Goal: Information Seeking & Learning: Learn about a topic

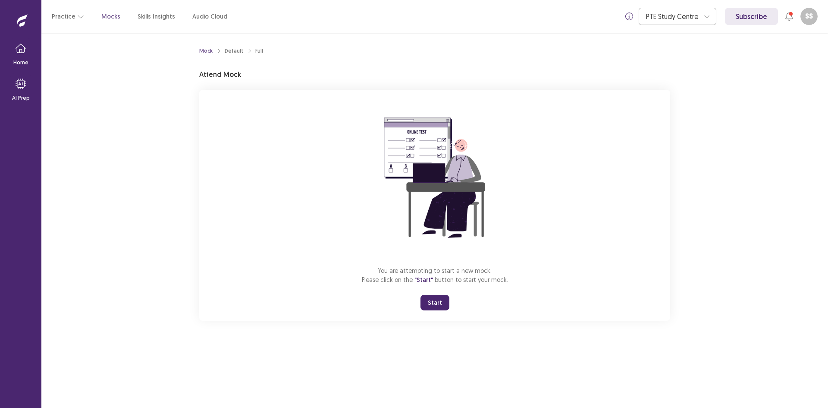
click at [438, 304] on button "Start" at bounding box center [435, 303] width 29 height 16
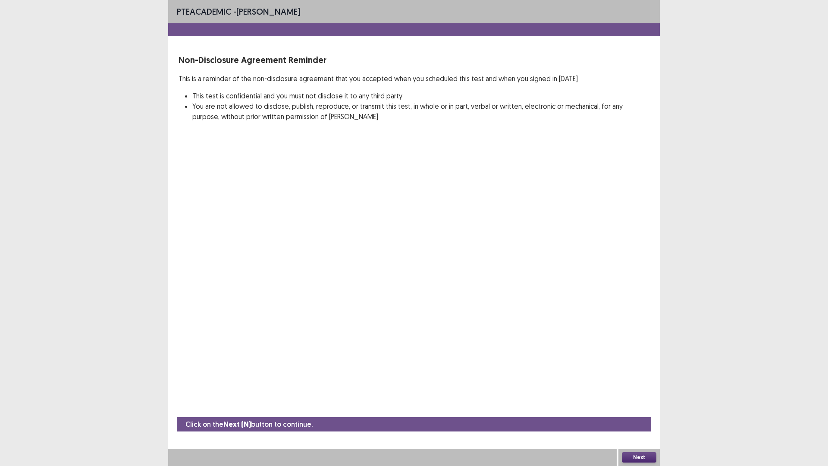
click at [646, 407] on button "Next" at bounding box center [639, 457] width 35 height 10
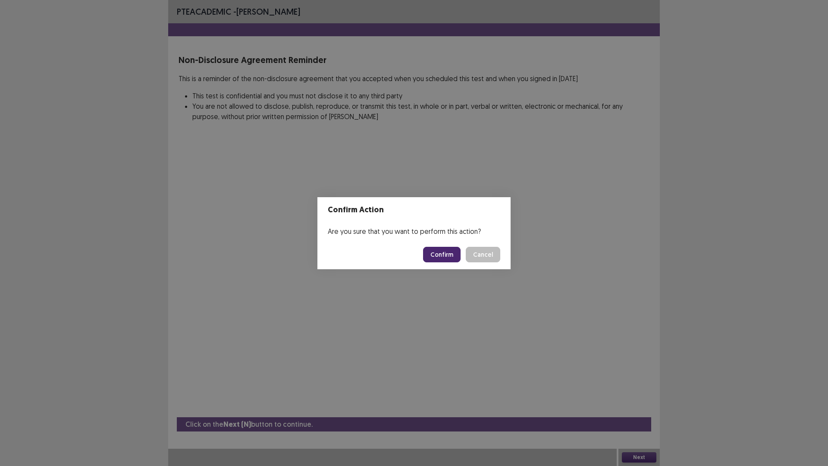
click at [454, 256] on button "Confirm" at bounding box center [442, 255] width 38 height 16
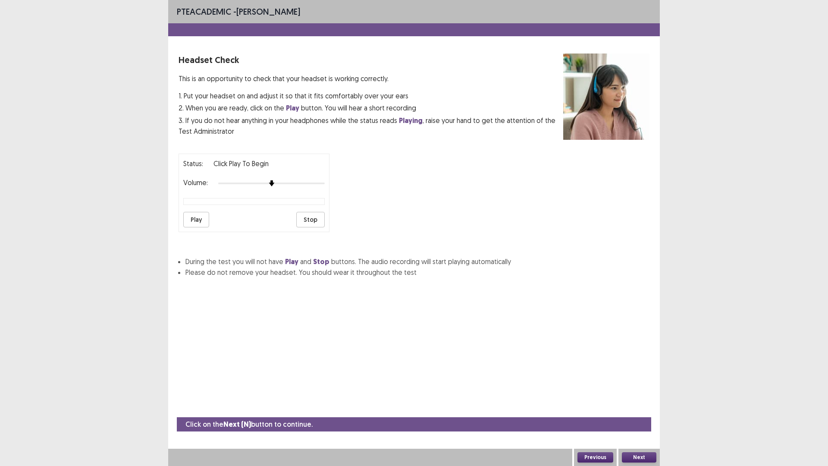
click at [196, 220] on button "Play" at bounding box center [196, 220] width 26 height 16
click at [320, 181] on div at bounding box center [271, 183] width 107 height 7
click at [644, 407] on button "Next" at bounding box center [639, 457] width 35 height 10
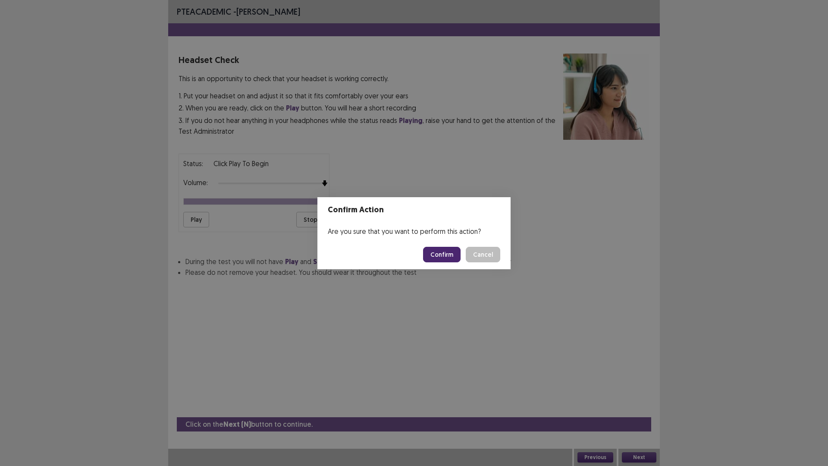
click at [443, 251] on button "Confirm" at bounding box center [442, 255] width 38 height 16
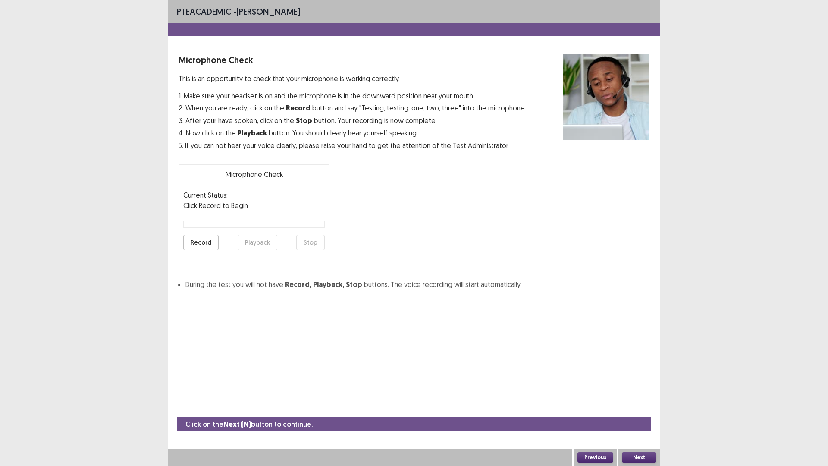
click at [198, 242] on button "Record" at bounding box center [200, 243] width 35 height 16
click at [316, 239] on button "Stop" at bounding box center [310, 243] width 28 height 16
click at [257, 238] on button "Playback" at bounding box center [258, 243] width 40 height 16
click at [644, 407] on button "Next" at bounding box center [639, 457] width 35 height 10
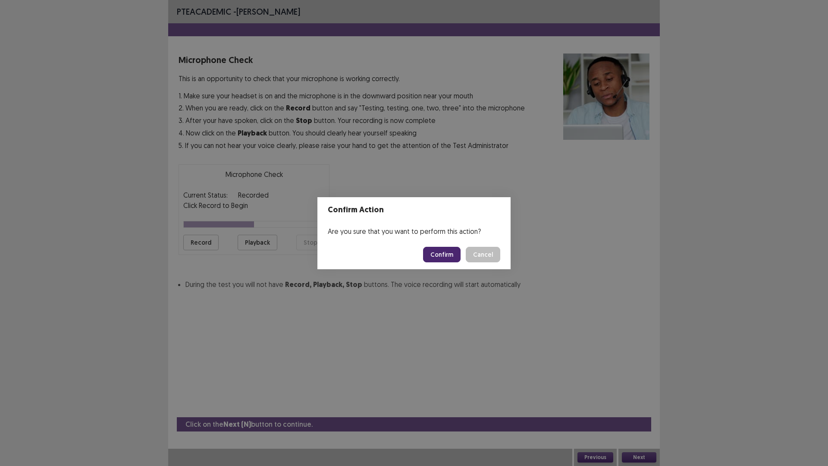
click at [452, 253] on button "Confirm" at bounding box center [442, 255] width 38 height 16
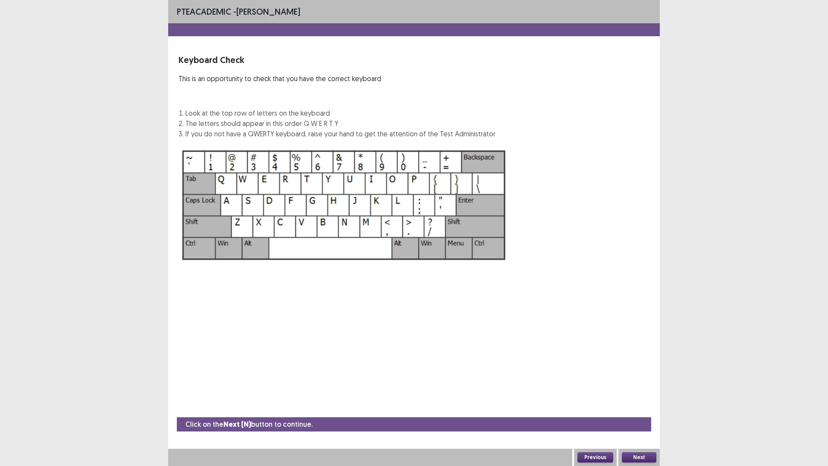
click at [647, 407] on button "Next" at bounding box center [639, 457] width 35 height 10
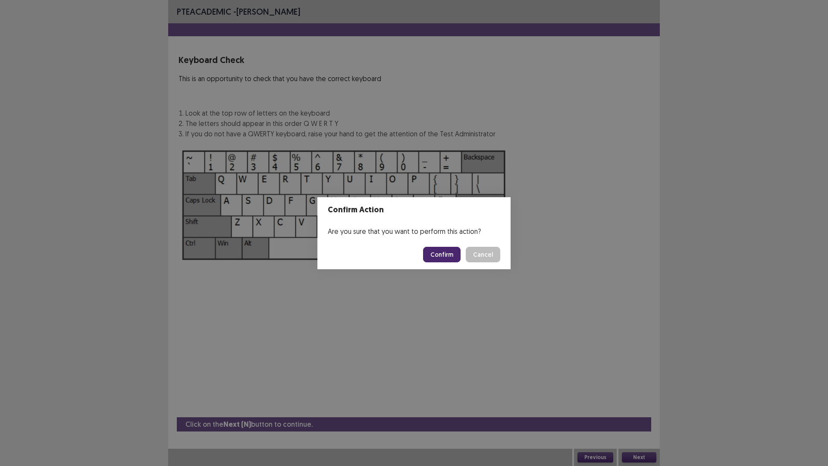
click at [431, 248] on button "Confirm" at bounding box center [442, 255] width 38 height 16
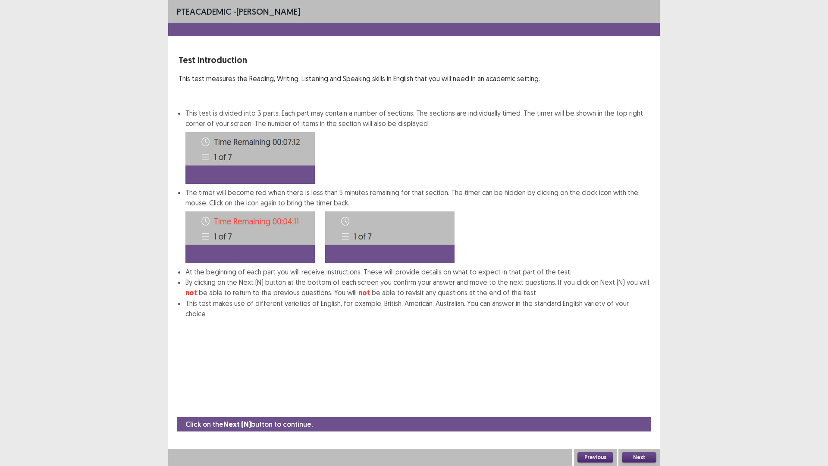
click at [647, 407] on div "Next" at bounding box center [639, 457] width 41 height 17
click at [648, 407] on button "Next" at bounding box center [639, 457] width 35 height 10
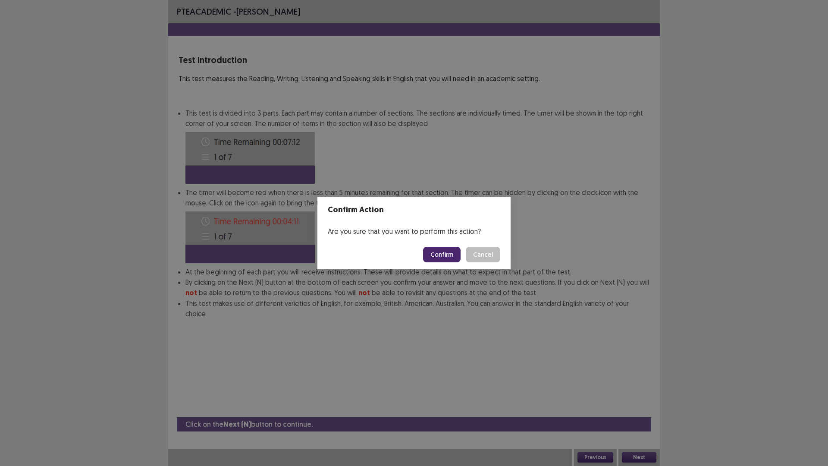
click at [454, 255] on button "Confirm" at bounding box center [442, 255] width 38 height 16
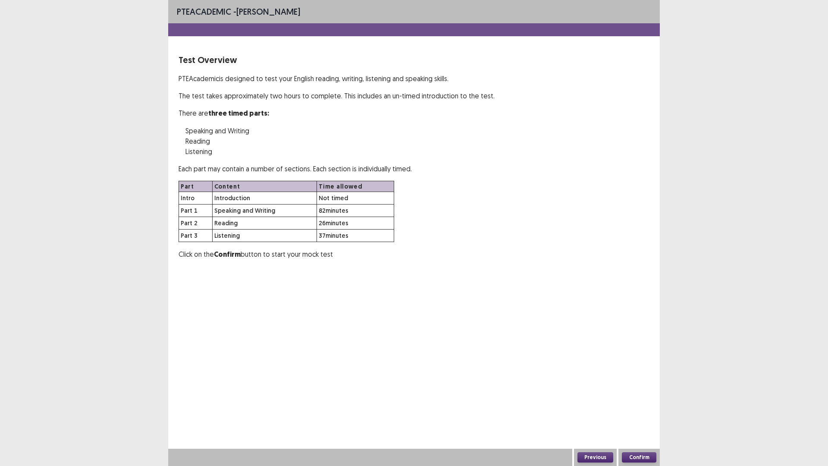
click at [645, 407] on button "Confirm" at bounding box center [639, 457] width 35 height 10
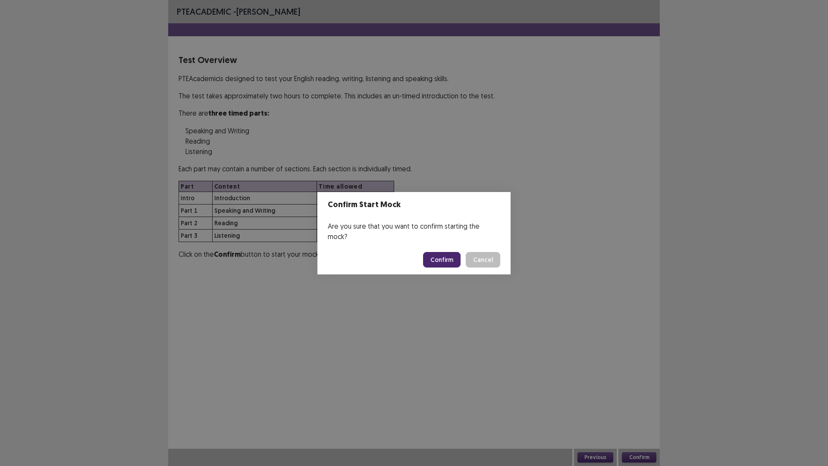
click at [453, 252] on button "Confirm" at bounding box center [442, 260] width 38 height 16
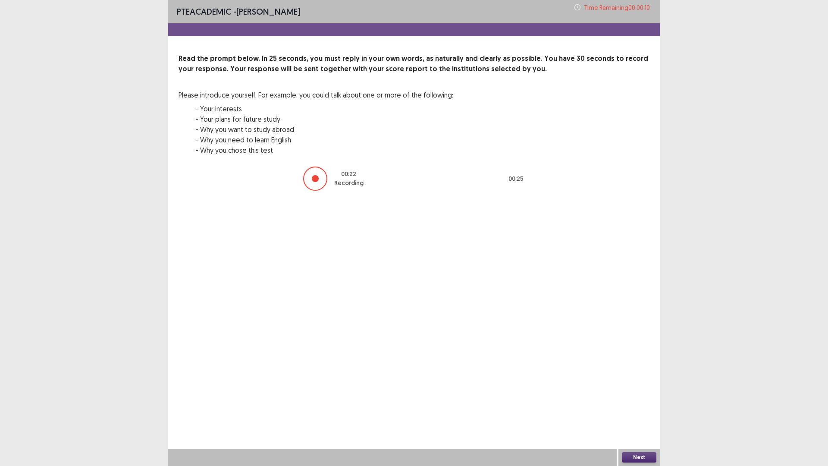
click at [642, 407] on button "Next" at bounding box center [639, 457] width 35 height 10
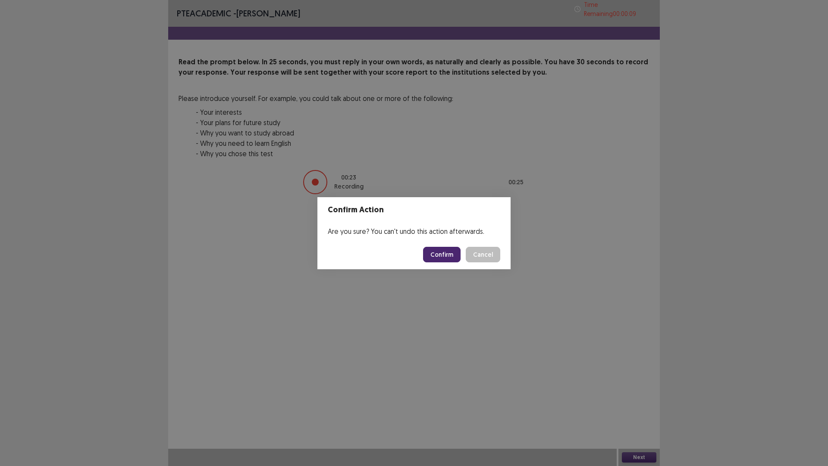
click at [428, 249] on button "Confirm" at bounding box center [442, 255] width 38 height 16
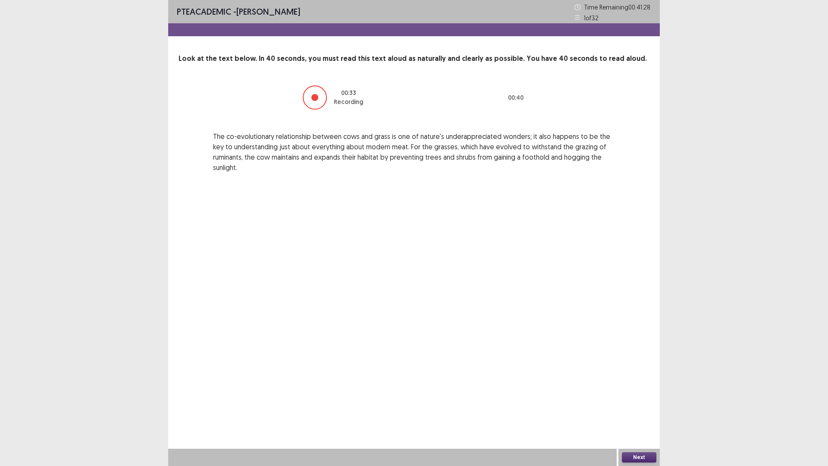
click at [640, 407] on button "Next" at bounding box center [639, 457] width 35 height 10
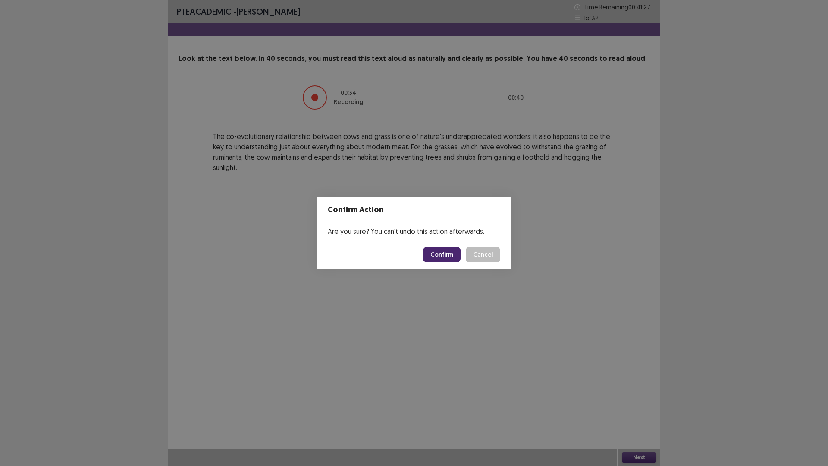
click at [451, 252] on button "Confirm" at bounding box center [442, 255] width 38 height 16
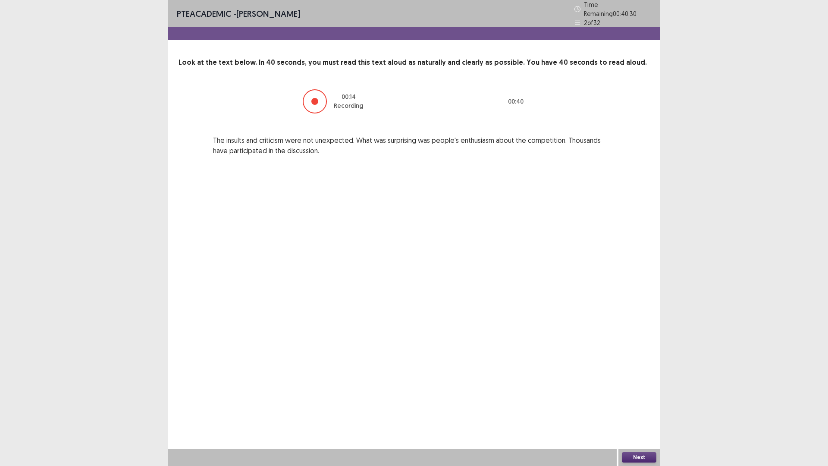
click at [645, 407] on button "Next" at bounding box center [639, 457] width 35 height 10
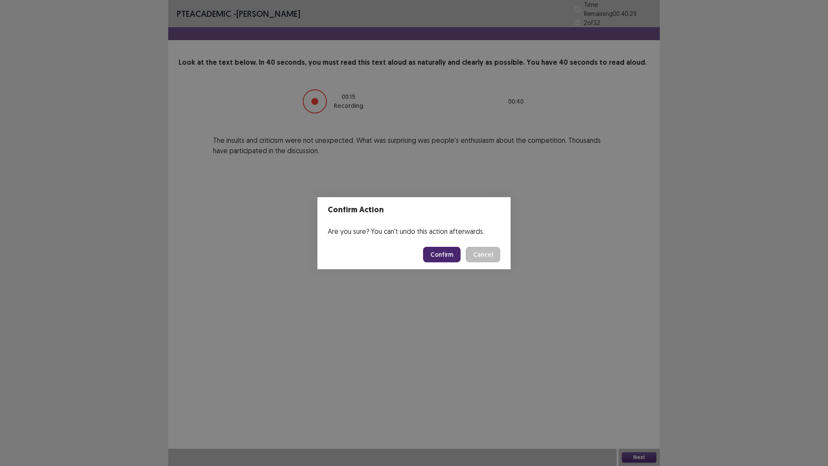
click at [452, 251] on button "Confirm" at bounding box center [442, 255] width 38 height 16
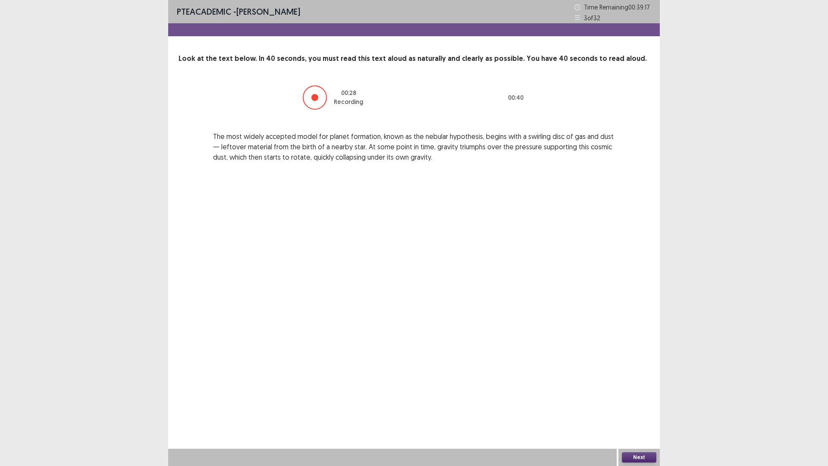
click at [645, 407] on button "Next" at bounding box center [639, 457] width 35 height 10
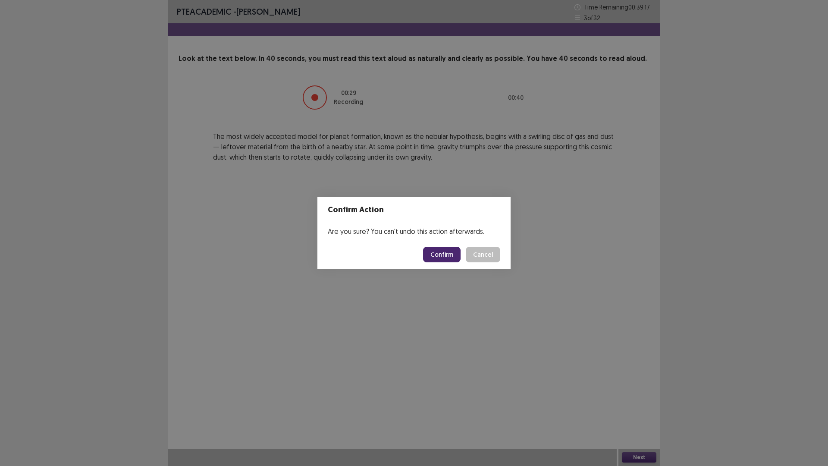
click at [450, 251] on button "Confirm" at bounding box center [442, 255] width 38 height 16
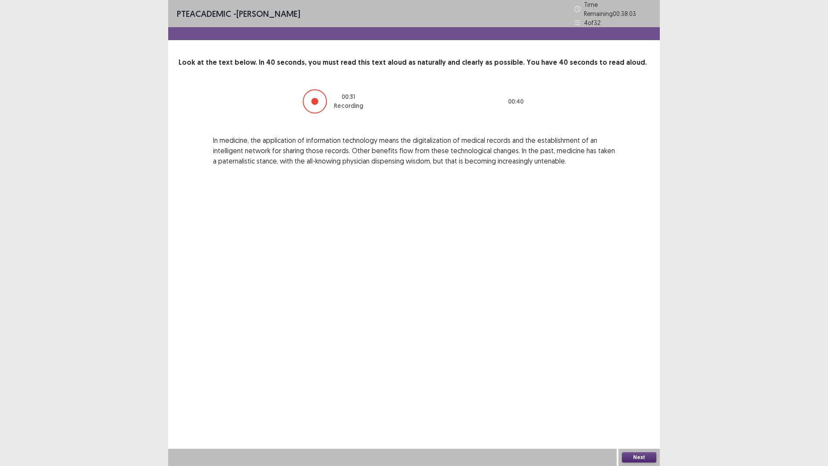
click at [642, 407] on button "Next" at bounding box center [639, 457] width 35 height 10
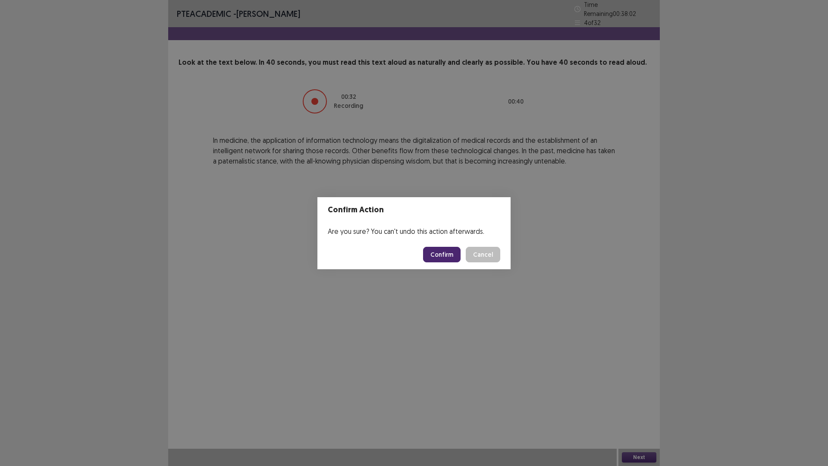
click at [444, 252] on button "Confirm" at bounding box center [442, 255] width 38 height 16
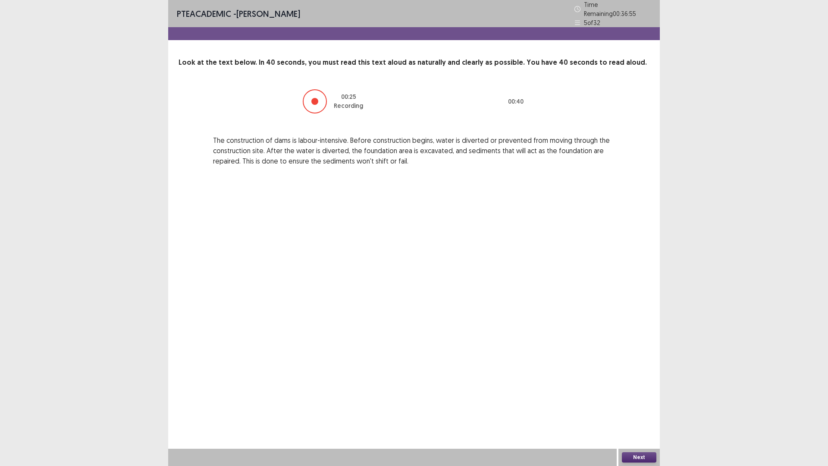
click at [643, 407] on button "Next" at bounding box center [639, 457] width 35 height 10
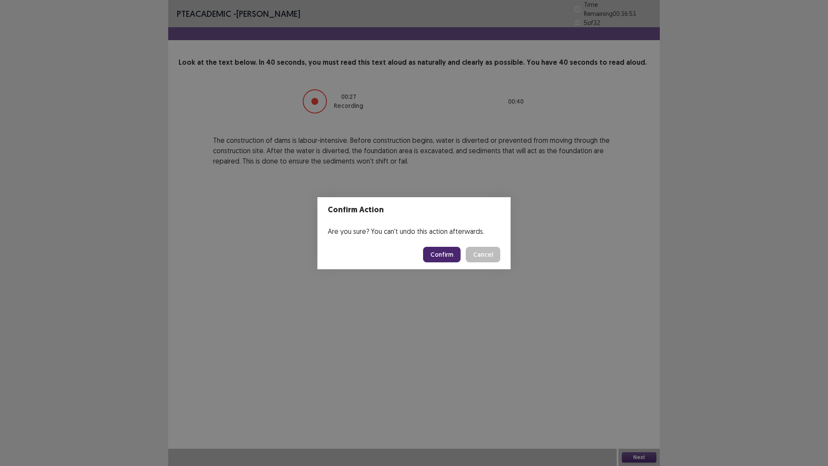
click at [451, 253] on button "Confirm" at bounding box center [442, 255] width 38 height 16
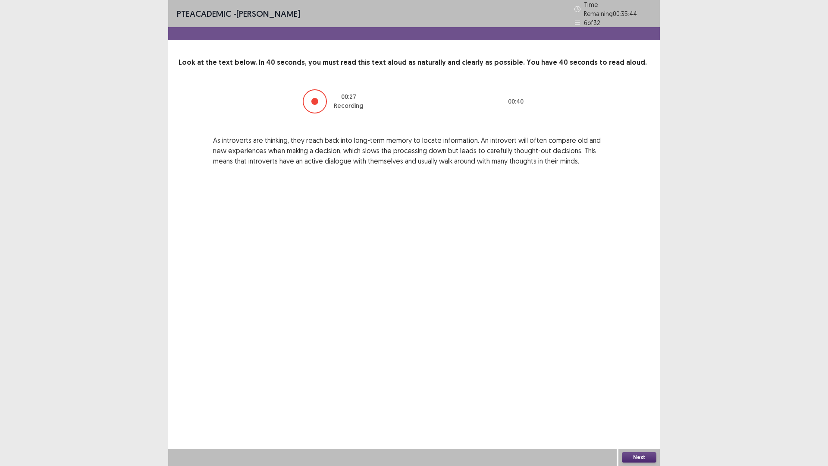
click at [643, 407] on button "Next" at bounding box center [639, 457] width 35 height 10
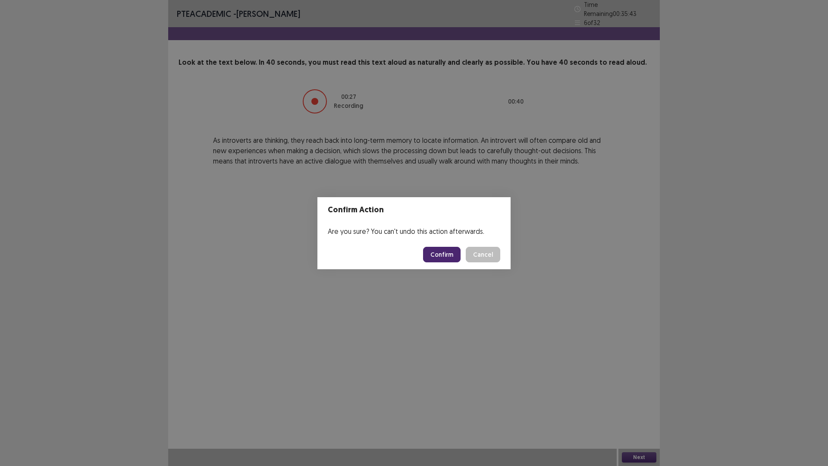
click at [445, 254] on button "Confirm" at bounding box center [442, 255] width 38 height 16
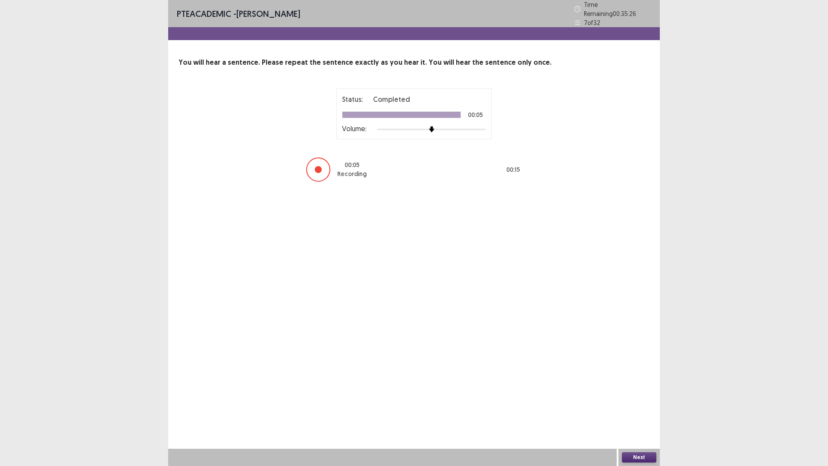
click at [645, 407] on button "Next" at bounding box center [639, 457] width 35 height 10
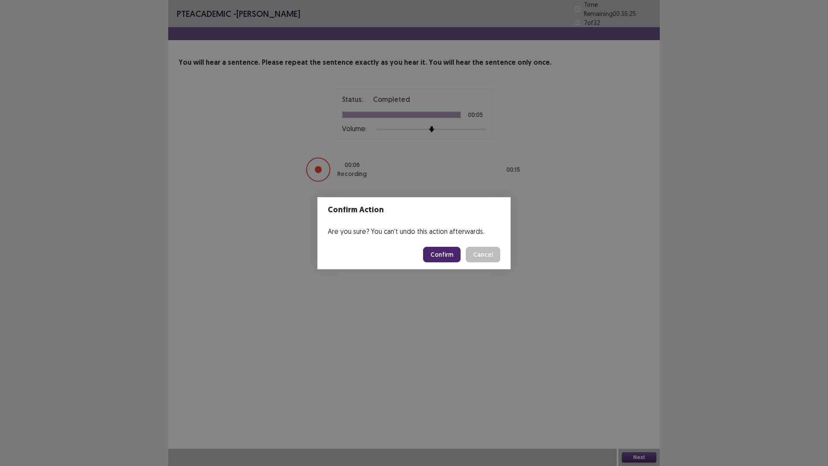
click at [439, 247] on button "Confirm" at bounding box center [442, 255] width 38 height 16
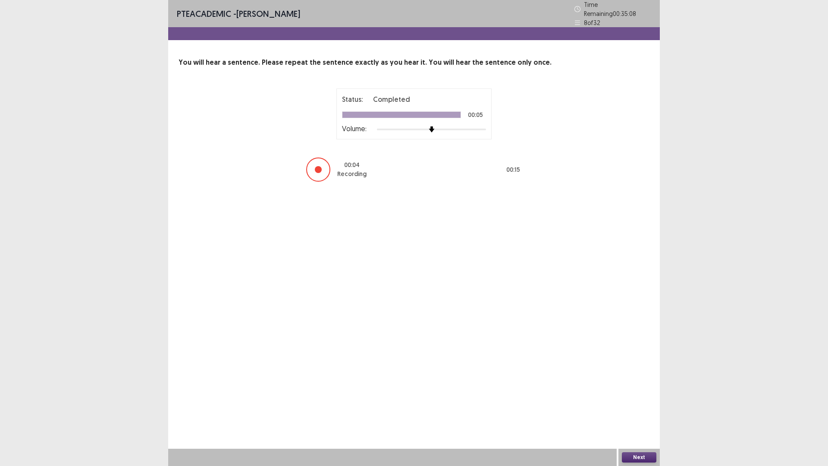
click at [649, 407] on button "Next" at bounding box center [639, 457] width 35 height 10
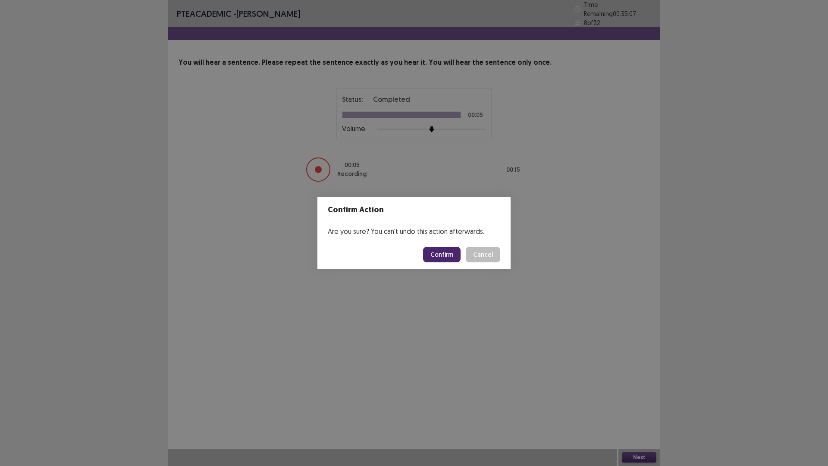
click at [441, 256] on button "Confirm" at bounding box center [442, 255] width 38 height 16
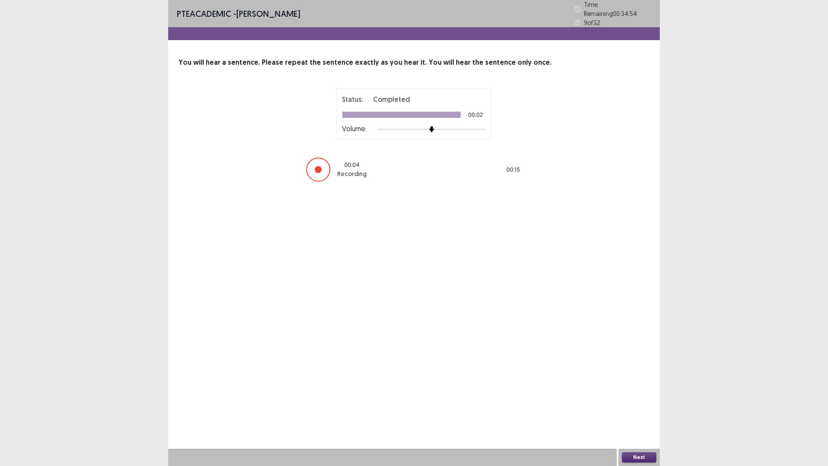
click at [644, 407] on div "PTE academic - Sailyk Suvan Time Remaining 00 : 34 : 54 9 of 32 You will hear a…" at bounding box center [414, 233] width 492 height 466
click at [644, 407] on button "Next" at bounding box center [639, 457] width 35 height 10
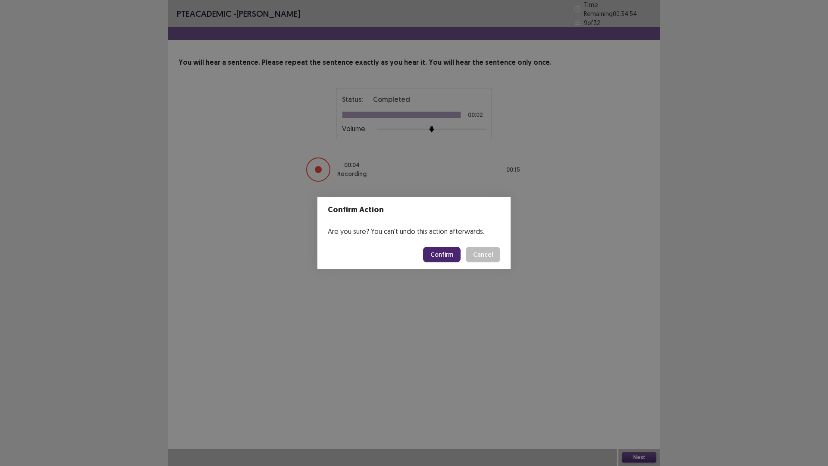
click at [434, 253] on button "Confirm" at bounding box center [442, 255] width 38 height 16
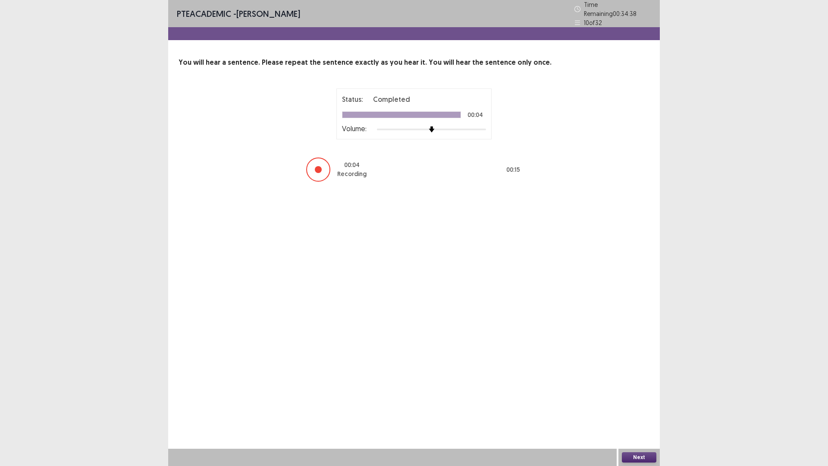
click at [641, 407] on button "Next" at bounding box center [639, 457] width 35 height 10
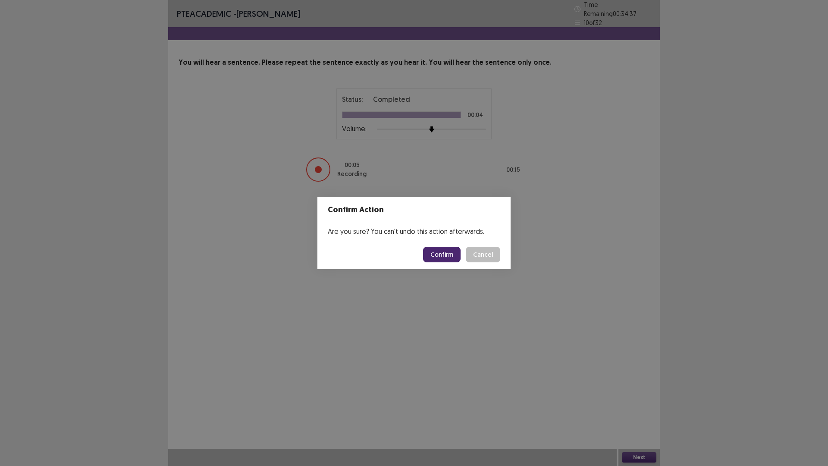
click at [448, 256] on button "Confirm" at bounding box center [442, 255] width 38 height 16
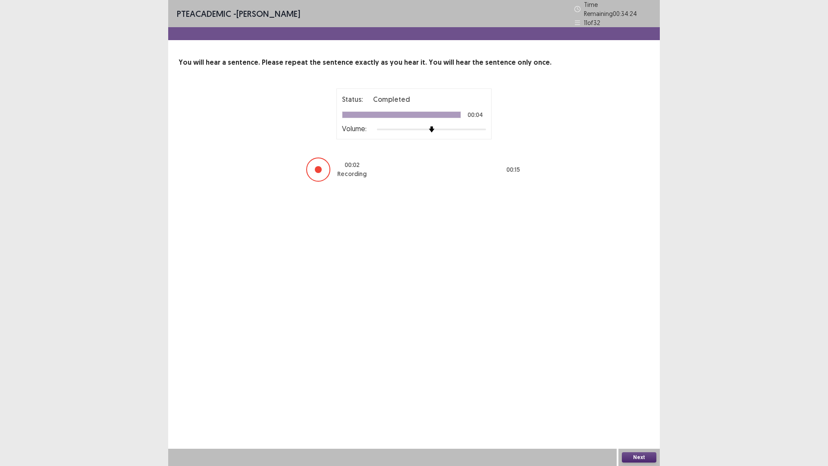
click at [649, 407] on button "Next" at bounding box center [639, 457] width 35 height 10
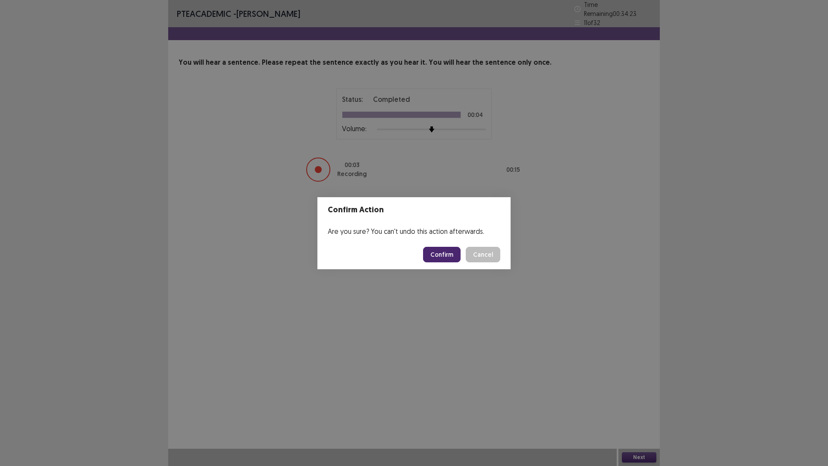
click at [438, 248] on button "Confirm" at bounding box center [442, 255] width 38 height 16
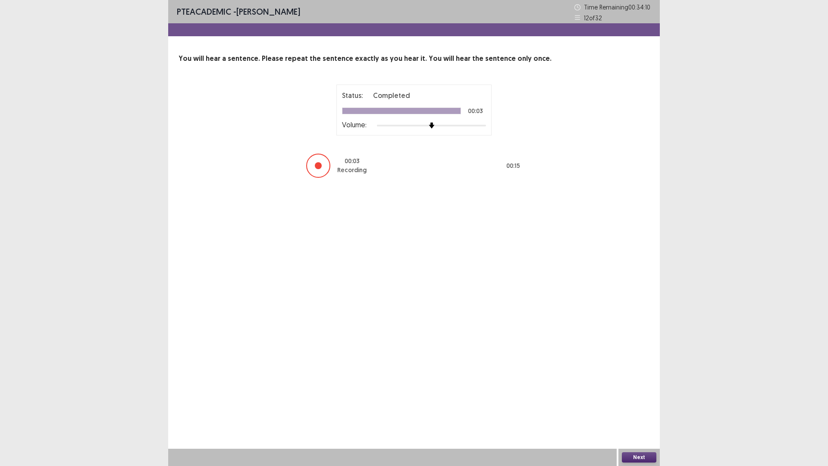
click at [646, 407] on button "Next" at bounding box center [639, 457] width 35 height 10
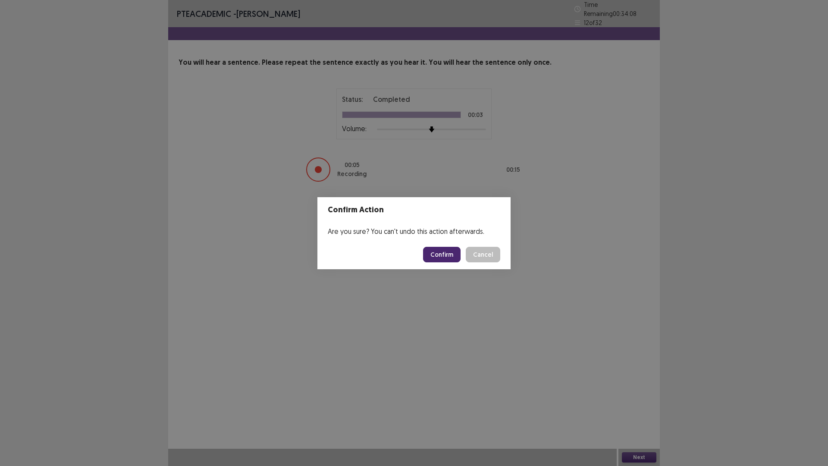
click at [440, 254] on button "Confirm" at bounding box center [442, 255] width 38 height 16
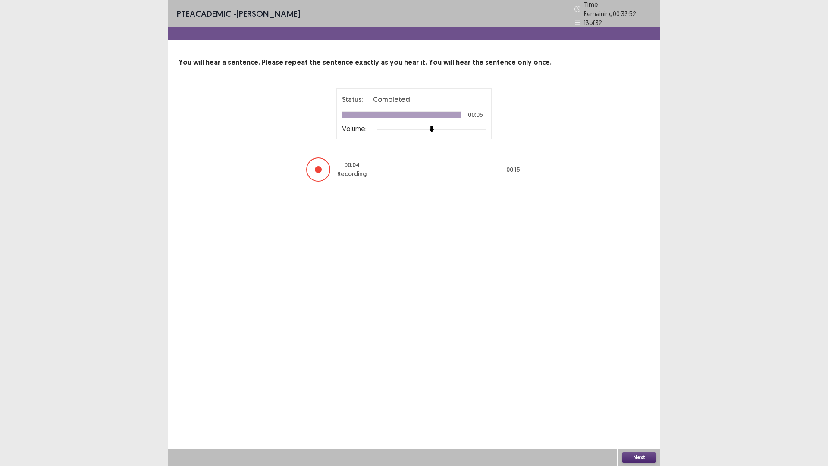
click at [636, 407] on button "Next" at bounding box center [639, 457] width 35 height 10
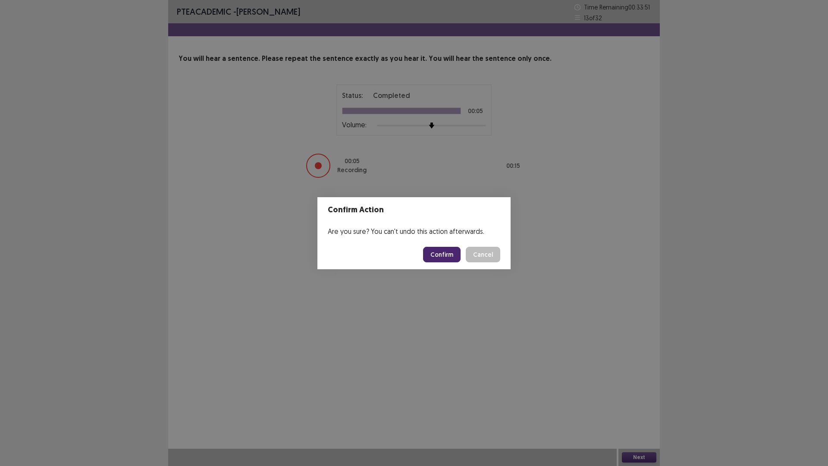
click at [441, 256] on button "Confirm" at bounding box center [442, 255] width 38 height 16
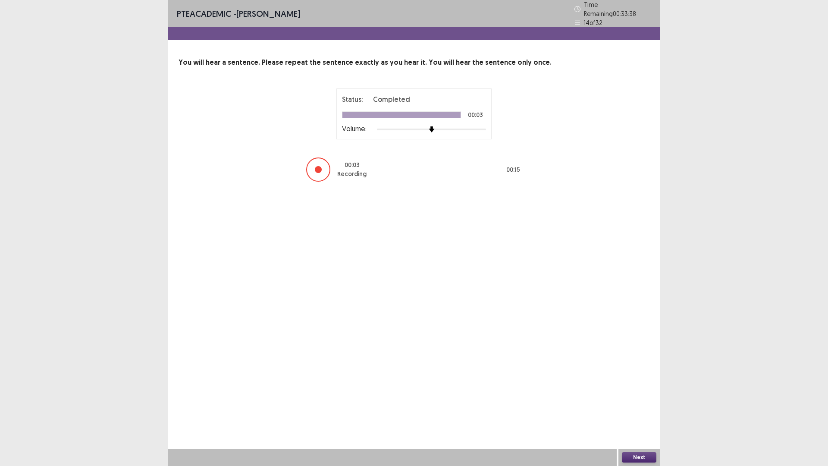
click at [651, 407] on button "Next" at bounding box center [639, 457] width 35 height 10
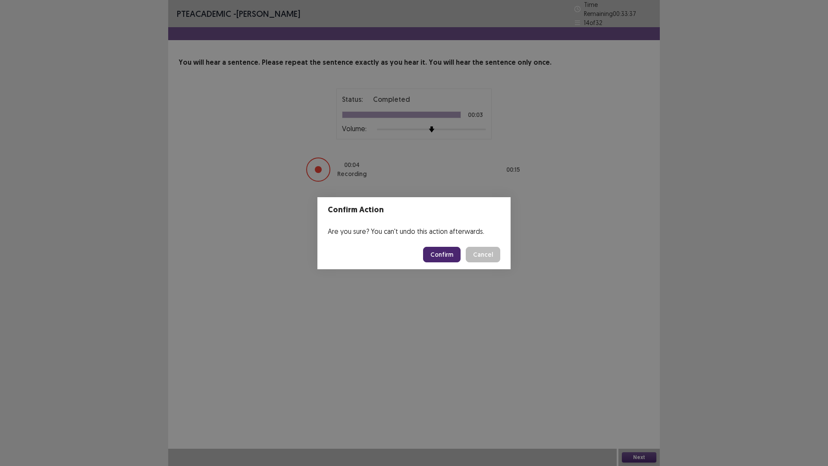
click at [451, 254] on button "Confirm" at bounding box center [442, 255] width 38 height 16
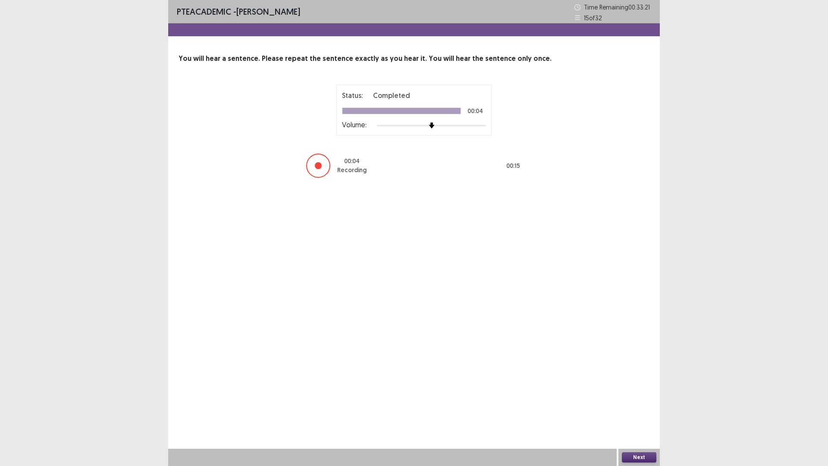
click at [645, 407] on button "Next" at bounding box center [639, 457] width 35 height 10
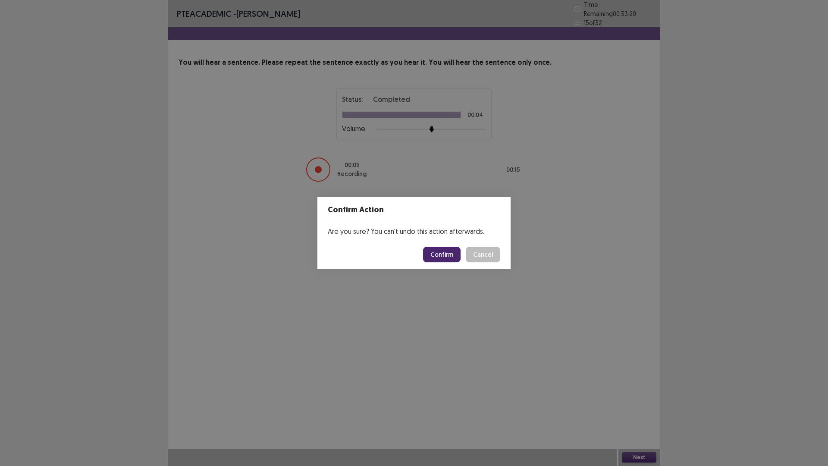
click at [441, 251] on button "Confirm" at bounding box center [442, 255] width 38 height 16
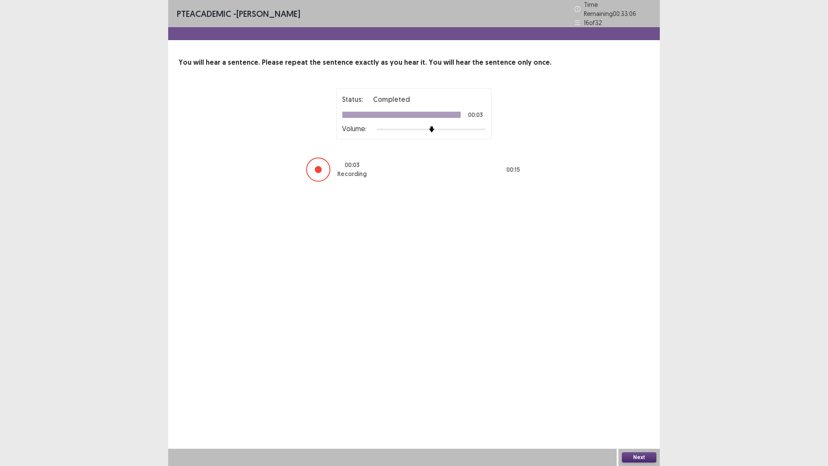
click at [642, 407] on button "Next" at bounding box center [639, 457] width 35 height 10
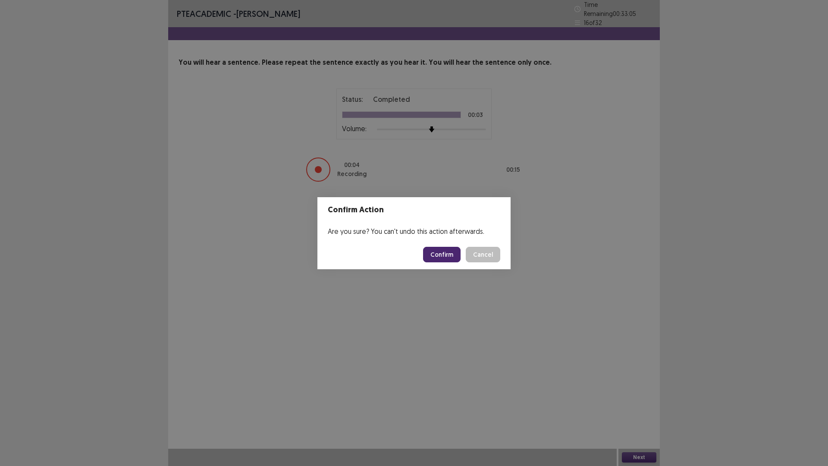
click at [447, 255] on button "Confirm" at bounding box center [442, 255] width 38 height 16
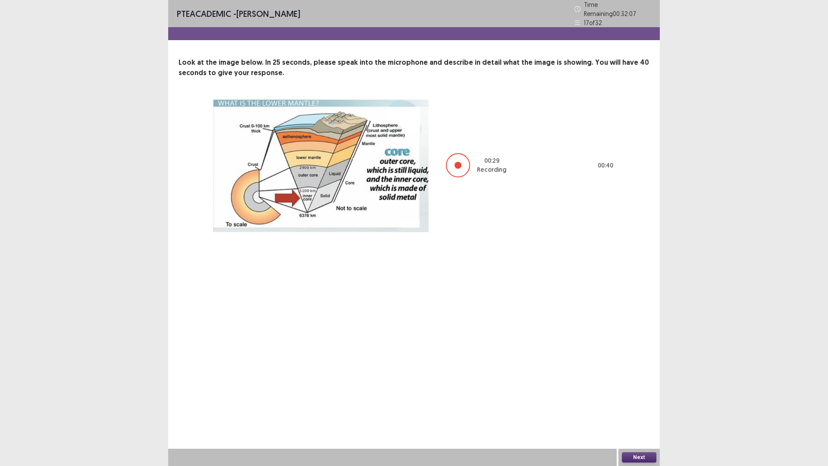
click at [647, 407] on button "Next" at bounding box center [639, 457] width 35 height 10
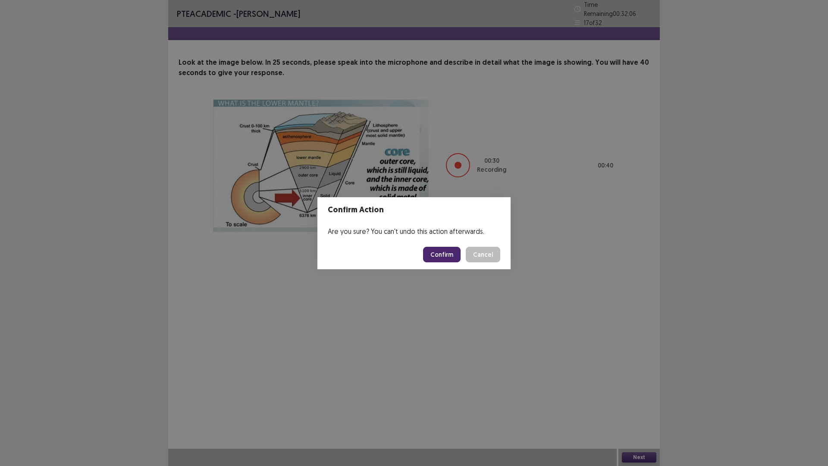
click at [440, 253] on button "Confirm" at bounding box center [442, 255] width 38 height 16
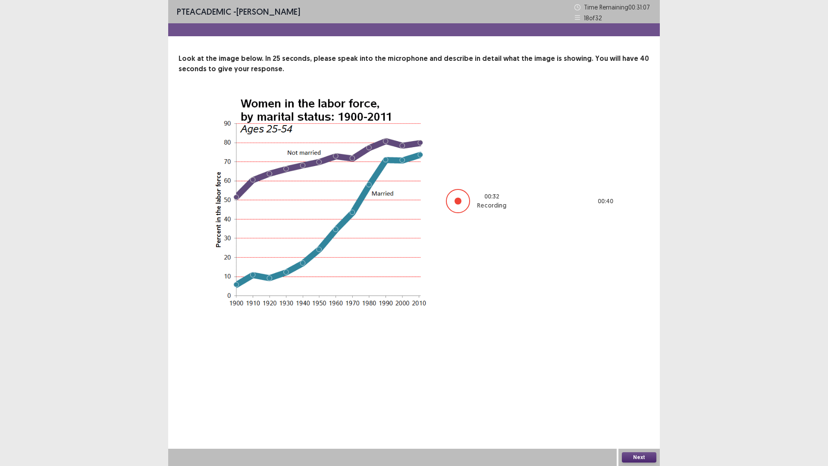
click at [653, 407] on button "Next" at bounding box center [639, 457] width 35 height 10
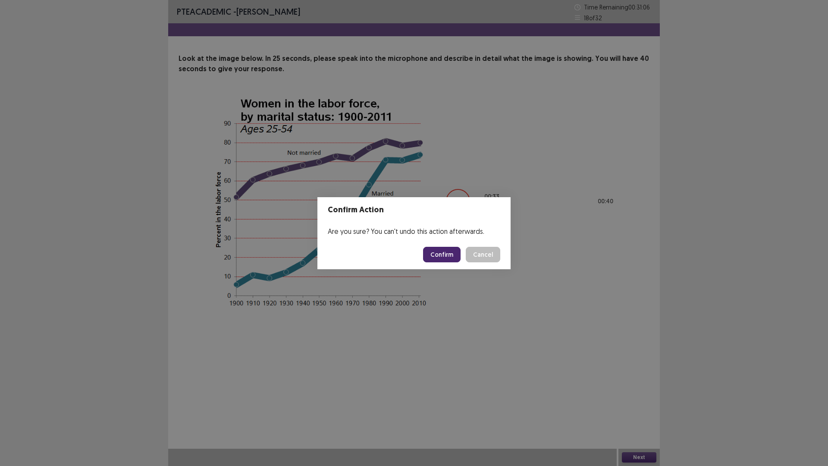
click at [440, 256] on button "Confirm" at bounding box center [442, 255] width 38 height 16
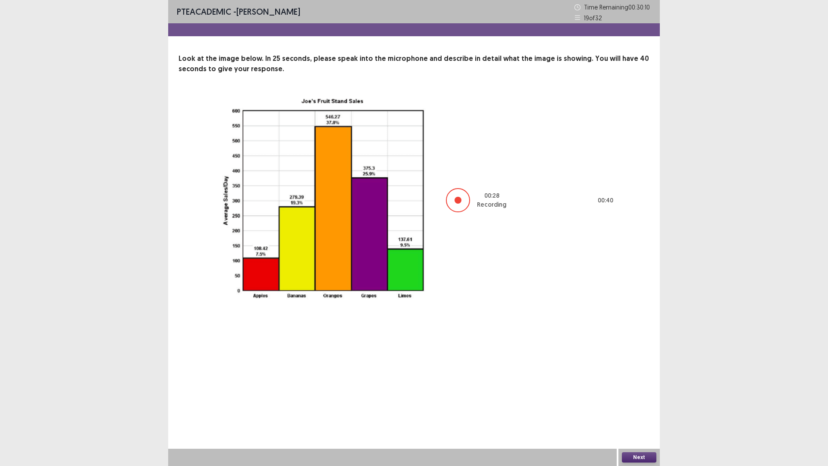
click at [643, 407] on button "Next" at bounding box center [639, 457] width 35 height 10
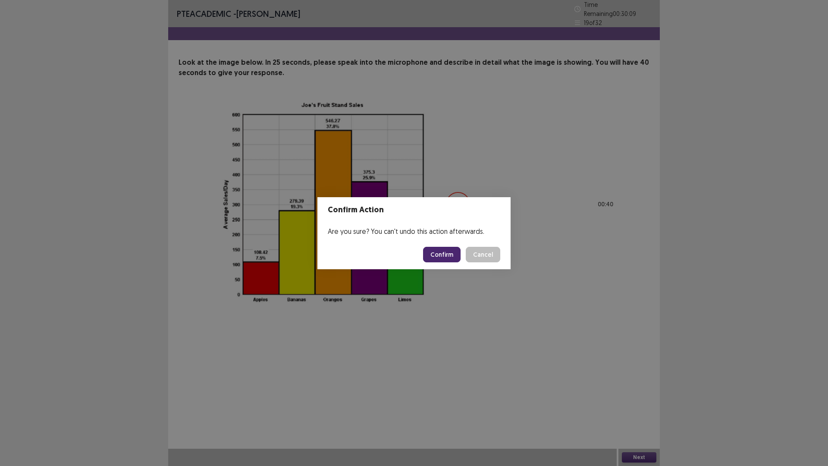
click at [452, 254] on button "Confirm" at bounding box center [442, 255] width 38 height 16
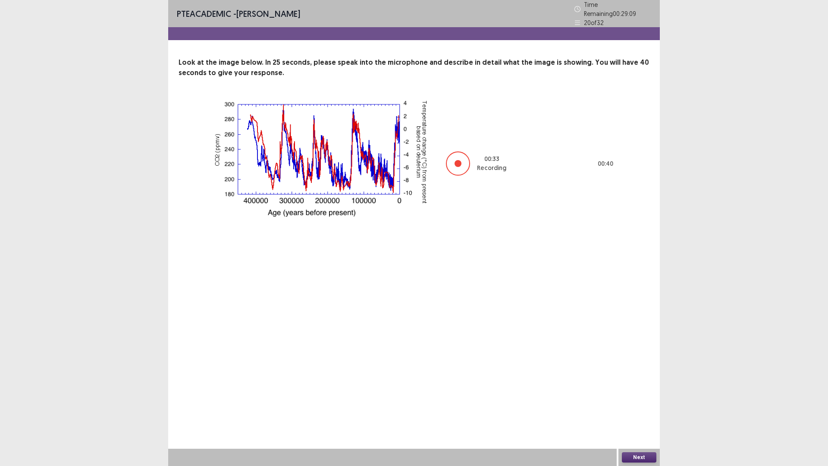
click at [643, 407] on button "Next" at bounding box center [639, 457] width 35 height 10
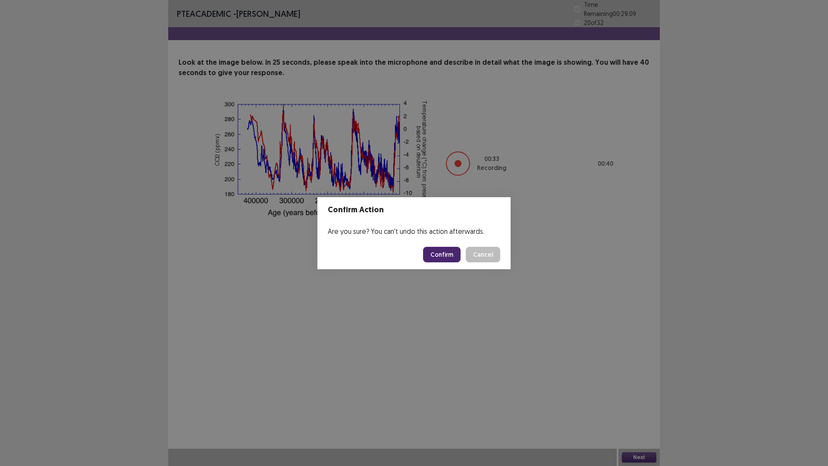
click at [451, 256] on button "Confirm" at bounding box center [442, 255] width 38 height 16
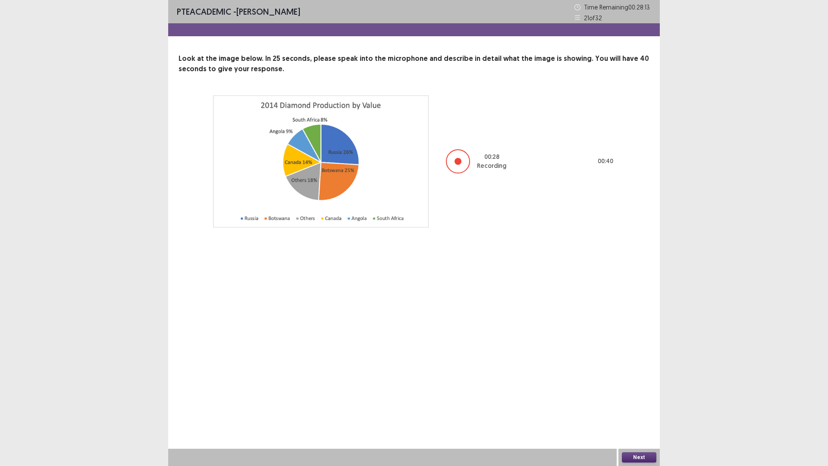
click at [647, 407] on button "Next" at bounding box center [639, 457] width 35 height 10
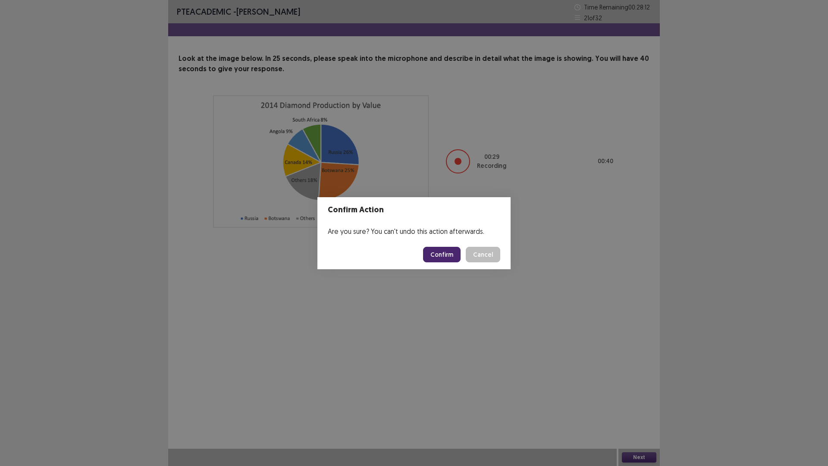
click at [441, 252] on button "Confirm" at bounding box center [442, 255] width 38 height 16
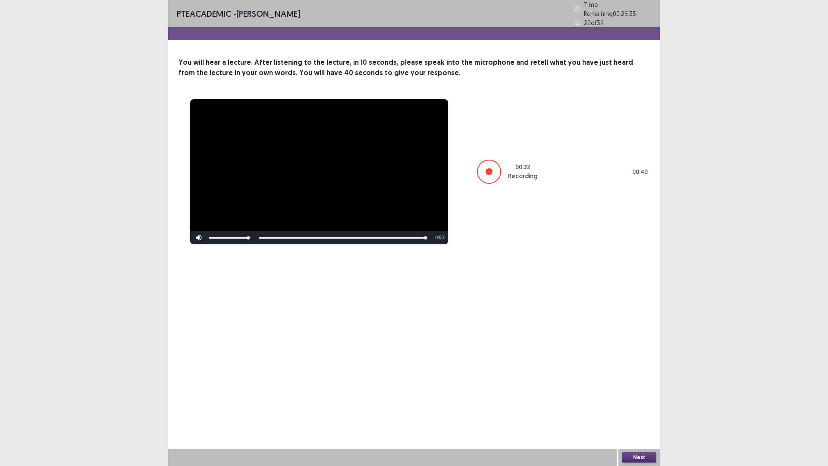
click at [641, 457] on button "Next" at bounding box center [639, 457] width 35 height 10
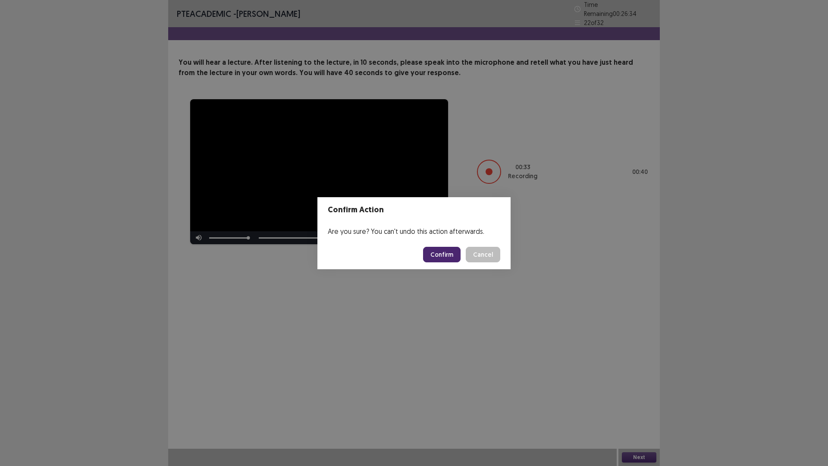
click at [452, 253] on button "Confirm" at bounding box center [442, 255] width 38 height 16
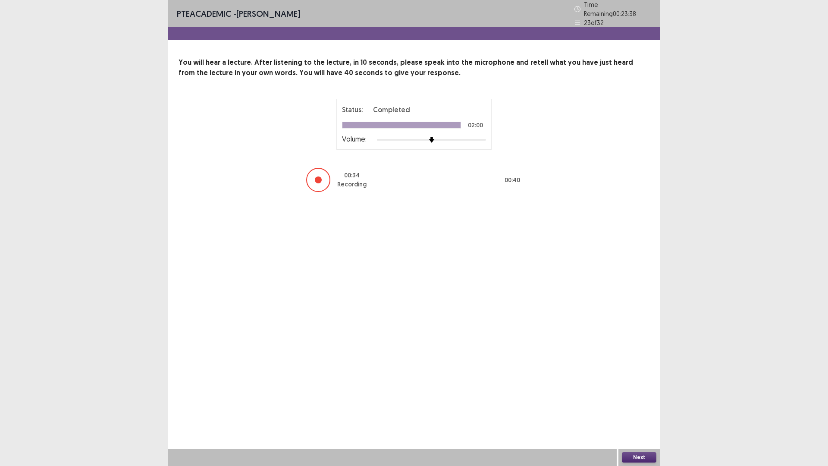
click at [651, 457] on button "Next" at bounding box center [639, 457] width 35 height 10
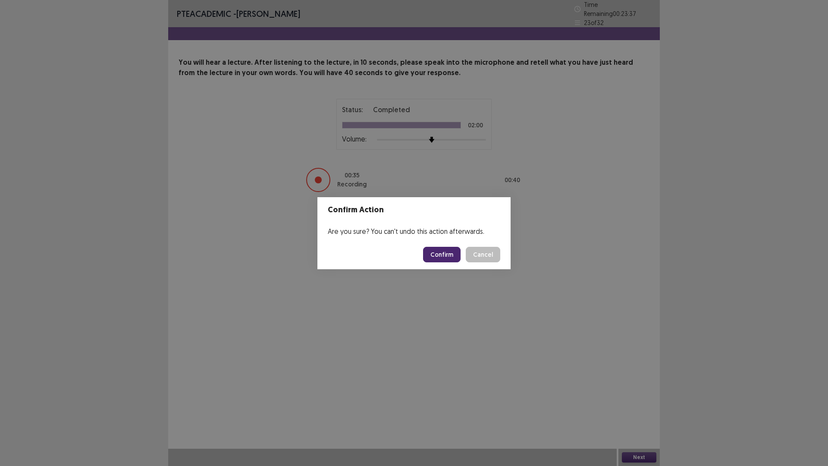
click at [450, 249] on button "Confirm" at bounding box center [442, 255] width 38 height 16
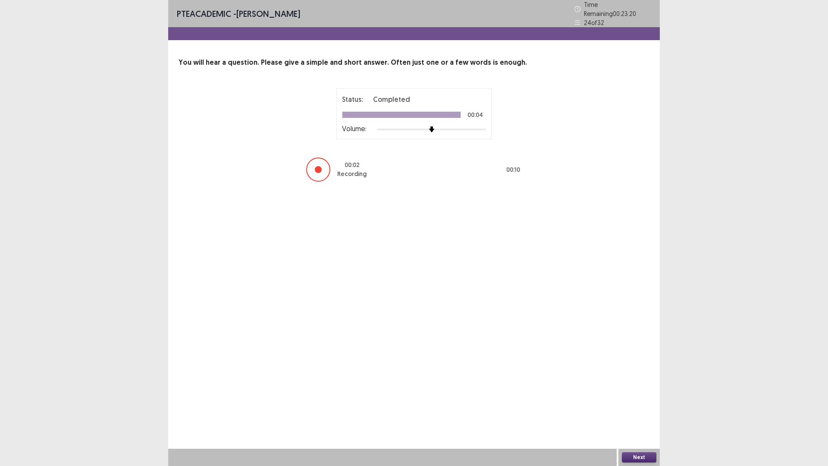
click at [640, 457] on button "Next" at bounding box center [639, 457] width 35 height 10
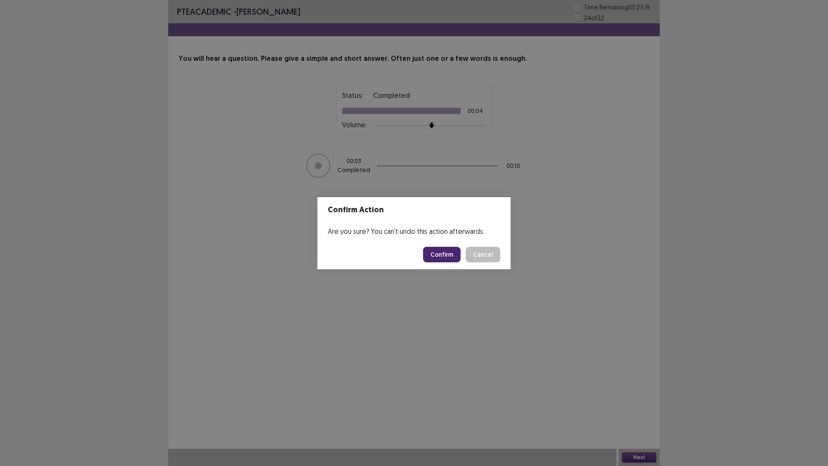
click at [448, 247] on button "Confirm" at bounding box center [442, 255] width 38 height 16
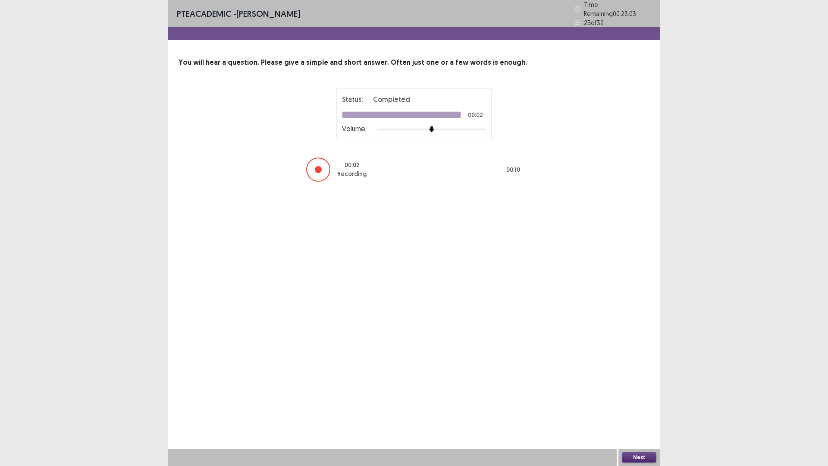
click at [646, 457] on button "Next" at bounding box center [639, 457] width 35 height 10
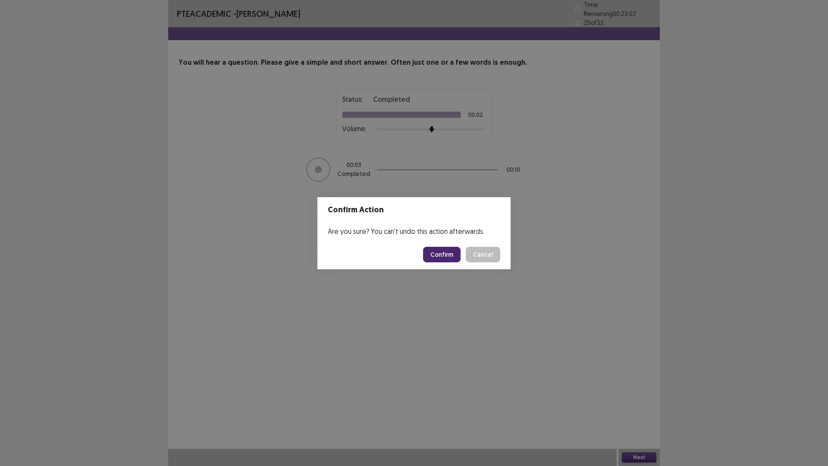
click at [434, 249] on button "Confirm" at bounding box center [442, 255] width 38 height 16
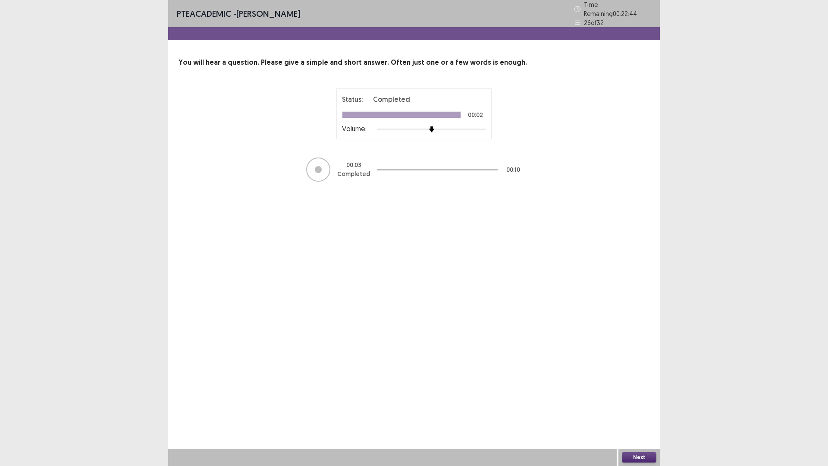
click at [645, 453] on button "Next" at bounding box center [639, 457] width 35 height 10
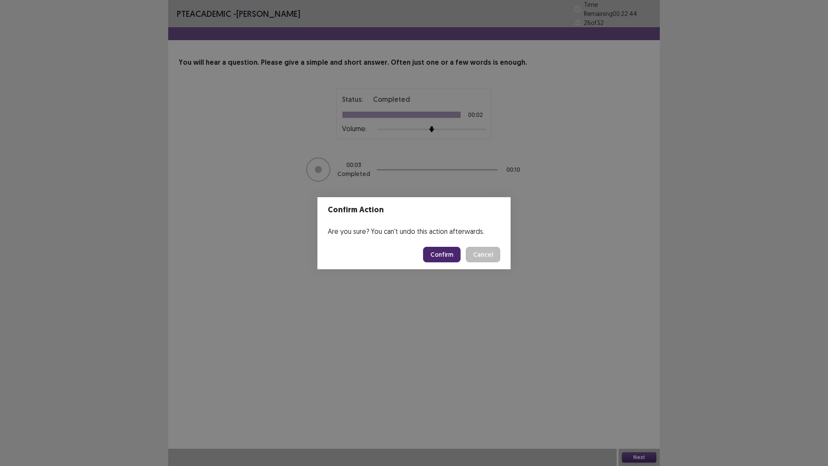
click at [447, 245] on footer "Confirm Cancel" at bounding box center [414, 254] width 193 height 29
click at [445, 252] on button "Confirm" at bounding box center [442, 255] width 38 height 16
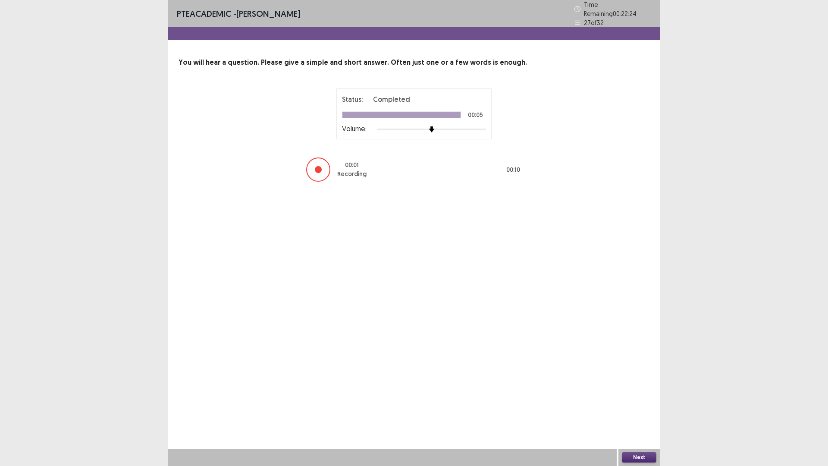
click at [645, 462] on button "Next" at bounding box center [639, 457] width 35 height 10
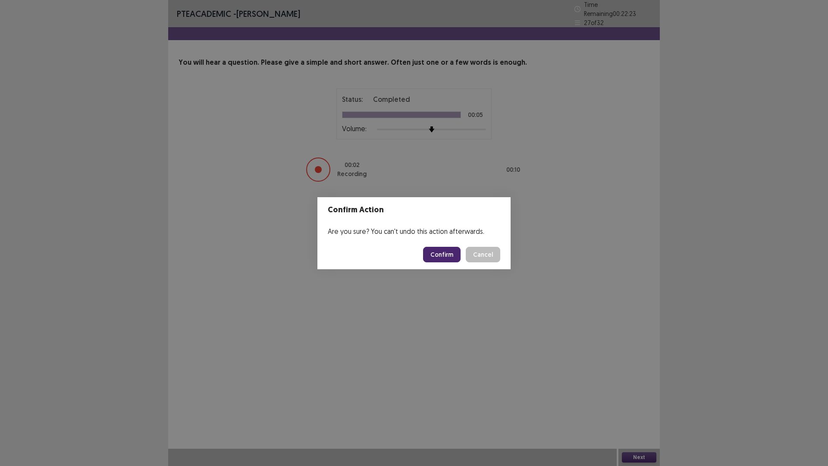
click at [444, 250] on button "Confirm" at bounding box center [442, 255] width 38 height 16
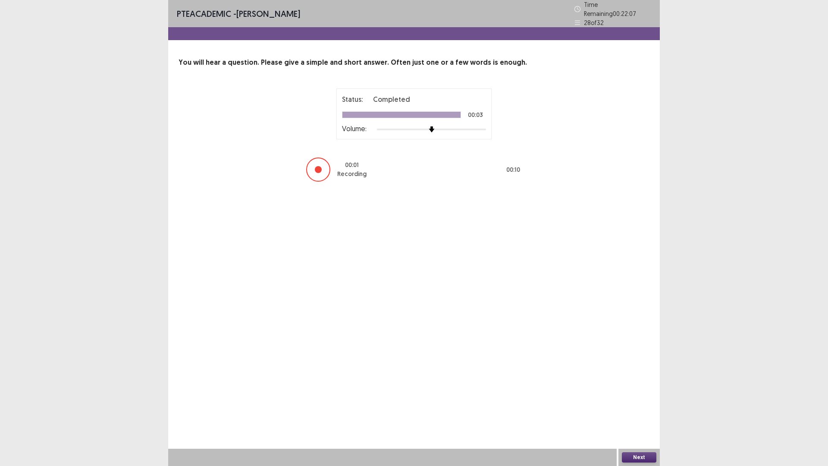
click at [652, 453] on button "Next" at bounding box center [639, 457] width 35 height 10
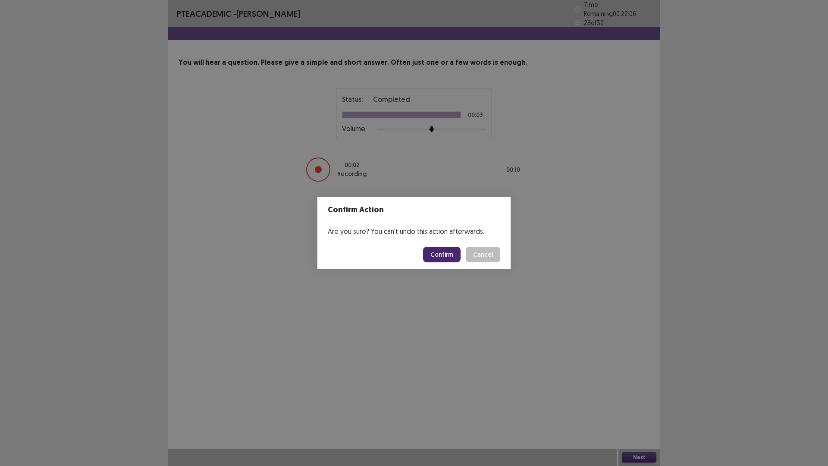
click at [443, 257] on button "Confirm" at bounding box center [442, 255] width 38 height 16
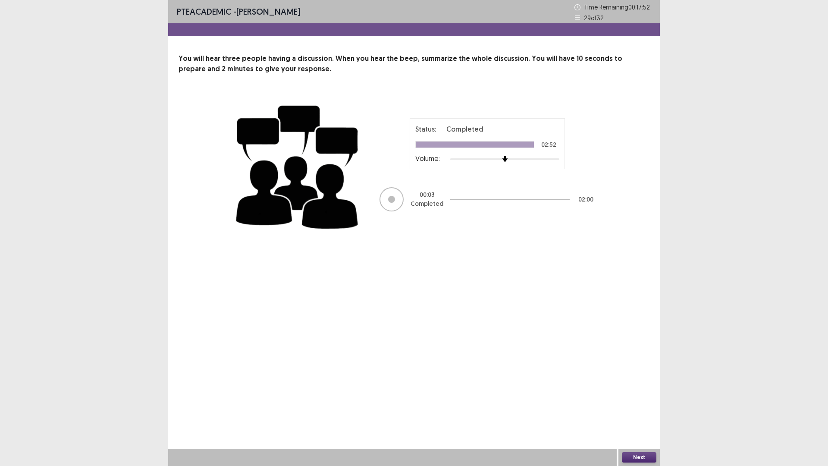
click at [353, 257] on div "PTE academic - Sailyk Suvan Time Remaining 00 : 17 : 52 29 of 32 You will hear …" at bounding box center [414, 233] width 492 height 466
click at [642, 457] on button "Next" at bounding box center [639, 457] width 35 height 10
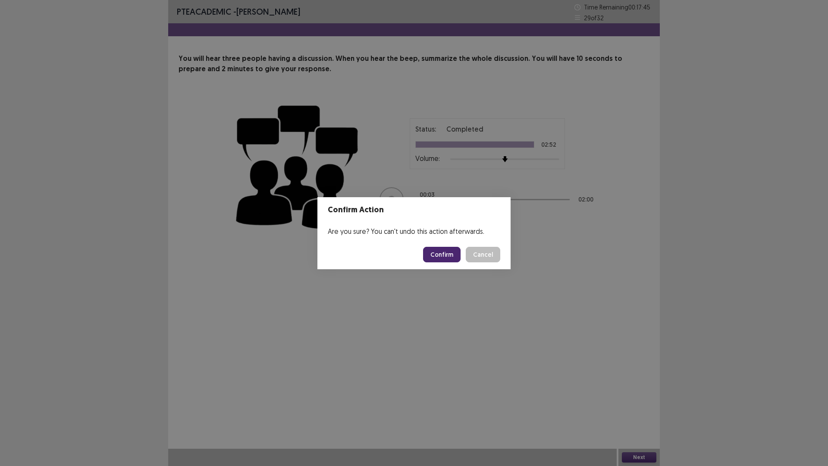
click at [442, 255] on button "Confirm" at bounding box center [442, 255] width 38 height 16
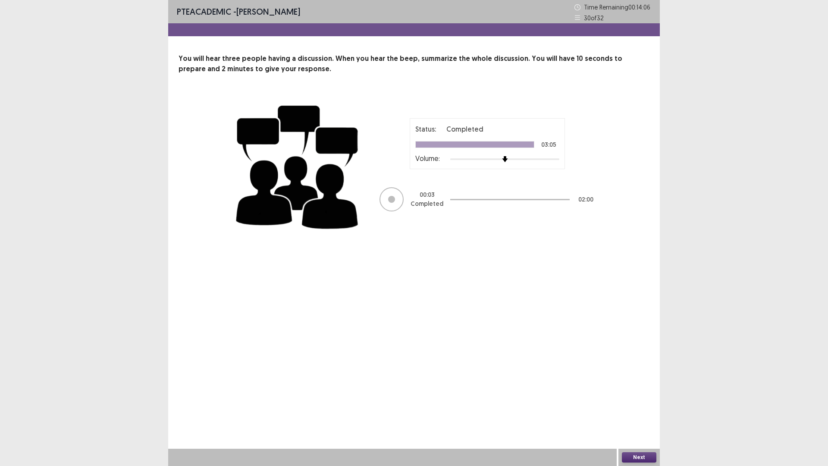
click at [646, 457] on button "Next" at bounding box center [639, 457] width 35 height 10
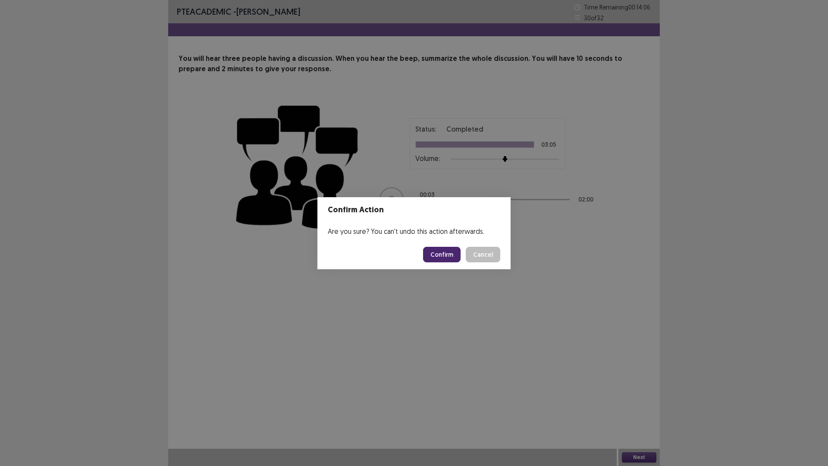
click at [457, 255] on button "Confirm" at bounding box center [442, 255] width 38 height 16
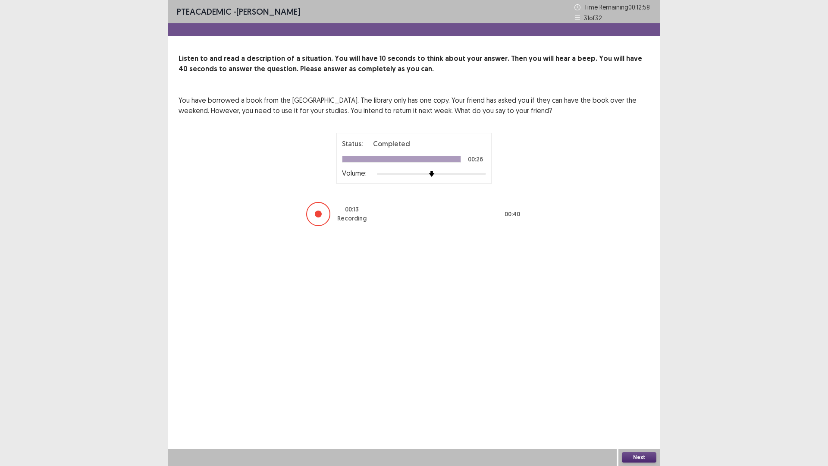
click at [644, 454] on button "Next" at bounding box center [639, 457] width 35 height 10
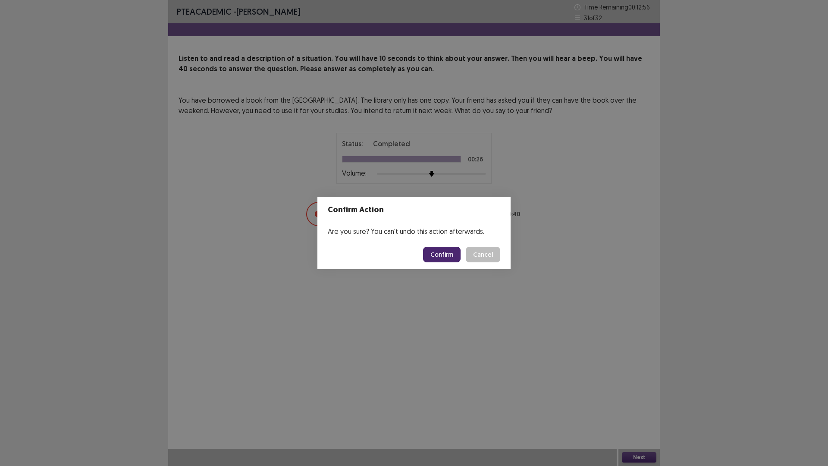
click at [446, 253] on button "Confirm" at bounding box center [442, 255] width 38 height 16
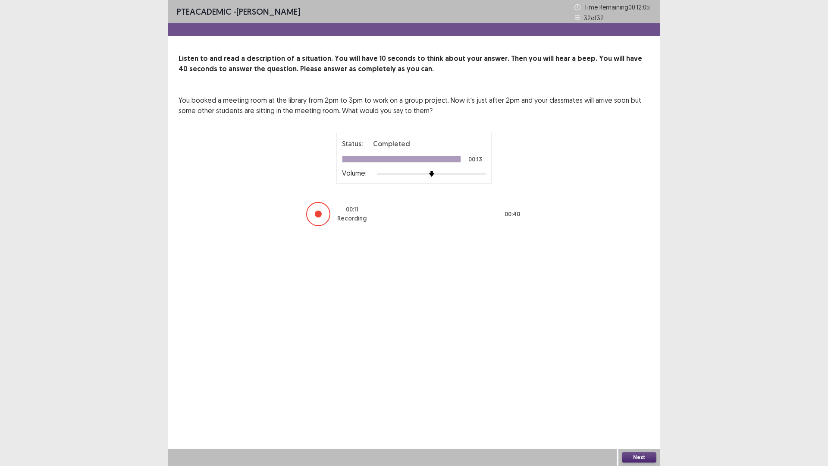
click at [645, 460] on button "Next" at bounding box center [639, 457] width 35 height 10
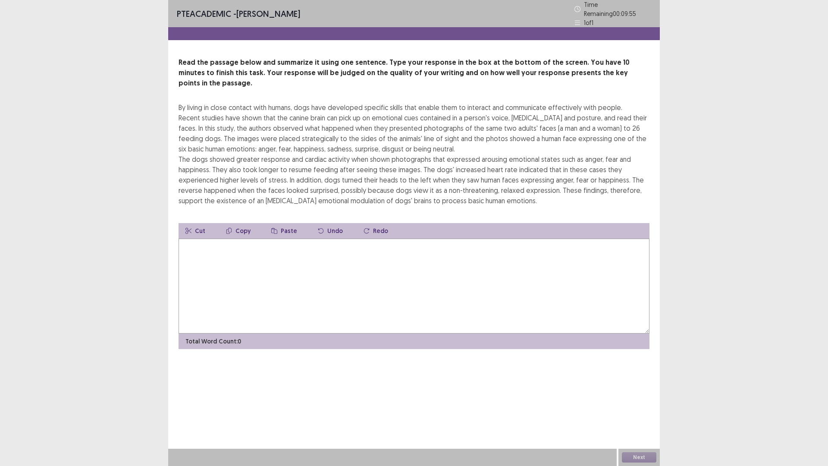
click at [455, 260] on textarea at bounding box center [414, 286] width 471 height 95
click at [485, 239] on textarea at bounding box center [414, 286] width 471 height 95
click at [372, 274] on textarea at bounding box center [414, 286] width 471 height 95
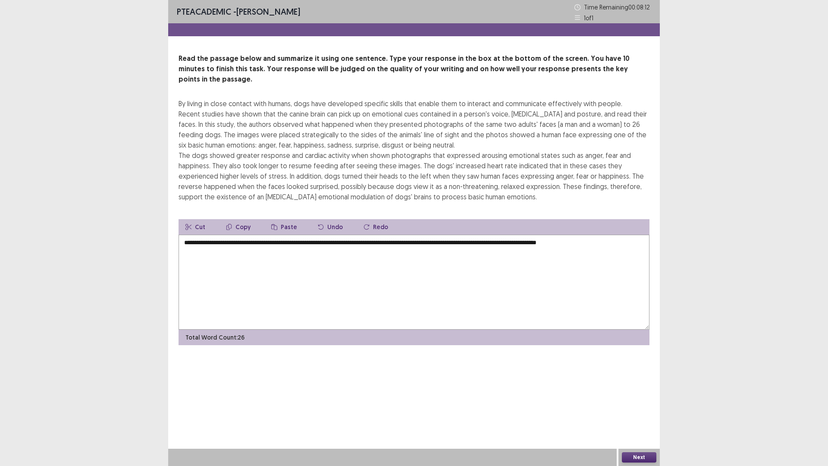
click at [605, 235] on textarea "**********" at bounding box center [414, 282] width 471 height 95
click at [630, 235] on textarea "**********" at bounding box center [414, 282] width 471 height 95
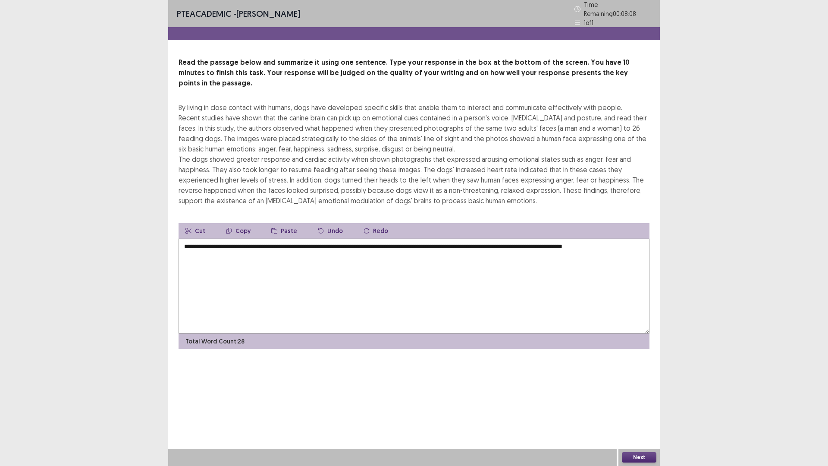
type textarea "**********"
drag, startPoint x: 247, startPoint y: 243, endPoint x: 238, endPoint y: 242, distance: 9.1
click at [238, 242] on textarea "**********" at bounding box center [414, 286] width 471 height 95
click at [304, 246] on textarea "**********" at bounding box center [414, 286] width 471 height 95
click at [476, 239] on textarea "**********" at bounding box center [414, 286] width 471 height 95
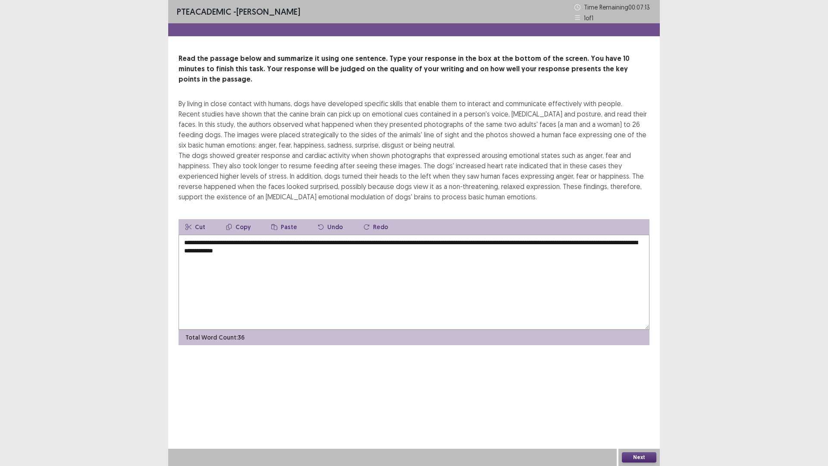
click at [342, 242] on textarea "**********" at bounding box center [414, 282] width 471 height 95
click at [425, 235] on textarea "**********" at bounding box center [414, 282] width 471 height 95
click at [503, 235] on textarea "**********" at bounding box center [414, 282] width 471 height 95
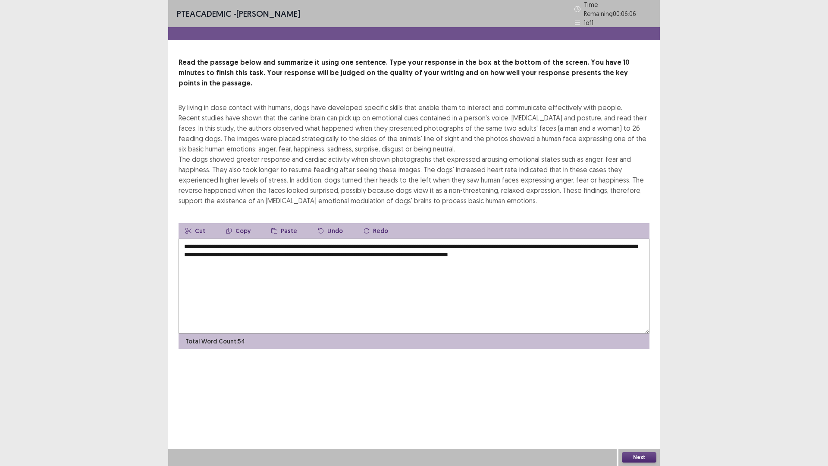
drag, startPoint x: 494, startPoint y: 241, endPoint x: 500, endPoint y: 241, distance: 5.2
click at [500, 241] on textarea "**********" at bounding box center [414, 286] width 471 height 95
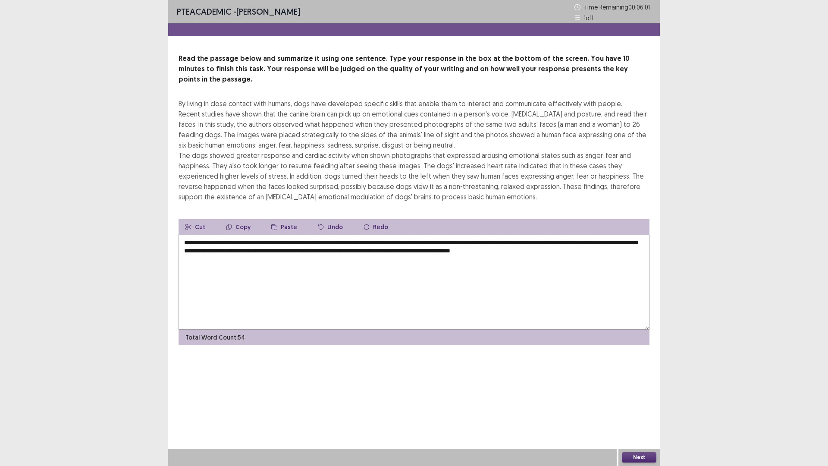
click at [630, 242] on textarea "**********" at bounding box center [414, 282] width 471 height 95
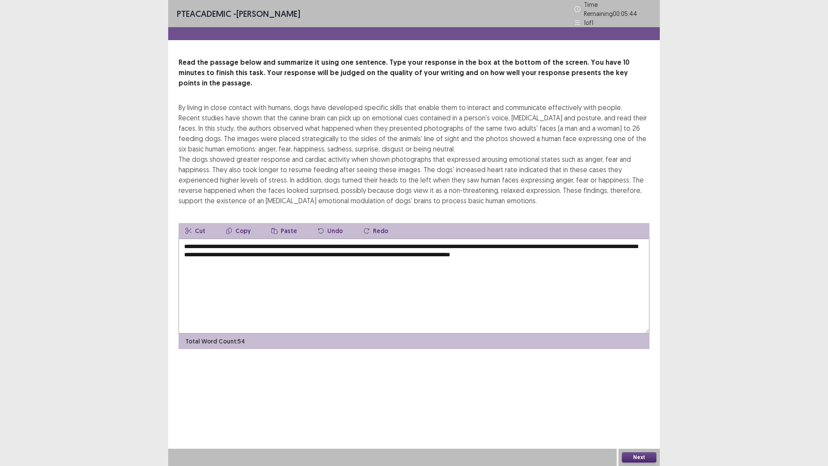
type textarea "**********"
click at [637, 457] on button "Next" at bounding box center [639, 457] width 35 height 10
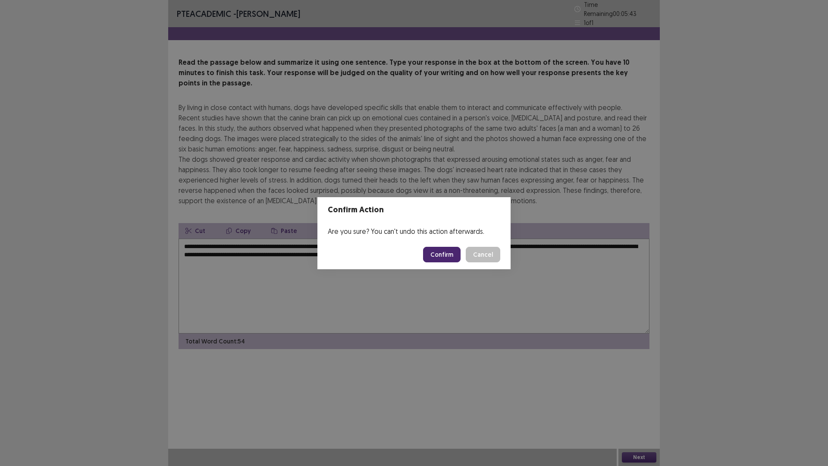
click at [445, 252] on button "Confirm" at bounding box center [442, 255] width 38 height 16
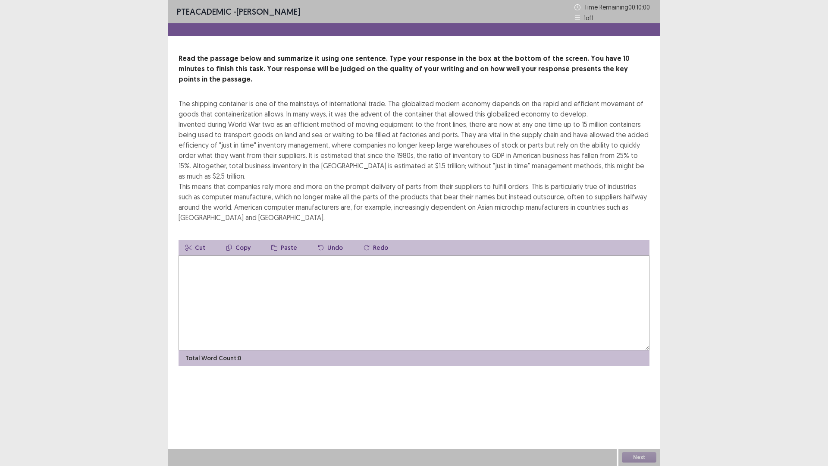
click at [457, 287] on textarea at bounding box center [414, 302] width 471 height 95
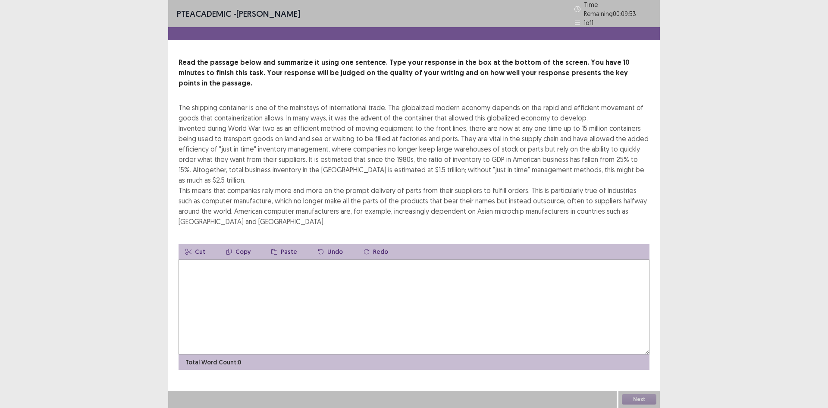
click at [453, 259] on textarea at bounding box center [414, 306] width 471 height 95
click at [359, 259] on textarea "**********" at bounding box center [414, 306] width 471 height 95
click at [389, 259] on textarea "**********" at bounding box center [414, 306] width 471 height 95
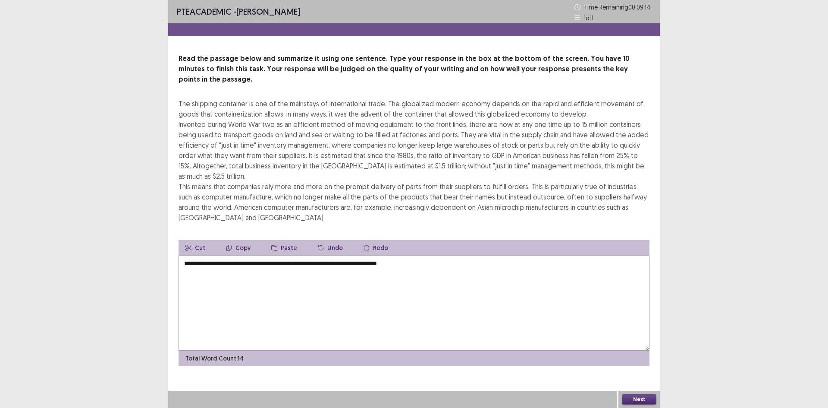
click at [400, 255] on textarea "**********" at bounding box center [414, 302] width 471 height 95
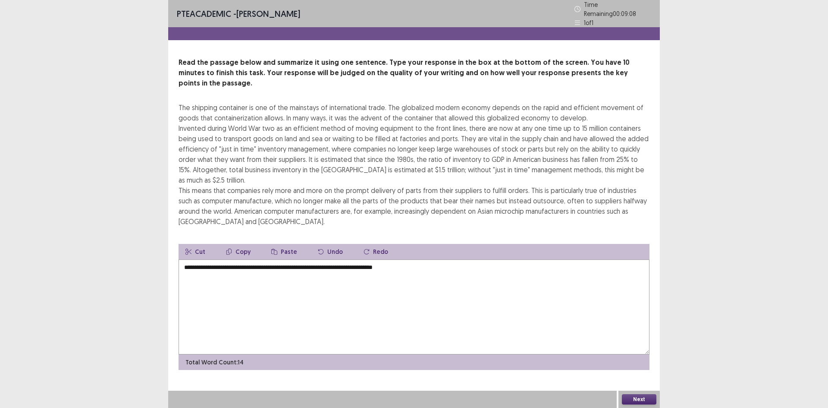
drag, startPoint x: 404, startPoint y: 244, endPoint x: 380, endPoint y: 244, distance: 24.2
click at [380, 259] on textarea "**********" at bounding box center [414, 306] width 471 height 95
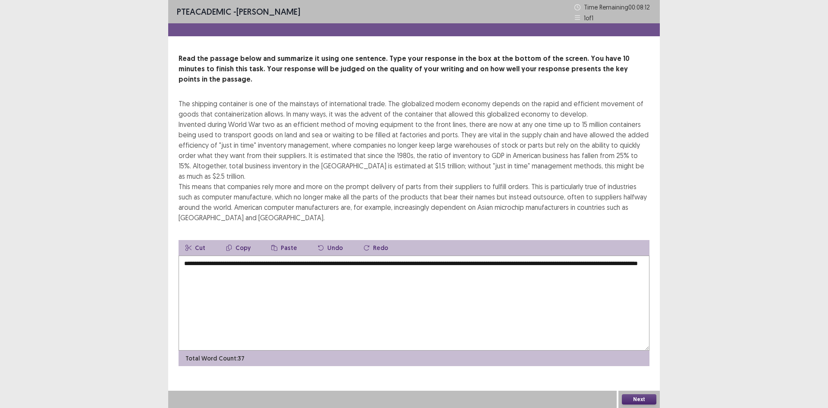
click at [246, 255] on textarea "**********" at bounding box center [414, 302] width 471 height 95
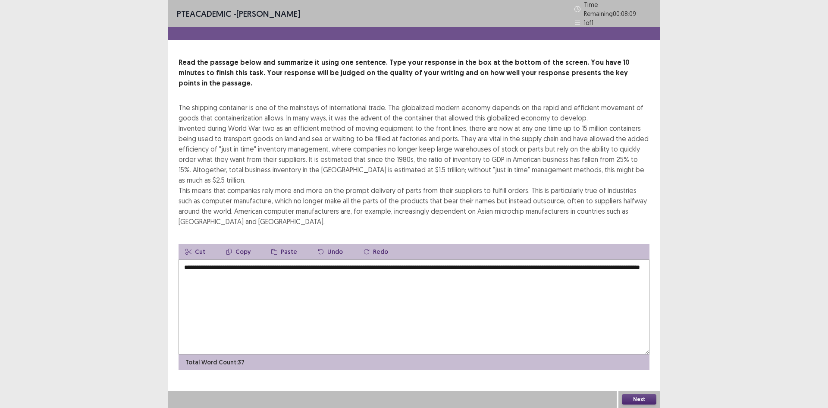
click at [308, 259] on textarea "**********" at bounding box center [414, 306] width 471 height 95
click at [317, 259] on textarea "**********" at bounding box center [414, 306] width 471 height 95
click at [369, 259] on textarea "**********" at bounding box center [414, 306] width 471 height 95
click at [351, 259] on textarea "**********" at bounding box center [414, 306] width 471 height 95
click at [397, 259] on textarea "**********" at bounding box center [414, 306] width 471 height 95
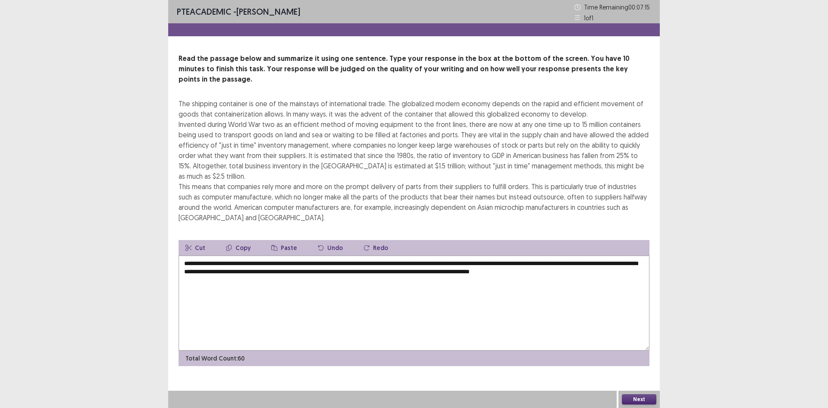
click at [309, 255] on textarea "**********" at bounding box center [414, 302] width 471 height 95
click at [348, 255] on textarea "**********" at bounding box center [414, 302] width 471 height 95
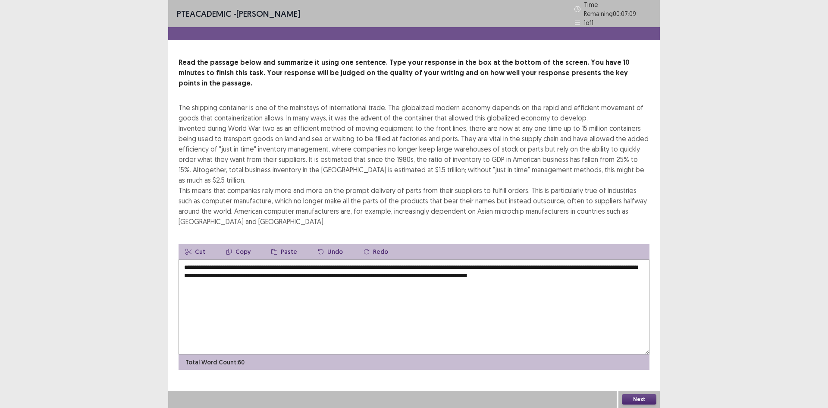
click at [489, 259] on textarea "**********" at bounding box center [414, 306] width 471 height 95
click at [390, 259] on textarea "**********" at bounding box center [414, 306] width 471 height 95
click at [490, 259] on textarea "**********" at bounding box center [414, 306] width 471 height 95
drag, startPoint x: 566, startPoint y: 243, endPoint x: 518, endPoint y: 239, distance: 48.1
click at [518, 259] on textarea "**********" at bounding box center [414, 306] width 471 height 95
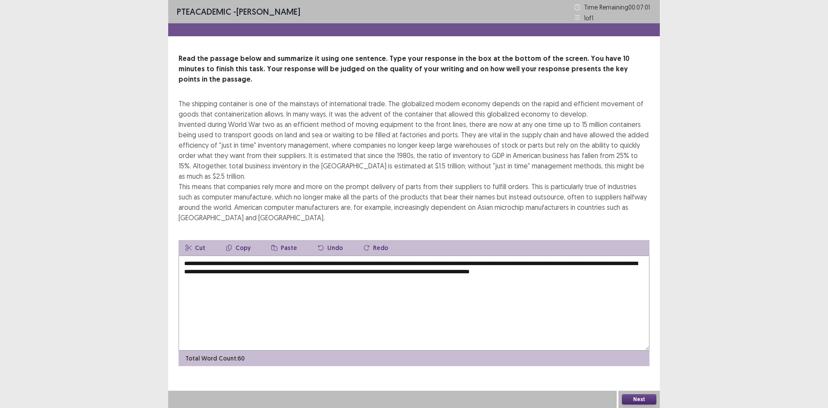
drag, startPoint x: 189, startPoint y: 253, endPoint x: 233, endPoint y: 253, distance: 44.0
click at [233, 255] on textarea "**********" at bounding box center [414, 302] width 471 height 95
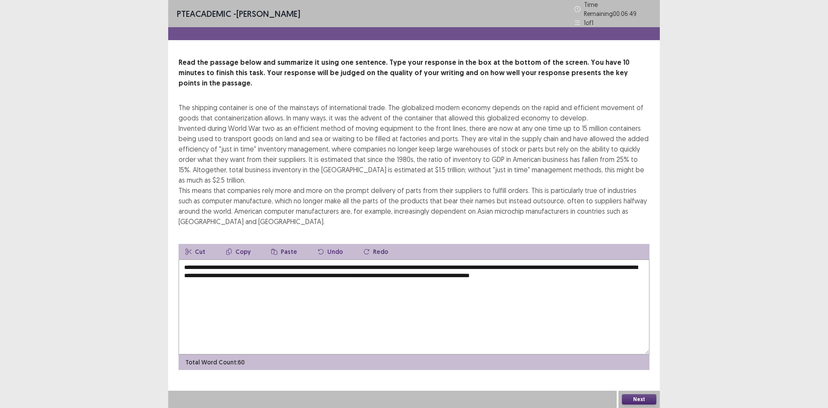
click at [315, 259] on textarea "**********" at bounding box center [414, 306] width 471 height 95
drag, startPoint x: 384, startPoint y: 252, endPoint x: 343, endPoint y: 249, distance: 41.1
click at [343, 259] on textarea "**********" at bounding box center [414, 306] width 471 height 95
drag, startPoint x: 430, startPoint y: 249, endPoint x: 504, endPoint y: 250, distance: 74.2
click at [504, 259] on textarea "**********" at bounding box center [414, 306] width 471 height 95
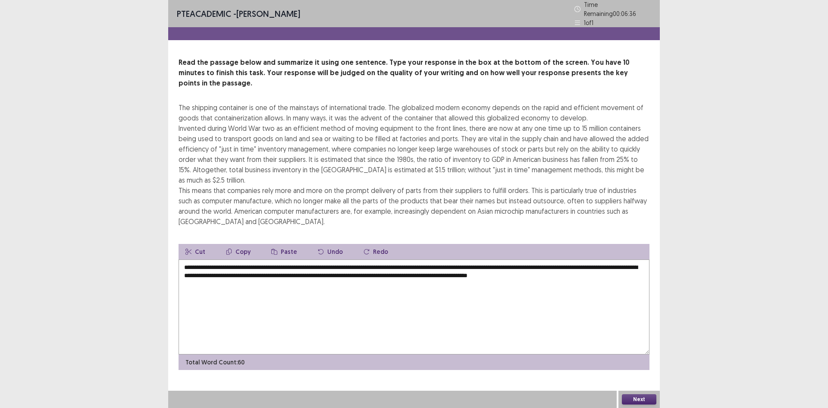
drag, startPoint x: 512, startPoint y: 251, endPoint x: 579, endPoint y: 251, distance: 66.9
click at [579, 259] on textarea "**********" at bounding box center [414, 306] width 471 height 95
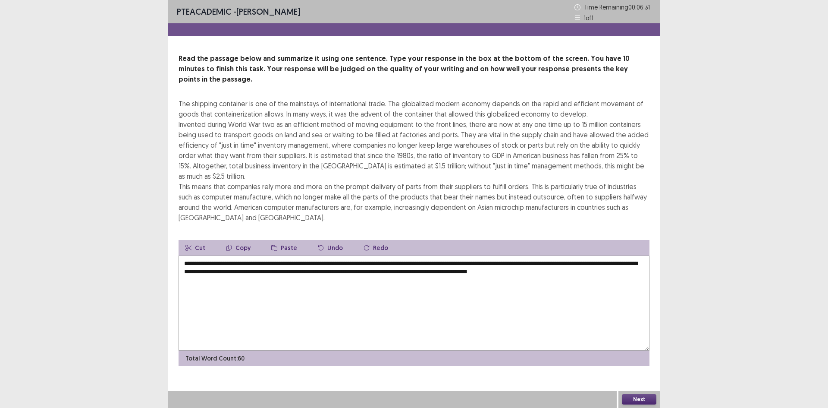
click at [602, 284] on textarea "**********" at bounding box center [414, 302] width 471 height 95
type textarea "**********"
click at [647, 400] on button "Next" at bounding box center [639, 399] width 35 height 10
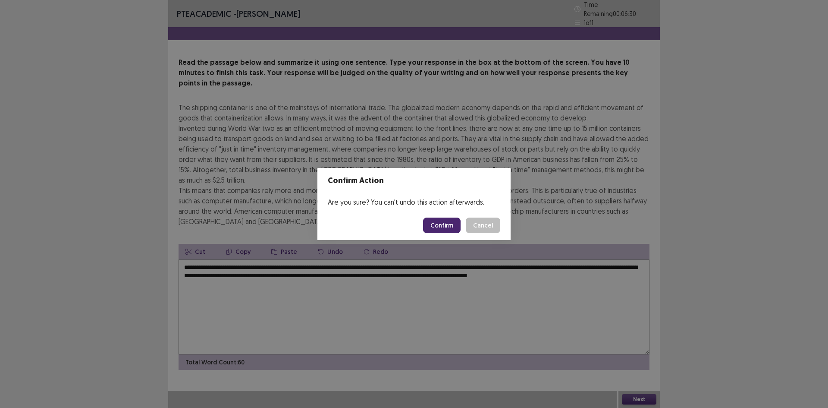
click at [441, 227] on button "Confirm" at bounding box center [442, 225] width 38 height 16
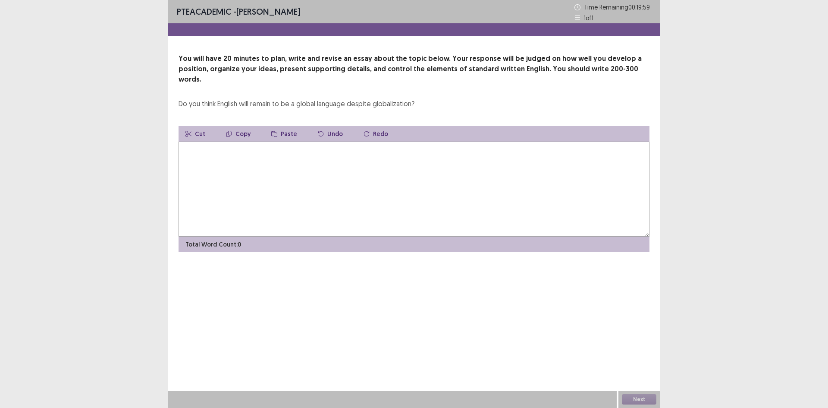
click at [406, 142] on textarea at bounding box center [414, 189] width 471 height 95
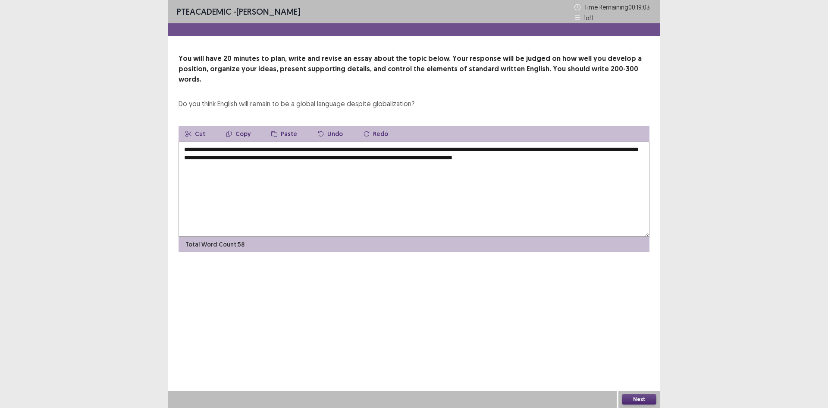
click at [567, 148] on textarea "**********" at bounding box center [414, 189] width 471 height 95
drag, startPoint x: 566, startPoint y: 148, endPoint x: 627, endPoint y: 148, distance: 60.4
click at [627, 148] on textarea "**********" at bounding box center [414, 189] width 471 height 95
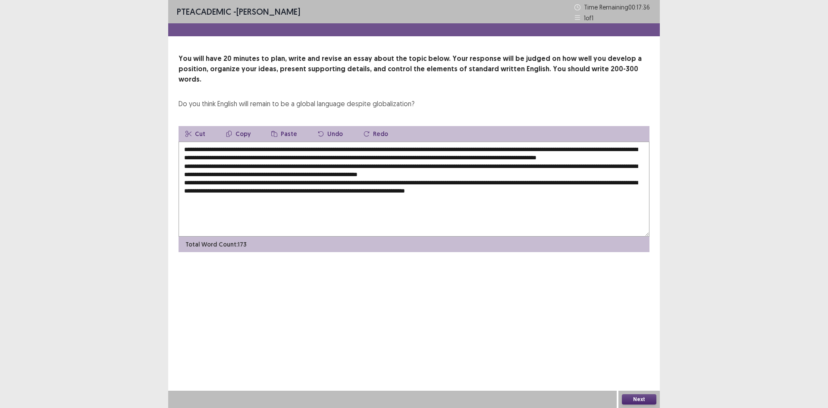
click at [560, 185] on textarea "**********" at bounding box center [414, 189] width 471 height 95
click at [550, 190] on textarea "**********" at bounding box center [414, 189] width 471 height 95
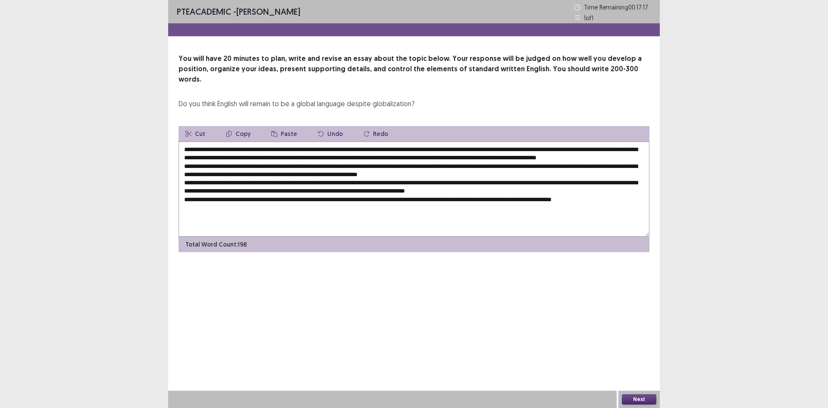
drag, startPoint x: 566, startPoint y: 149, endPoint x: 570, endPoint y: 154, distance: 7.0
click at [570, 154] on textarea at bounding box center [414, 189] width 471 height 95
type textarea "**********"
click at [235, 126] on button "Copy" at bounding box center [238, 134] width 38 height 16
drag, startPoint x: 577, startPoint y: 198, endPoint x: 629, endPoint y: 199, distance: 52.2
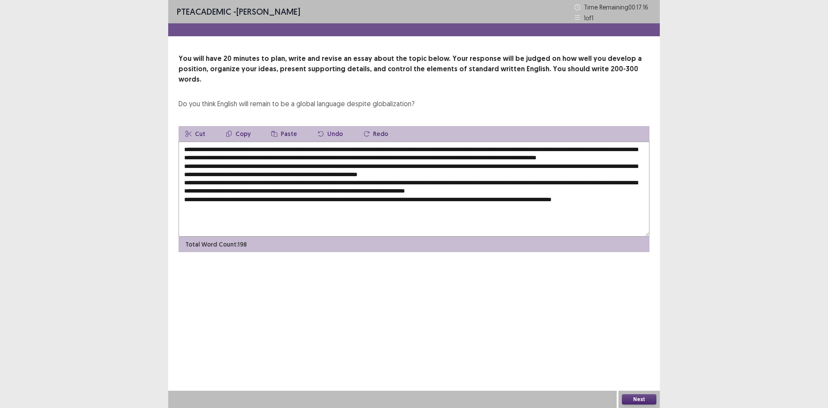
click at [629, 199] on textarea at bounding box center [414, 189] width 471 height 95
click at [291, 126] on button "Paste" at bounding box center [284, 134] width 40 height 16
click at [236, 142] on textarea at bounding box center [414, 189] width 471 height 95
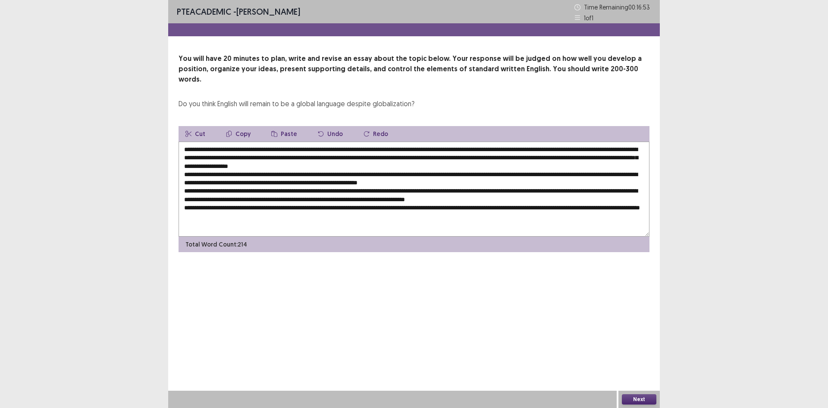
click at [416, 142] on textarea at bounding box center [414, 189] width 471 height 95
drag, startPoint x: 412, startPoint y: 141, endPoint x: 234, endPoint y: 140, distance: 178.6
click at [234, 142] on textarea at bounding box center [414, 189] width 471 height 95
click at [230, 126] on button "Copy" at bounding box center [238, 134] width 38 height 16
click at [337, 156] on textarea at bounding box center [414, 189] width 471 height 95
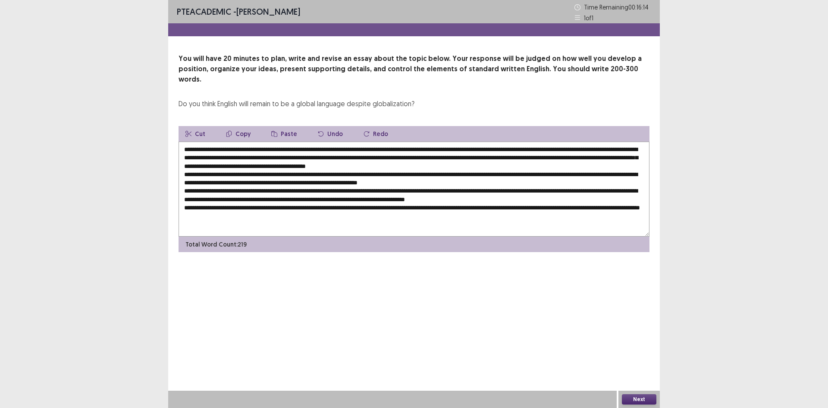
drag, startPoint x: 331, startPoint y: 155, endPoint x: 274, endPoint y: 160, distance: 57.1
click at [274, 160] on textarea at bounding box center [414, 189] width 471 height 95
click at [323, 155] on textarea at bounding box center [414, 189] width 471 height 95
drag, startPoint x: 216, startPoint y: 156, endPoint x: 556, endPoint y: 155, distance: 340.0
click at [556, 155] on textarea at bounding box center [414, 189] width 471 height 95
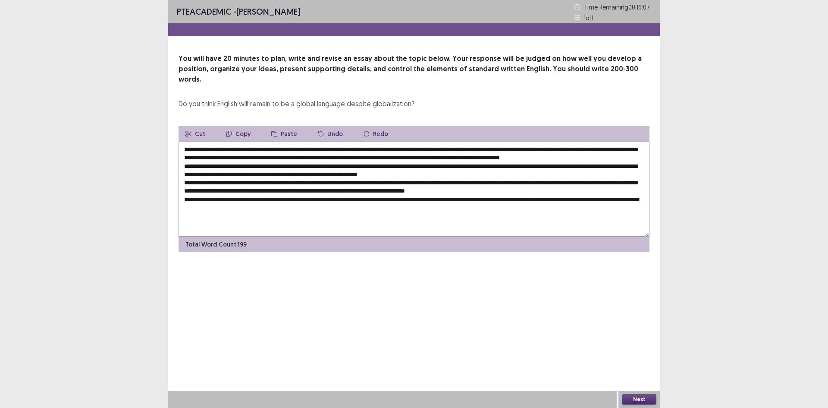
click at [182, 164] on textarea at bounding box center [414, 189] width 471 height 95
click at [537, 148] on textarea at bounding box center [414, 189] width 471 height 95
click at [539, 145] on textarea at bounding box center [414, 189] width 471 height 95
click at [536, 148] on textarea at bounding box center [414, 189] width 471 height 95
click at [512, 147] on textarea at bounding box center [414, 189] width 471 height 95
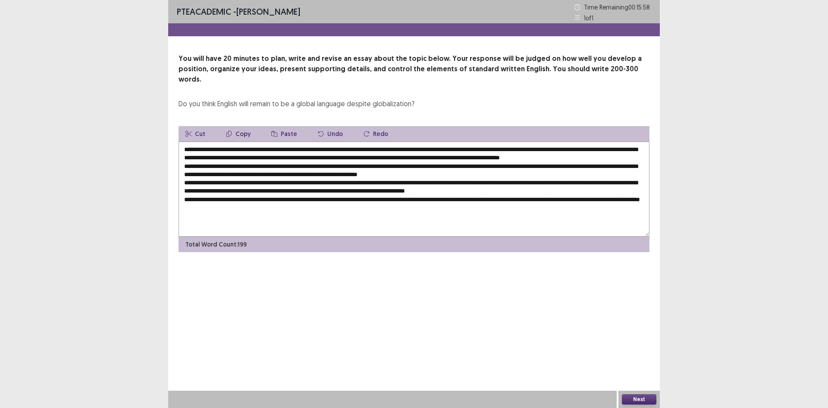
click at [516, 155] on textarea at bounding box center [414, 189] width 471 height 95
click at [510, 147] on textarea at bounding box center [414, 189] width 471 height 95
click at [582, 149] on textarea at bounding box center [414, 189] width 471 height 95
click at [637, 148] on textarea at bounding box center [414, 189] width 471 height 95
click at [312, 163] on textarea at bounding box center [414, 189] width 471 height 95
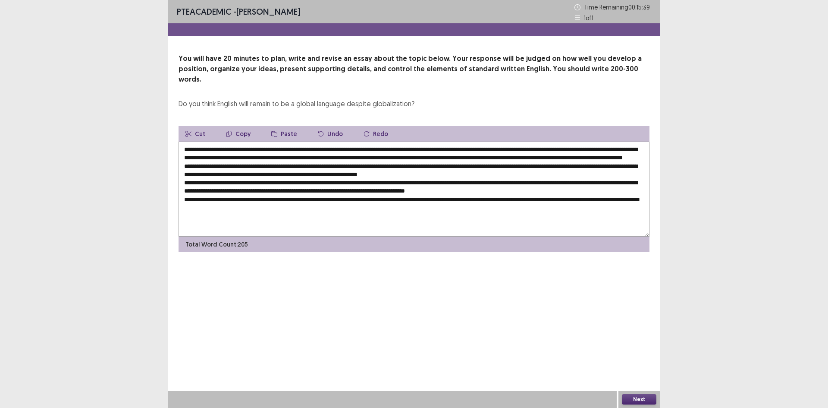
click at [277, 126] on button "Paste" at bounding box center [284, 134] width 40 height 16
click at [324, 126] on button "Undo" at bounding box center [330, 134] width 39 height 16
click at [310, 166] on textarea at bounding box center [414, 189] width 471 height 95
click at [629, 166] on textarea at bounding box center [414, 189] width 471 height 95
click at [254, 156] on textarea at bounding box center [414, 189] width 471 height 95
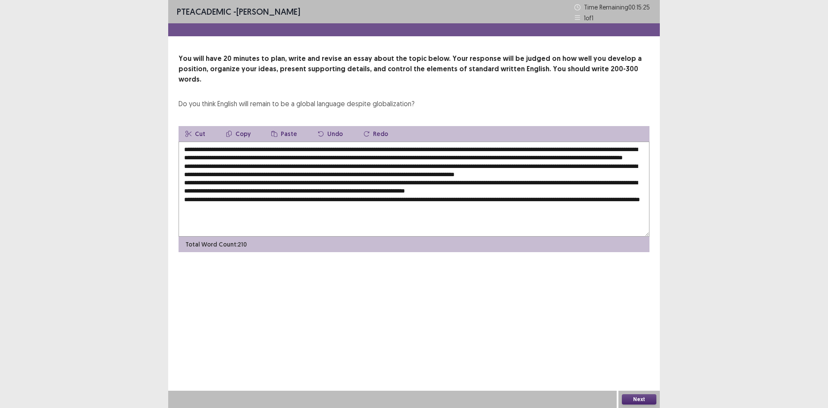
drag, startPoint x: 510, startPoint y: 148, endPoint x: 621, endPoint y: 149, distance: 111.8
click at [621, 149] on textarea at bounding box center [414, 189] width 471 height 95
click at [239, 126] on button "Copy" at bounding box center [238, 134] width 38 height 16
click at [630, 164] on textarea at bounding box center [414, 189] width 471 height 95
click at [282, 126] on button "Paste" at bounding box center [284, 134] width 40 height 16
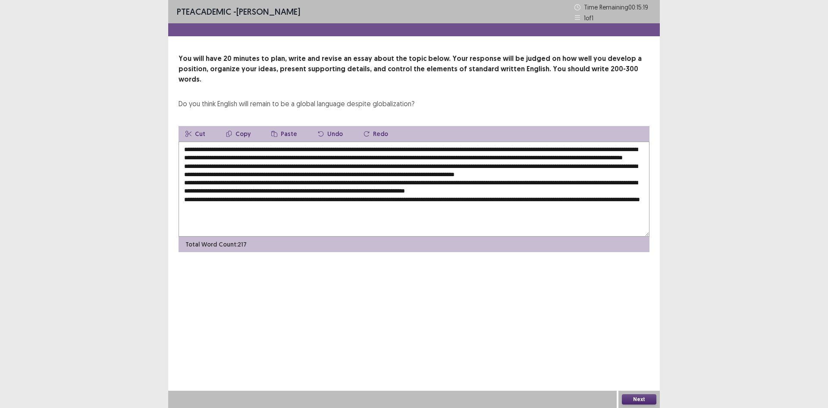
click at [400, 174] on textarea at bounding box center [414, 189] width 471 height 95
drag, startPoint x: 442, startPoint y: 172, endPoint x: 398, endPoint y: 172, distance: 44.0
click at [398, 172] on textarea at bounding box center [414, 189] width 471 height 95
drag, startPoint x: 397, startPoint y: 174, endPoint x: 460, endPoint y: 173, distance: 63.4
click at [460, 173] on textarea at bounding box center [414, 189] width 471 height 95
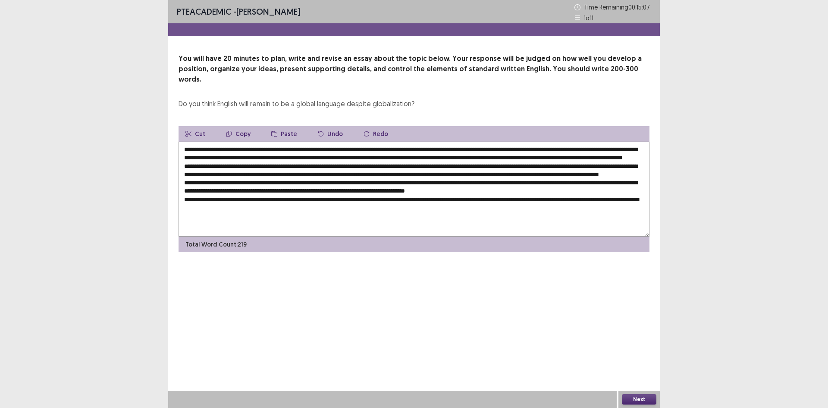
click at [460, 173] on textarea at bounding box center [414, 189] width 471 height 95
drag, startPoint x: 461, startPoint y: 173, endPoint x: 398, endPoint y: 174, distance: 63.0
click at [398, 174] on textarea at bounding box center [414, 189] width 471 height 95
click at [432, 174] on textarea at bounding box center [414, 189] width 471 height 95
click at [598, 172] on textarea at bounding box center [414, 189] width 471 height 95
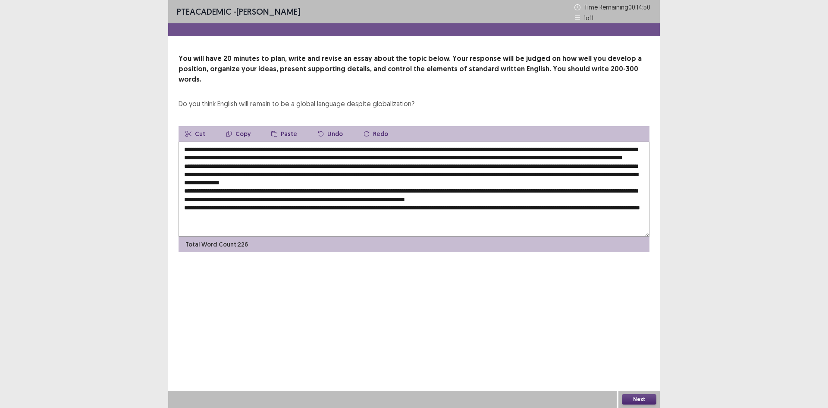
click at [241, 182] on textarea at bounding box center [414, 189] width 471 height 95
click at [242, 182] on textarea at bounding box center [414, 189] width 471 height 95
click at [242, 180] on textarea at bounding box center [414, 189] width 471 height 95
drag, startPoint x: 596, startPoint y: 175, endPoint x: 242, endPoint y: 180, distance: 354.3
click at [242, 180] on textarea at bounding box center [414, 189] width 471 height 95
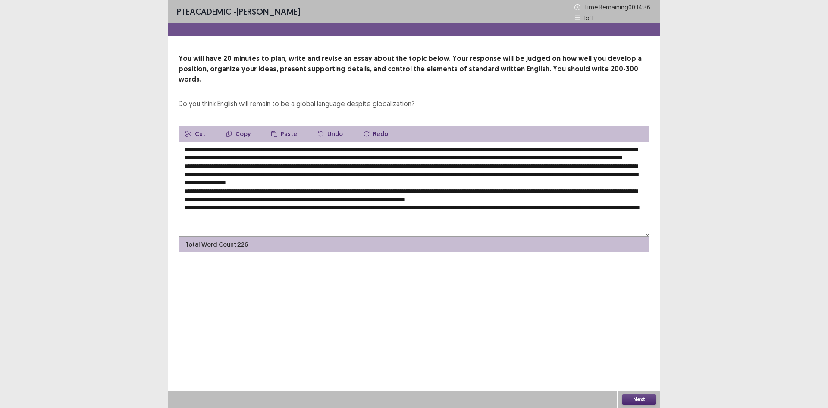
click at [644, 174] on textarea at bounding box center [414, 189] width 471 height 95
click at [617, 175] on textarea at bounding box center [414, 189] width 471 height 95
click at [308, 183] on textarea at bounding box center [414, 189] width 471 height 95
click at [391, 182] on textarea at bounding box center [414, 189] width 471 height 95
click at [481, 182] on textarea at bounding box center [414, 189] width 471 height 95
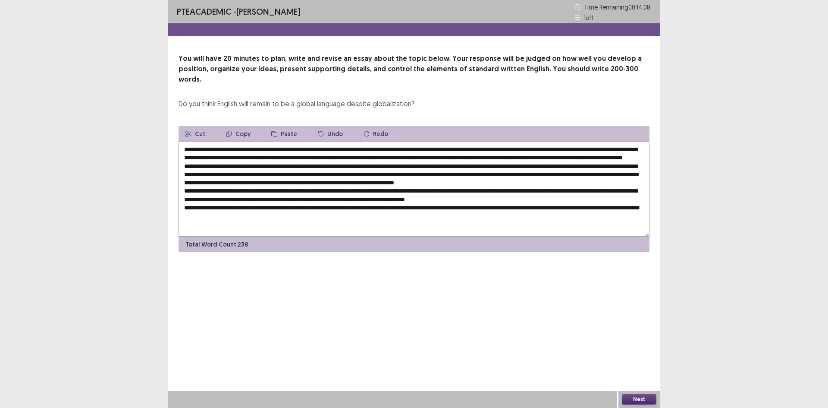
click at [314, 188] on textarea at bounding box center [414, 189] width 471 height 95
drag, startPoint x: 294, startPoint y: 198, endPoint x: 332, endPoint y: 173, distance: 45.6
click at [296, 198] on textarea at bounding box center [414, 189] width 471 height 95
drag, startPoint x: 183, startPoint y: 156, endPoint x: 258, endPoint y: 158, distance: 75.5
click at [258, 158] on textarea at bounding box center [414, 189] width 471 height 95
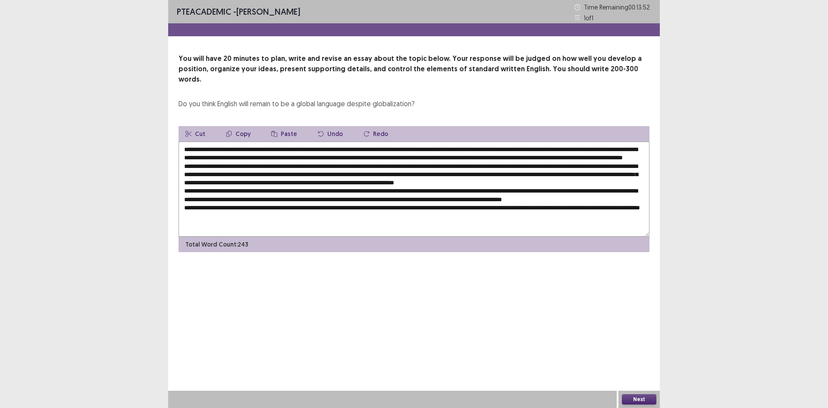
click at [237, 126] on button "Copy" at bounding box center [238, 134] width 38 height 16
click at [296, 197] on textarea at bounding box center [414, 189] width 471 height 95
click at [286, 126] on button "Paste" at bounding box center [284, 134] width 40 height 16
click at [311, 200] on textarea at bounding box center [414, 189] width 471 height 95
click at [331, 195] on textarea at bounding box center [414, 189] width 471 height 95
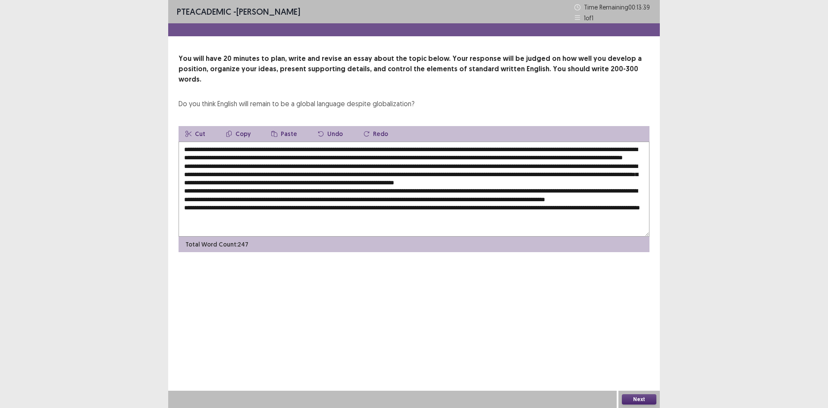
click at [326, 126] on button "Undo" at bounding box center [330, 134] width 39 height 16
click at [331, 126] on button "Undo" at bounding box center [330, 134] width 39 height 16
click at [370, 126] on button "Redo" at bounding box center [376, 134] width 38 height 16
click at [322, 126] on button "Undo" at bounding box center [330, 134] width 39 height 16
click at [348, 198] on textarea at bounding box center [414, 189] width 471 height 95
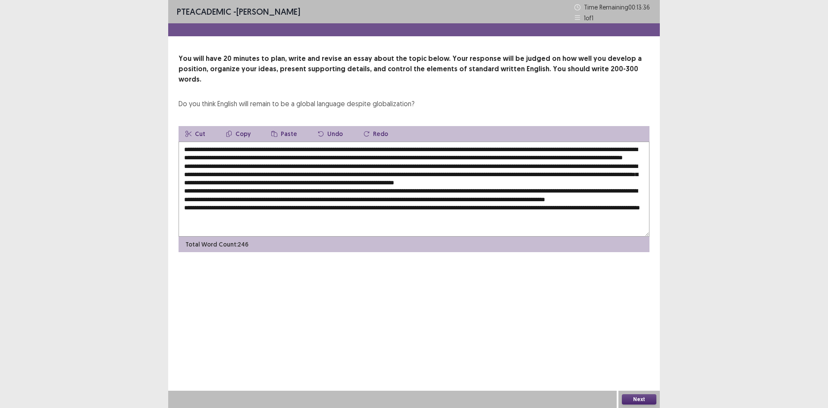
drag, startPoint x: 184, startPoint y: 156, endPoint x: 258, endPoint y: 156, distance: 74.2
click at [258, 156] on textarea at bounding box center [414, 189] width 471 height 95
click at [242, 126] on button "Copy" at bounding box center [238, 134] width 38 height 16
click at [243, 126] on button "Copy" at bounding box center [238, 134] width 38 height 16
click at [348, 198] on textarea at bounding box center [414, 189] width 471 height 95
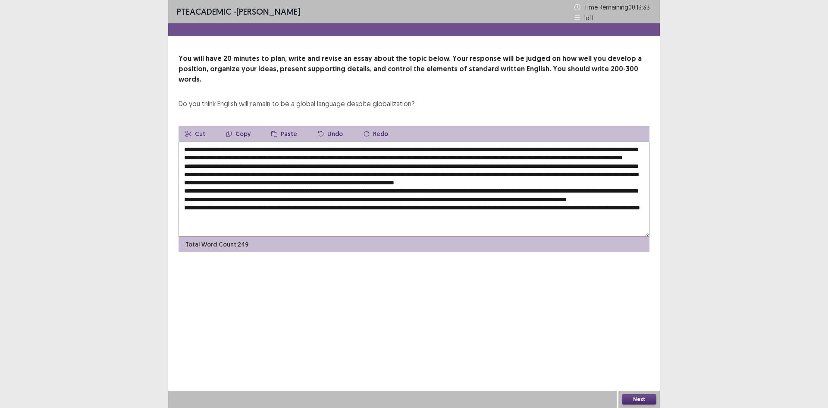
click at [279, 126] on button "Paste" at bounding box center [284, 134] width 40 height 16
click at [372, 198] on textarea at bounding box center [414, 189] width 471 height 95
click at [312, 198] on textarea at bounding box center [414, 189] width 471 height 95
click at [512, 196] on textarea at bounding box center [414, 189] width 471 height 95
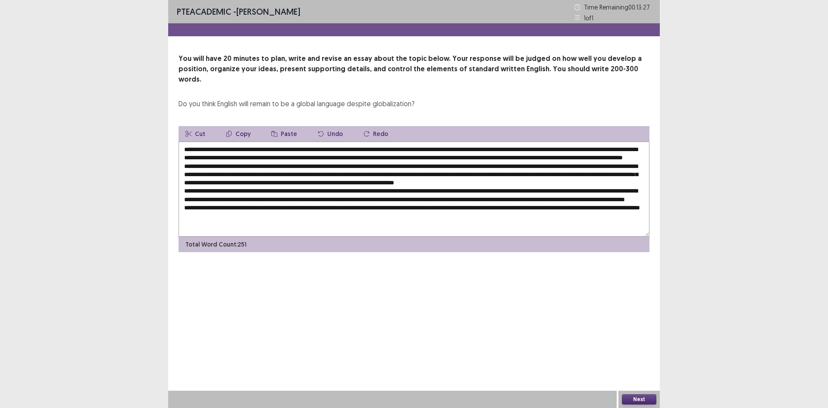
click at [258, 206] on textarea at bounding box center [414, 189] width 471 height 95
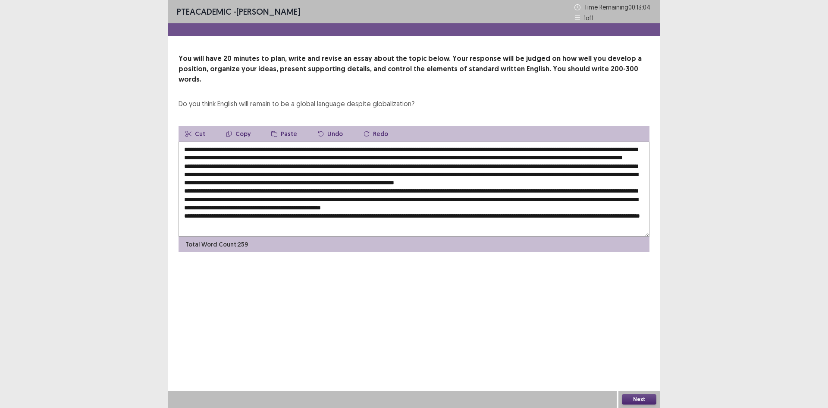
drag, startPoint x: 311, startPoint y: 205, endPoint x: 256, endPoint y: 206, distance: 54.8
click at [256, 206] on textarea at bounding box center [414, 189] width 471 height 95
click at [348, 207] on textarea at bounding box center [414, 189] width 471 height 95
click at [390, 207] on textarea at bounding box center [414, 189] width 471 height 95
click at [390, 205] on textarea at bounding box center [414, 189] width 471 height 95
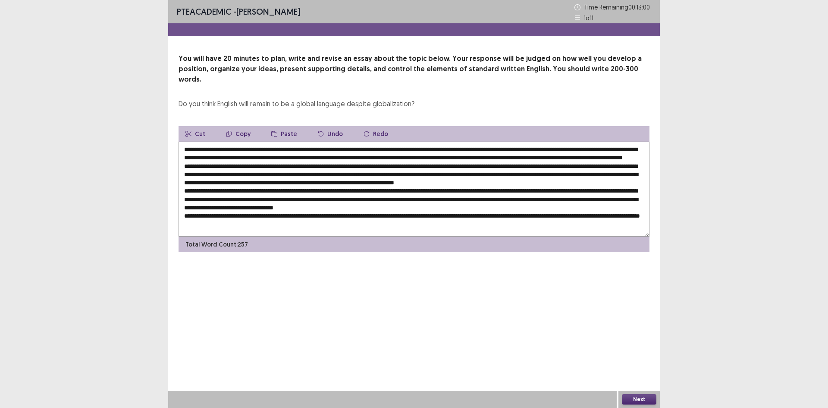
click at [390, 206] on textarea at bounding box center [414, 189] width 471 height 95
click at [515, 207] on textarea at bounding box center [414, 189] width 471 height 95
drag, startPoint x: 233, startPoint y: 140, endPoint x: 412, endPoint y: 140, distance: 179.1
click at [412, 142] on textarea at bounding box center [414, 189] width 471 height 95
click at [241, 126] on button "Copy" at bounding box center [238, 134] width 38 height 16
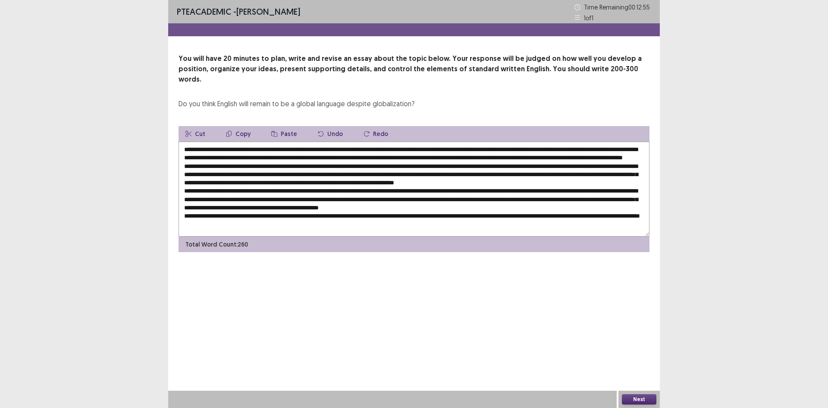
click at [516, 205] on textarea at bounding box center [414, 189] width 471 height 95
click at [274, 131] on icon "button" at bounding box center [274, 134] width 6 height 6
click at [514, 205] on textarea at bounding box center [414, 189] width 471 height 95
click at [334, 211] on textarea at bounding box center [414, 189] width 471 height 95
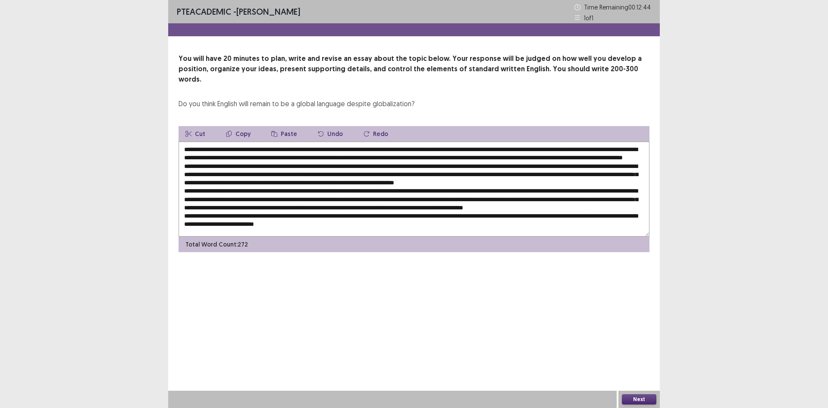
drag, startPoint x: 225, startPoint y: 218, endPoint x: 383, endPoint y: 216, distance: 157.9
click at [383, 216] on textarea at bounding box center [414, 189] width 471 height 95
drag, startPoint x: 387, startPoint y: 218, endPoint x: 407, endPoint y: 218, distance: 20.3
click at [407, 218] on textarea at bounding box center [414, 189] width 471 height 95
click at [437, 219] on textarea at bounding box center [414, 189] width 471 height 95
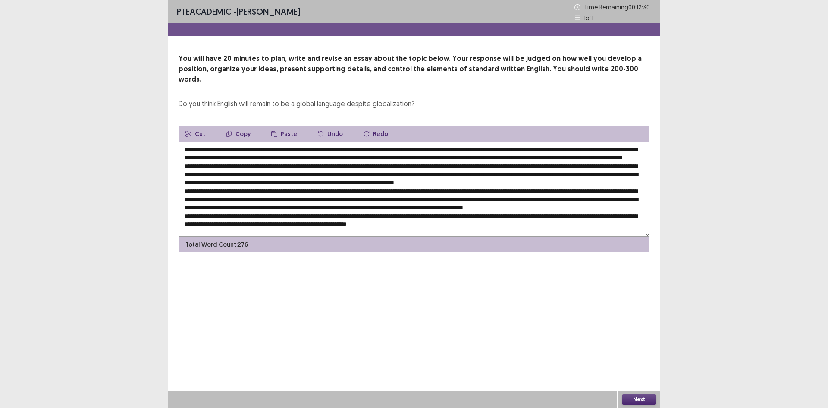
click at [445, 218] on textarea at bounding box center [414, 189] width 471 height 95
click at [487, 219] on textarea at bounding box center [414, 189] width 471 height 95
click at [473, 219] on textarea at bounding box center [414, 189] width 471 height 95
click at [444, 220] on textarea at bounding box center [414, 189] width 471 height 95
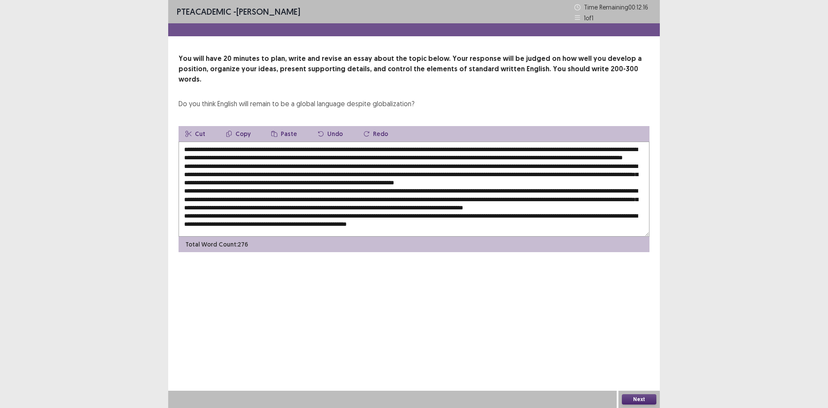
click at [355, 142] on textarea at bounding box center [414, 189] width 471 height 95
click at [435, 149] on textarea at bounding box center [414, 189] width 471 height 95
click at [514, 149] on textarea at bounding box center [414, 189] width 471 height 95
drag, startPoint x: 509, startPoint y: 146, endPoint x: 557, endPoint y: 147, distance: 47.5
click at [557, 147] on textarea at bounding box center [414, 189] width 471 height 95
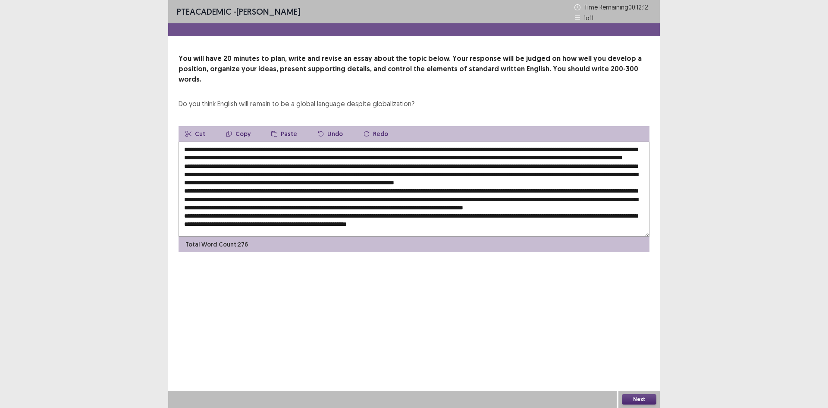
click at [509, 153] on textarea at bounding box center [414, 189] width 471 height 95
click at [557, 148] on textarea at bounding box center [414, 189] width 471 height 95
click at [558, 149] on textarea at bounding box center [414, 189] width 471 height 95
click at [577, 149] on textarea at bounding box center [414, 189] width 471 height 95
click at [563, 149] on textarea at bounding box center [414, 189] width 471 height 95
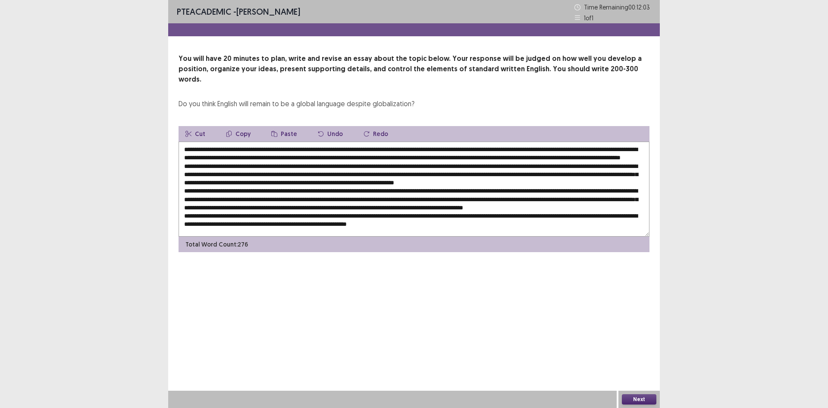
click at [570, 148] on textarea at bounding box center [414, 189] width 471 height 95
type textarea "**********"
click at [649, 394] on button "Next" at bounding box center [639, 399] width 35 height 10
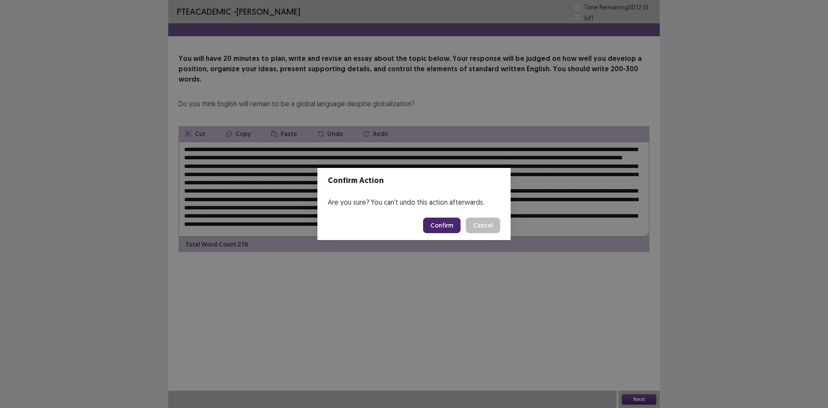
click at [442, 225] on button "Confirm" at bounding box center [442, 225] width 38 height 16
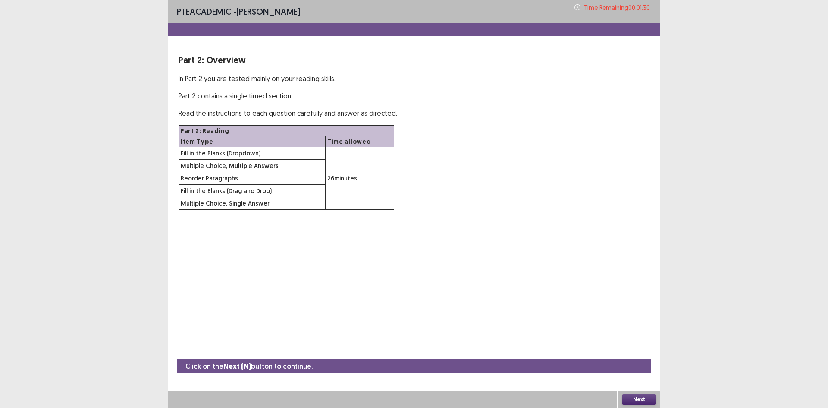
click at [283, 362] on p "Click on the Next (N) button to continue." at bounding box center [249, 366] width 127 height 11
click at [594, 39] on div "PTE academic - Sailyk Suvan Time Remaining 00 : 01 : 30 Part 2: Overview In Par…" at bounding box center [414, 113] width 492 height 227
click at [648, 400] on button "Next" at bounding box center [639, 399] width 35 height 10
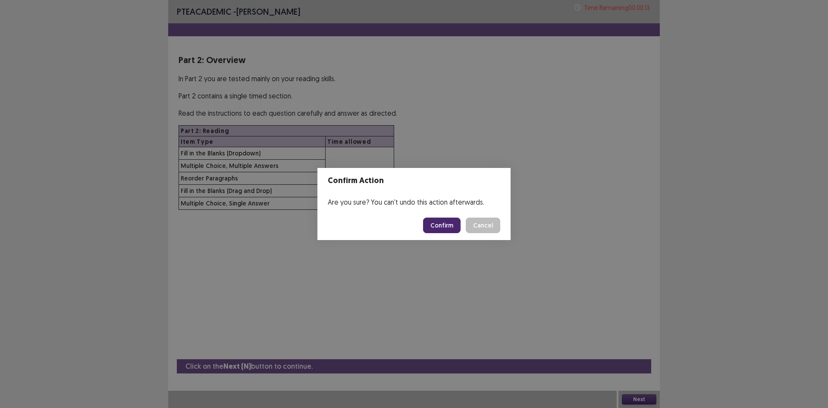
click at [453, 229] on button "Confirm" at bounding box center [442, 225] width 38 height 16
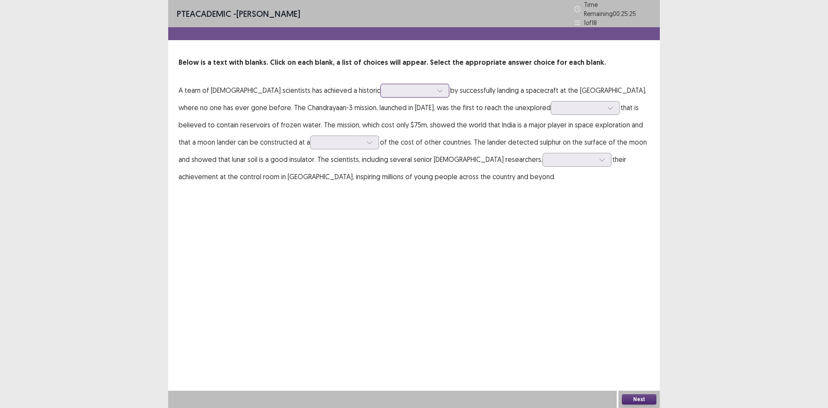
click at [388, 86] on div at bounding box center [410, 90] width 45 height 8
click at [381, 184] on div "attempt" at bounding box center [415, 187] width 69 height 24
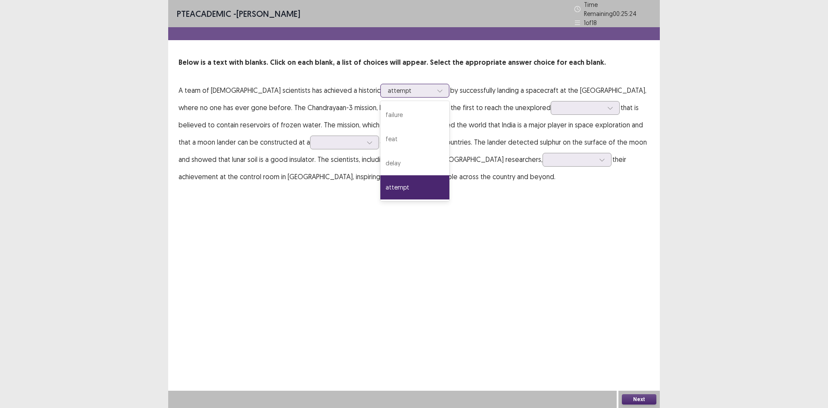
click at [388, 91] on div at bounding box center [410, 90] width 45 height 8
click at [381, 131] on div "feat" at bounding box center [415, 139] width 69 height 24
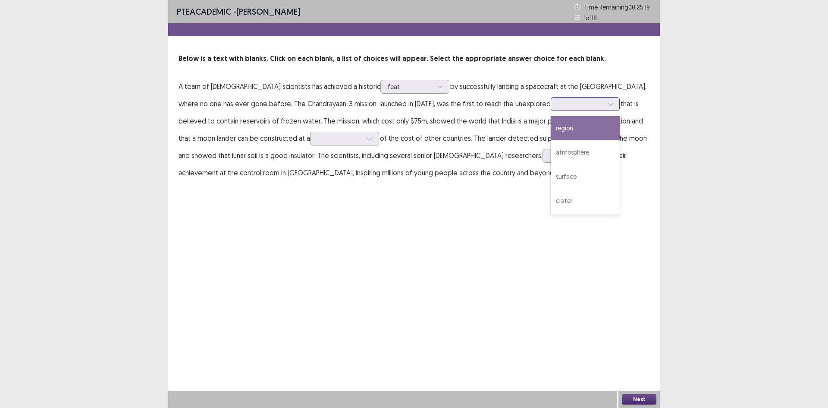
click at [558, 104] on div at bounding box center [580, 104] width 45 height 8
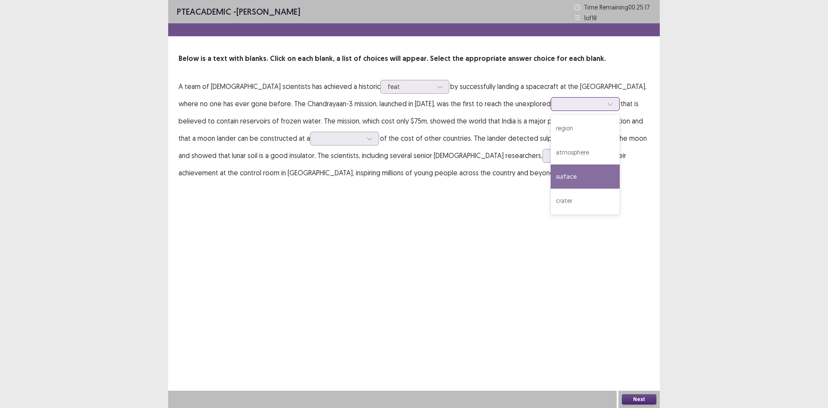
click at [551, 171] on div "surface" at bounding box center [585, 176] width 69 height 24
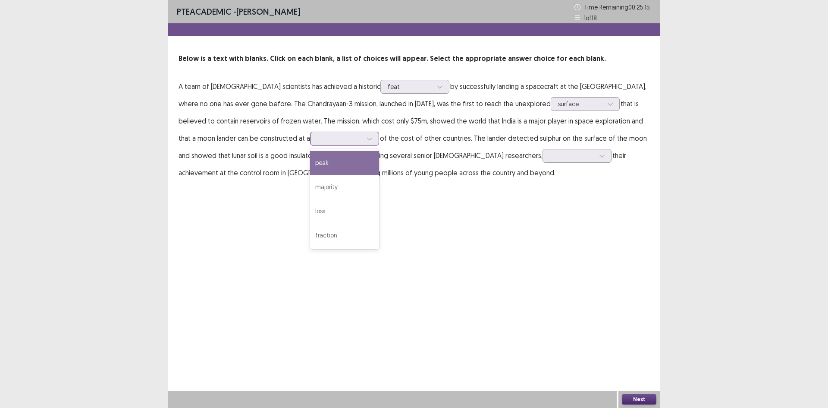
click at [324, 140] on div at bounding box center [340, 138] width 45 height 8
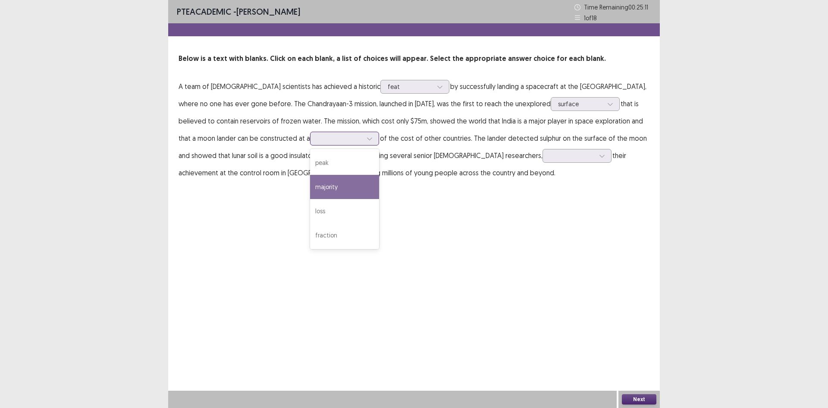
click at [323, 191] on div "majority" at bounding box center [344, 187] width 69 height 24
click at [318, 139] on div at bounding box center [340, 138] width 45 height 8
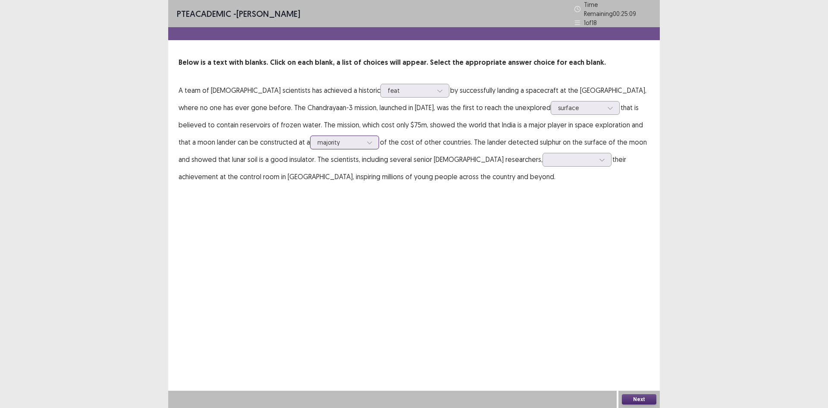
click at [318, 139] on div at bounding box center [340, 142] width 45 height 8
click at [550, 155] on div at bounding box center [572, 159] width 45 height 8
click at [543, 198] on div "celebrated" at bounding box center [577, 208] width 69 height 24
click at [645, 396] on button "Next" at bounding box center [639, 399] width 35 height 10
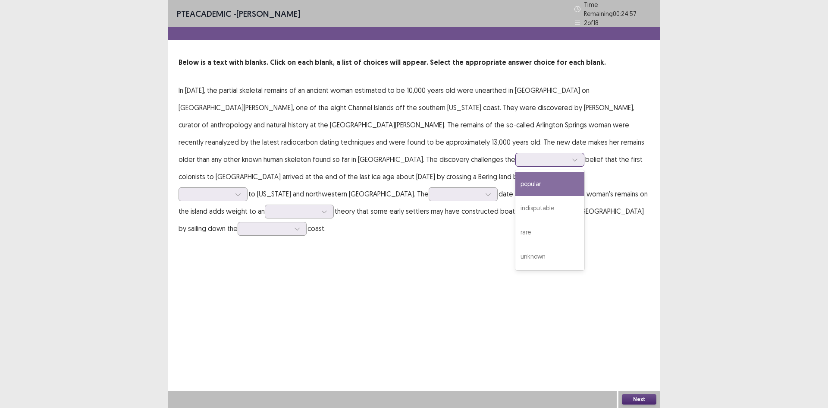
click at [523, 158] on div at bounding box center [545, 159] width 45 height 8
click at [516, 177] on div "popular" at bounding box center [550, 184] width 69 height 24
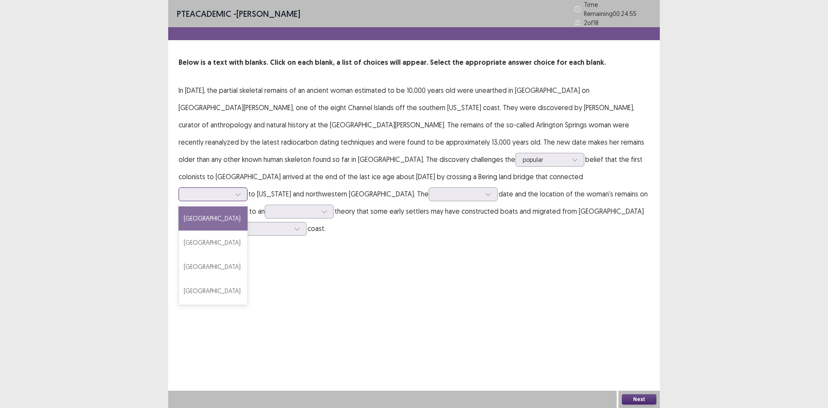
click at [231, 190] on div at bounding box center [208, 194] width 45 height 8
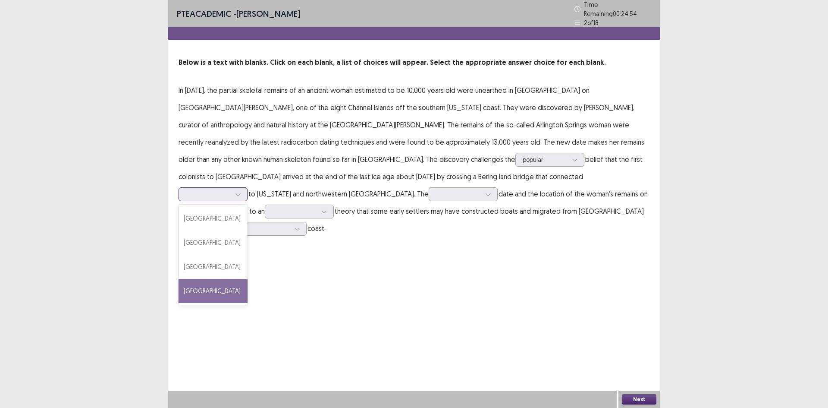
click at [248, 279] on div "Siberia" at bounding box center [213, 291] width 69 height 24
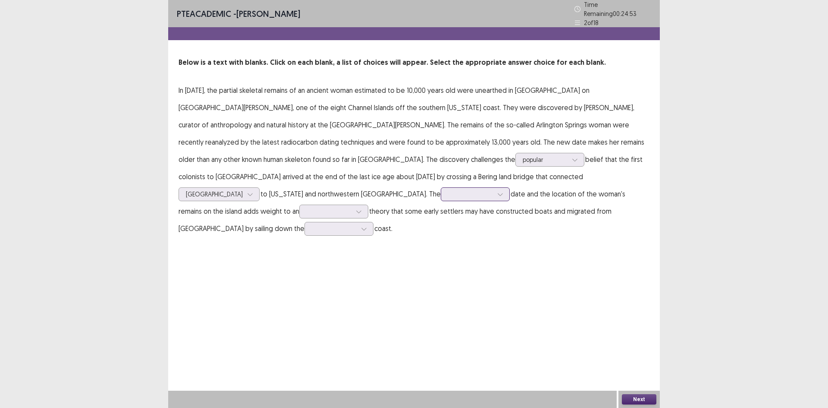
click at [494, 188] on div at bounding box center [500, 194] width 13 height 13
click at [441, 261] on div "earlier" at bounding box center [475, 267] width 69 height 24
click at [352, 207] on div at bounding box center [329, 211] width 45 height 8
click at [368, 224] on div "alternative" at bounding box center [333, 236] width 69 height 24
click at [357, 224] on div at bounding box center [334, 228] width 45 height 8
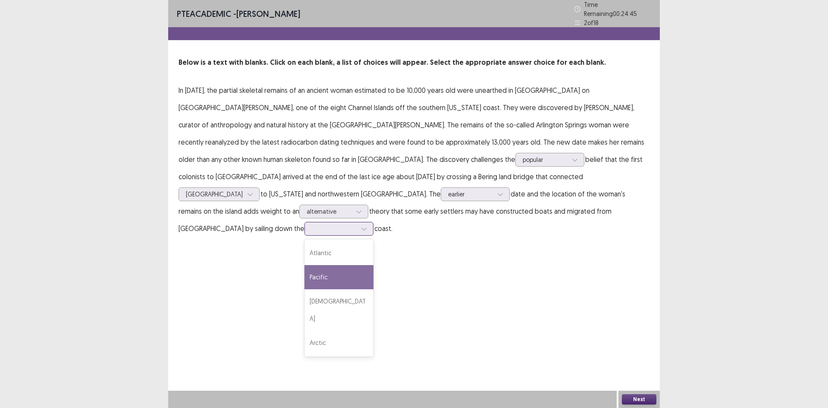
click at [374, 265] on div "Pacific" at bounding box center [339, 277] width 69 height 24
click at [639, 397] on button "Next" at bounding box center [639, 399] width 35 height 10
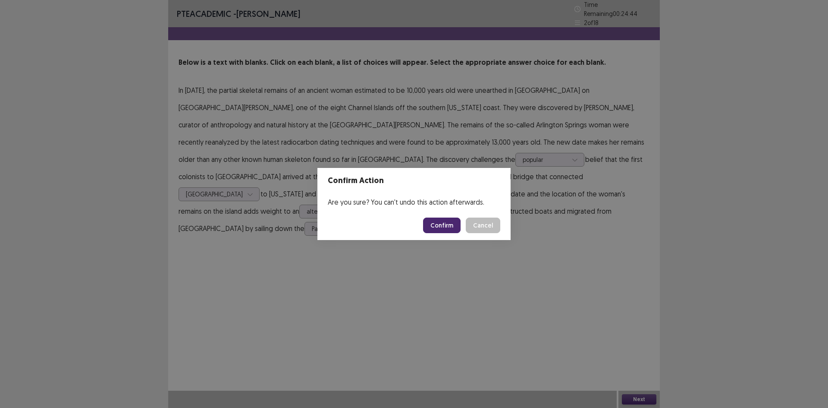
click at [455, 228] on button "Confirm" at bounding box center [442, 225] width 38 height 16
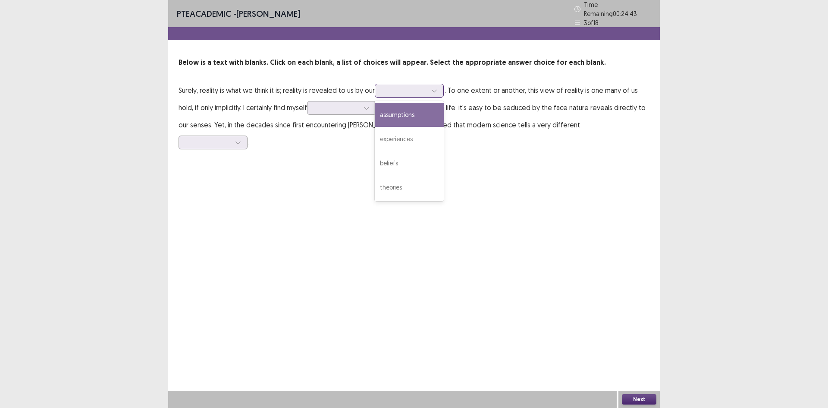
click at [410, 87] on div at bounding box center [404, 90] width 45 height 8
click at [460, 91] on p "Surely, reality is what we think it is; reality is revealed to us by our 4 resu…" at bounding box center [414, 116] width 471 height 69
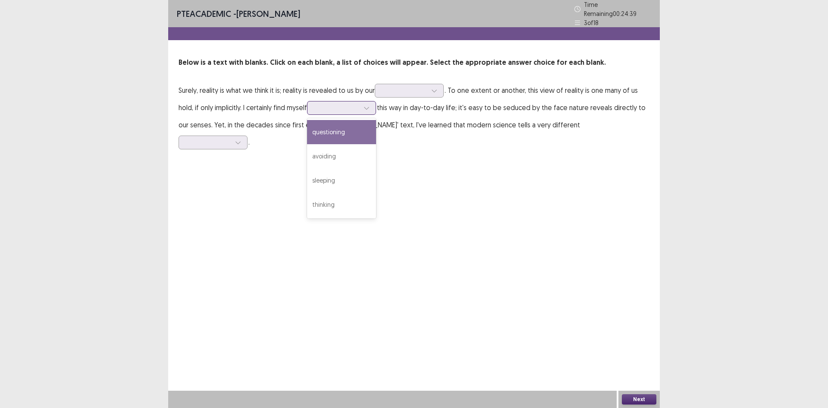
click at [354, 104] on div at bounding box center [337, 108] width 45 height 8
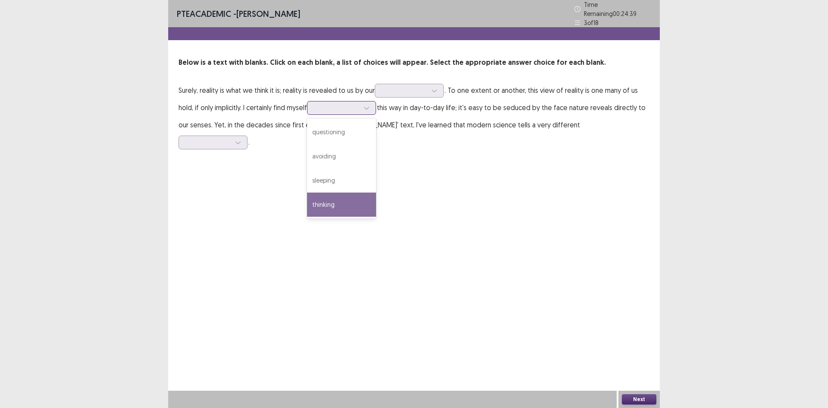
click at [356, 197] on div "thinking" at bounding box center [341, 204] width 69 height 24
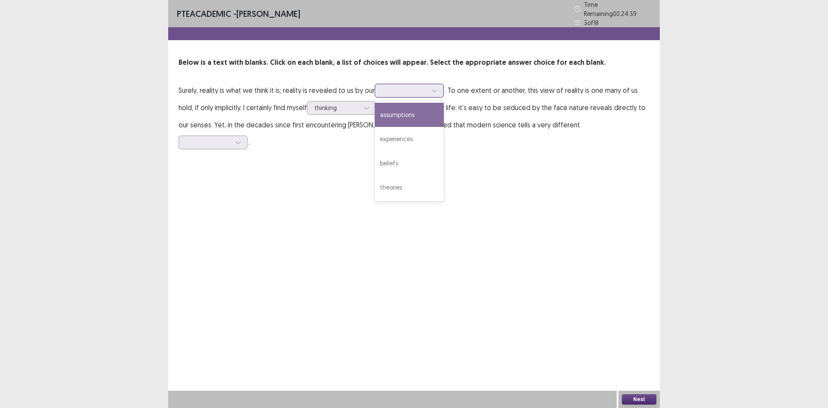
click at [398, 91] on div at bounding box center [404, 90] width 45 height 8
click at [403, 129] on div "experiences" at bounding box center [409, 139] width 69 height 24
click at [231, 138] on div at bounding box center [208, 142] width 45 height 8
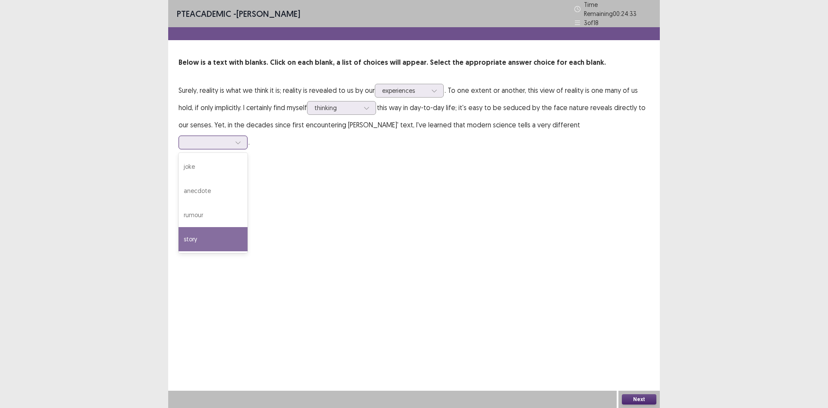
click at [248, 227] on div "story" at bounding box center [213, 239] width 69 height 24
click at [646, 401] on button "Next" at bounding box center [639, 399] width 35 height 10
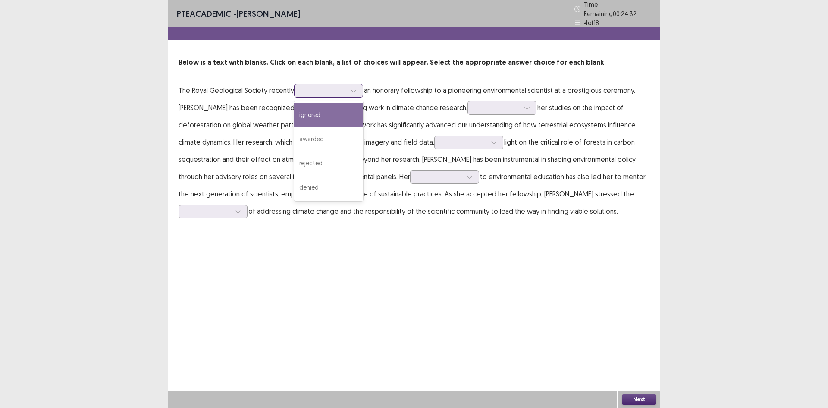
click at [332, 86] on div at bounding box center [324, 90] width 45 height 8
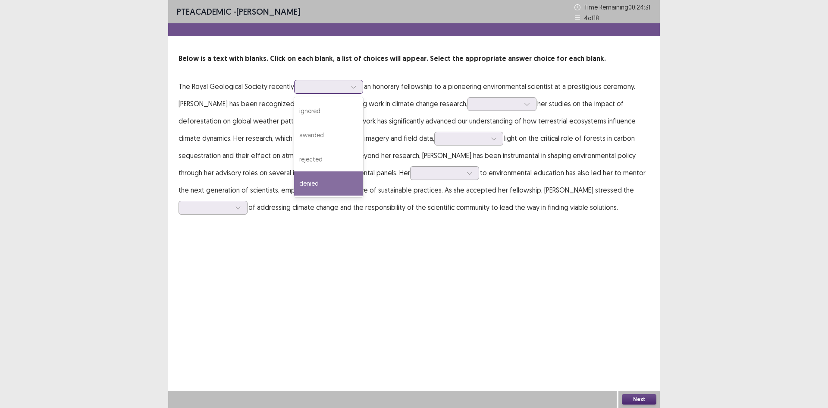
click at [330, 132] on div "awarded" at bounding box center [328, 135] width 69 height 24
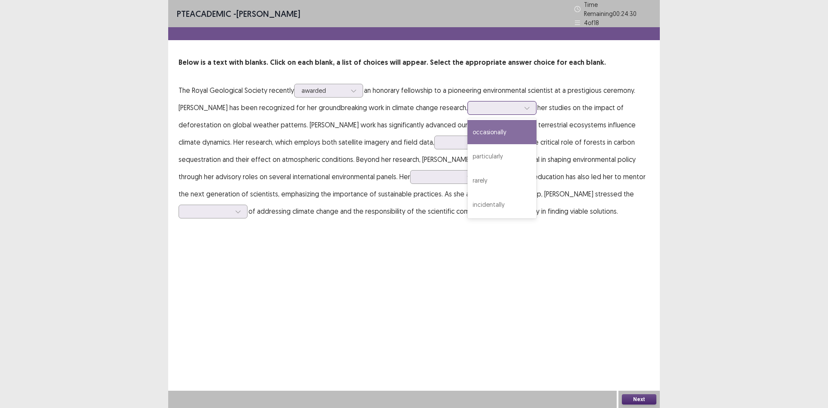
click at [518, 105] on div at bounding box center [497, 108] width 45 height 8
click at [513, 149] on div "particularly" at bounding box center [502, 156] width 69 height 24
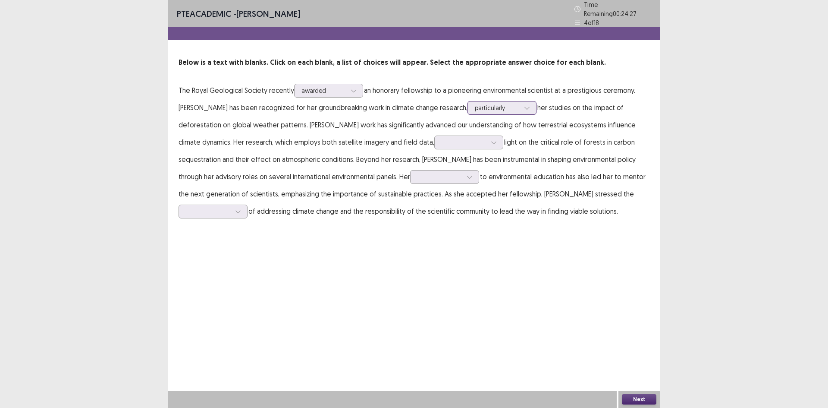
click at [530, 104] on div at bounding box center [527, 107] width 13 height 13
click at [482, 139] on div at bounding box center [464, 142] width 45 height 8
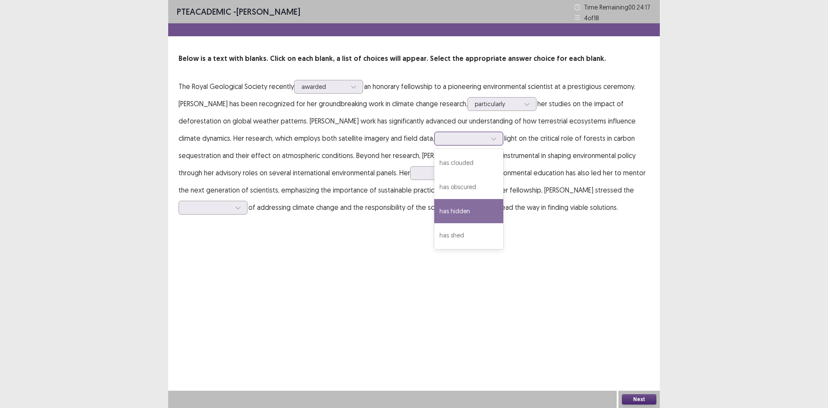
click at [466, 211] on div "has hidden" at bounding box center [469, 211] width 69 height 24
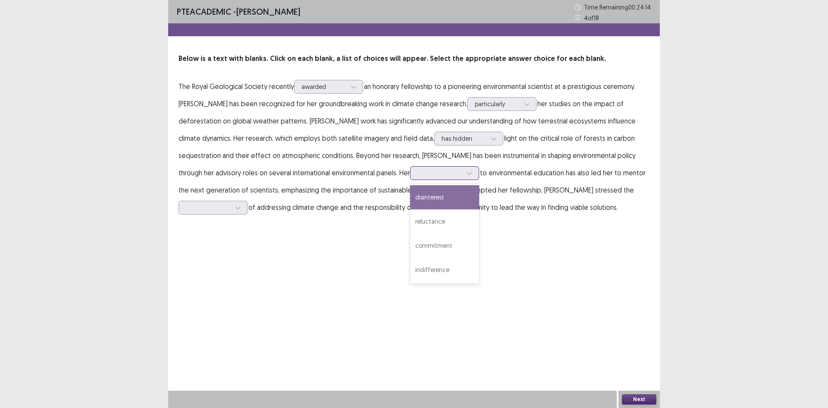
click at [461, 173] on div at bounding box center [440, 173] width 45 height 8
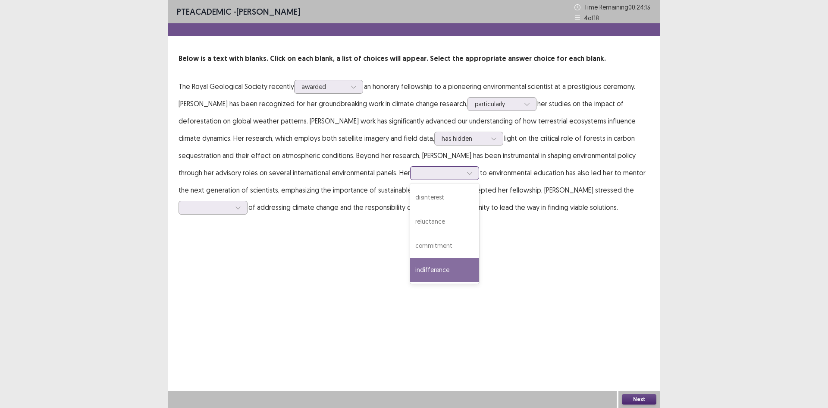
click at [444, 244] on div "commitment" at bounding box center [444, 245] width 69 height 24
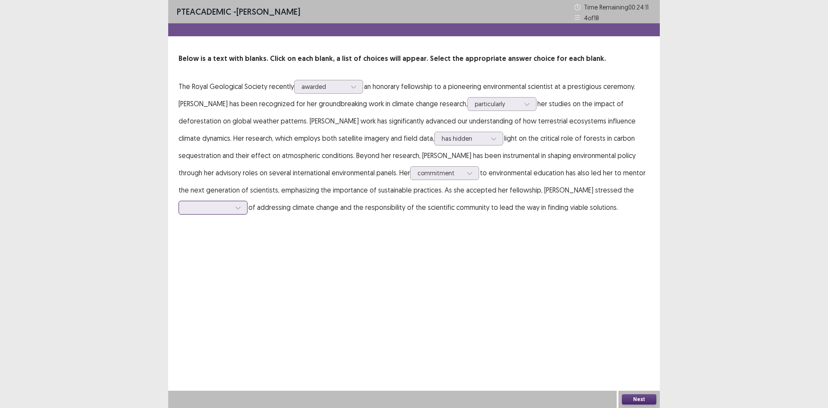
click at [220, 210] on div at bounding box center [208, 207] width 45 height 8
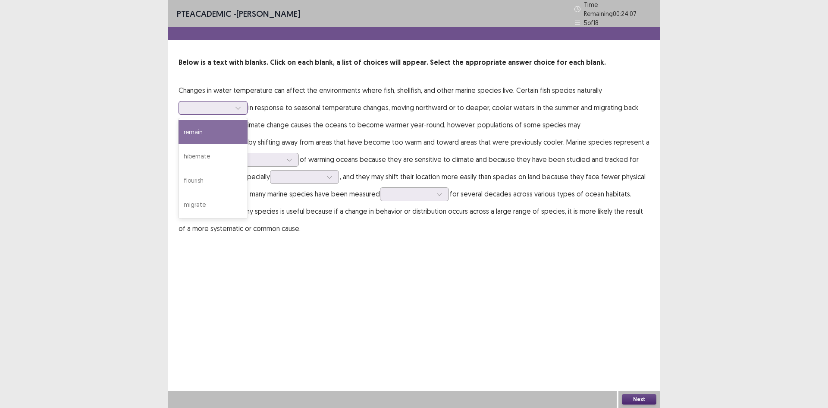
click at [224, 104] on div at bounding box center [208, 108] width 45 height 8
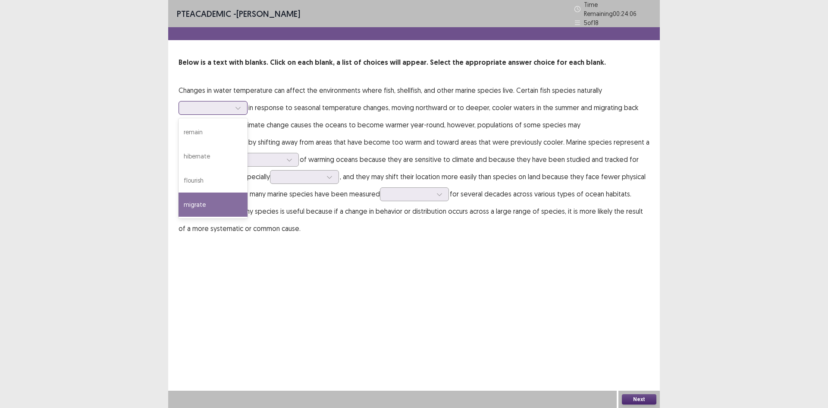
click at [211, 197] on div "migrate" at bounding box center [213, 204] width 69 height 24
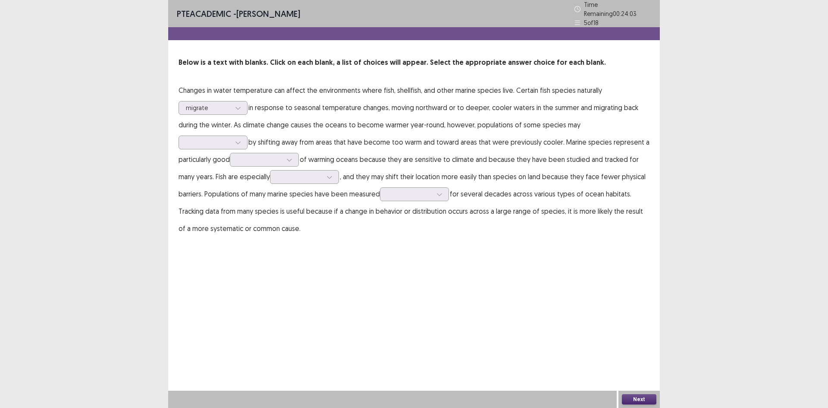
click at [650, 122] on div "Below is a text with blanks. Click on each blank, a list of choices will appear…" at bounding box center [414, 146] width 492 height 179
click at [231, 138] on div at bounding box center [208, 142] width 45 height 8
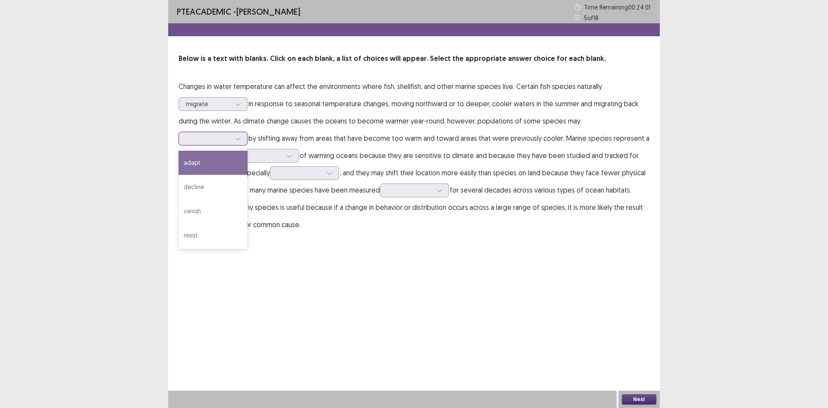
click at [248, 175] on div "decline" at bounding box center [213, 187] width 69 height 24
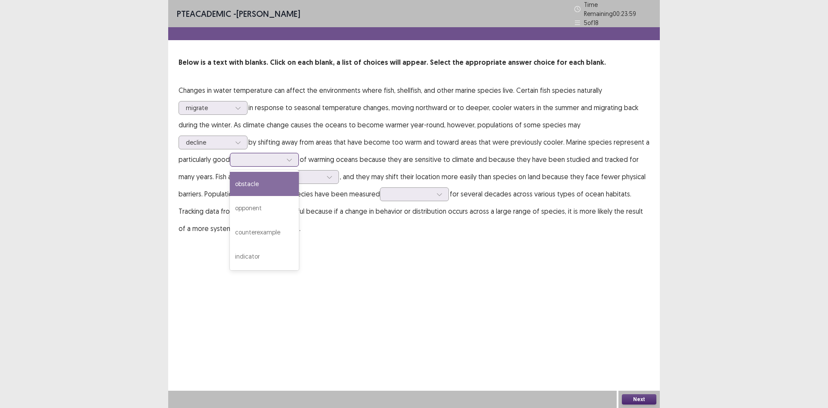
click at [237, 155] on div at bounding box center [259, 159] width 45 height 8
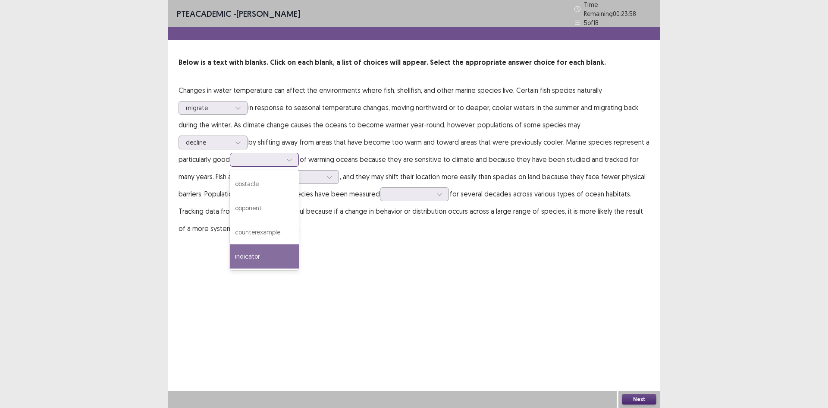
click at [230, 248] on div "indicator" at bounding box center [264, 256] width 69 height 24
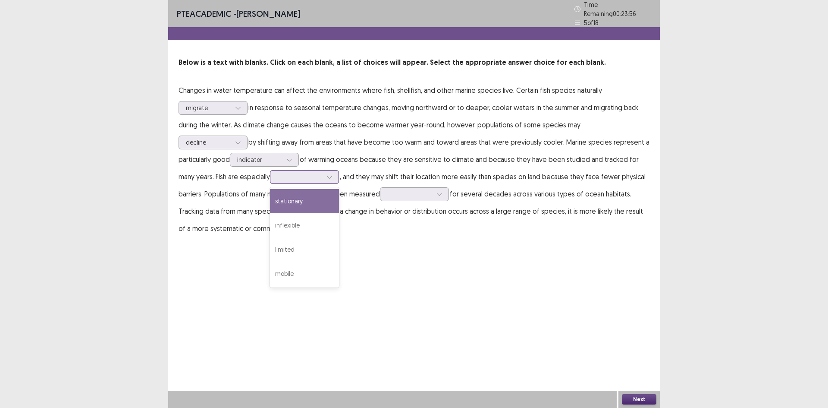
click at [277, 173] on div at bounding box center [299, 177] width 45 height 8
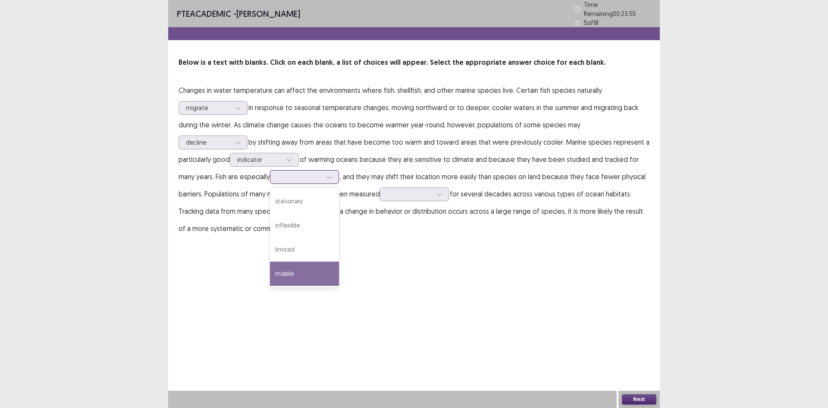
click at [270, 269] on div "mobile" at bounding box center [304, 273] width 69 height 24
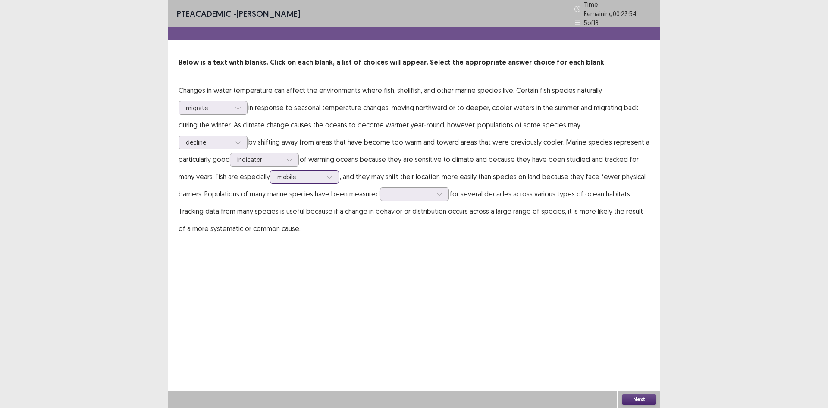
click at [277, 173] on div at bounding box center [299, 177] width 45 height 8
click at [387, 190] on div at bounding box center [409, 194] width 45 height 8
click at [380, 216] on div "consistently" at bounding box center [414, 218] width 69 height 24
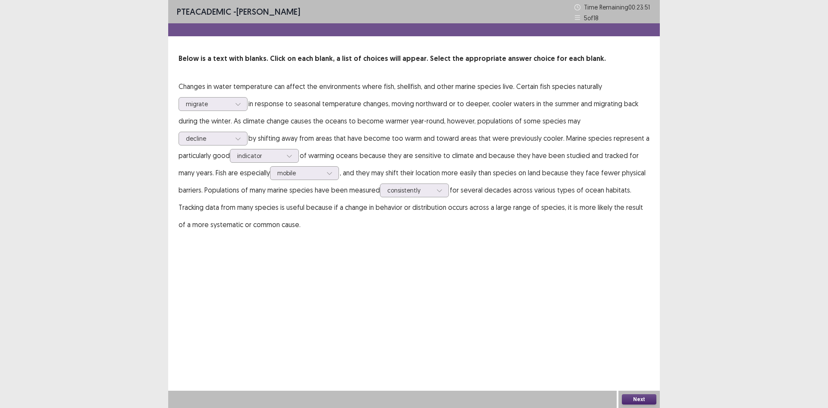
click at [642, 395] on button "Next" at bounding box center [639, 399] width 35 height 10
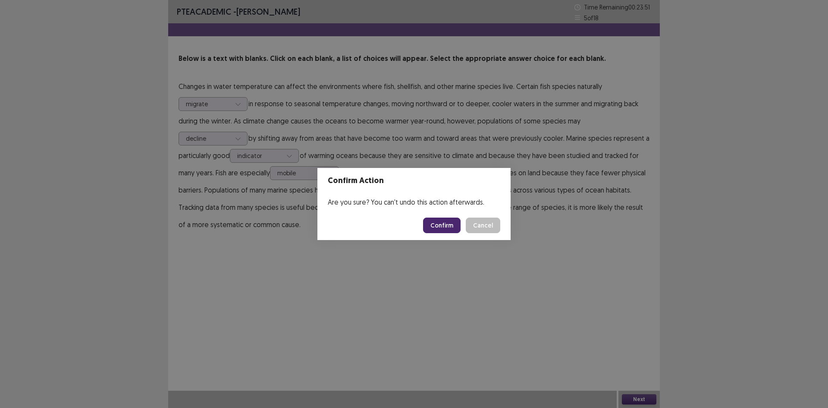
click at [434, 222] on button "Confirm" at bounding box center [442, 225] width 38 height 16
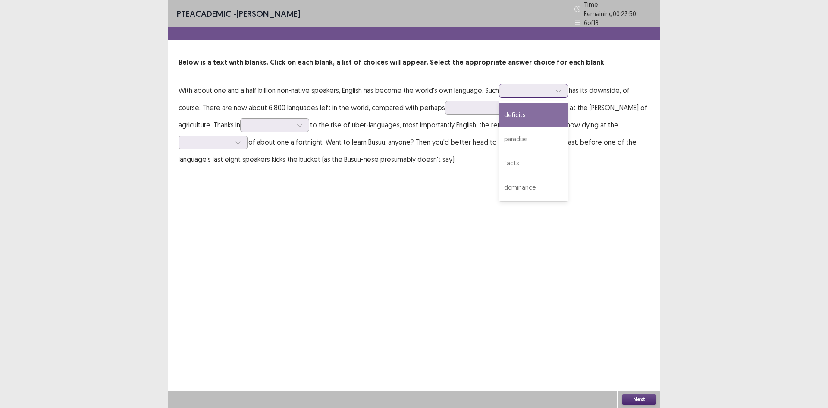
click at [551, 88] on div at bounding box center [529, 90] width 45 height 8
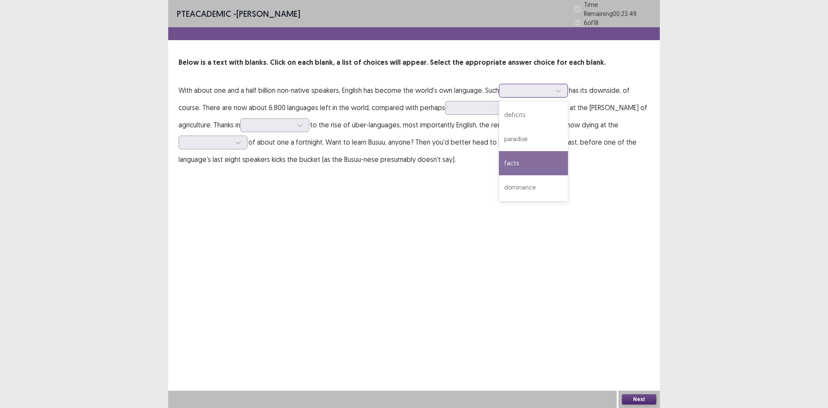
click at [547, 186] on div "dominance" at bounding box center [533, 187] width 69 height 24
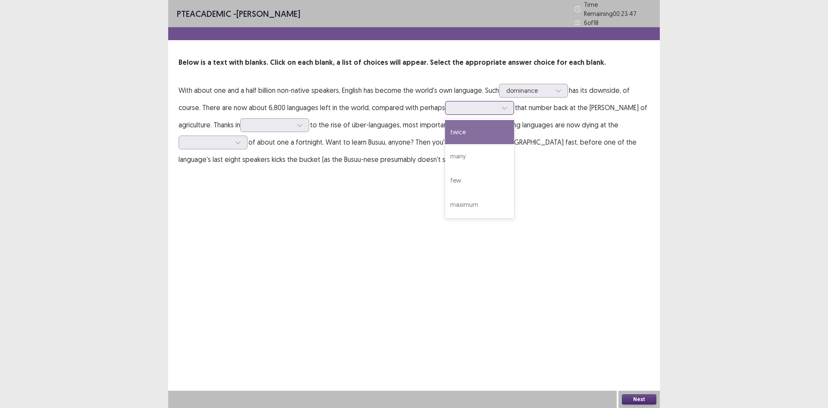
click at [481, 104] on div at bounding box center [475, 108] width 45 height 8
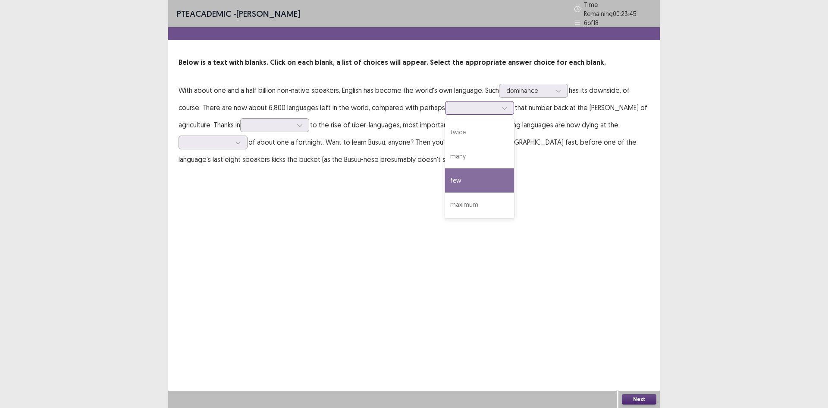
click at [455, 175] on div "few" at bounding box center [479, 180] width 69 height 24
click at [485, 104] on div at bounding box center [475, 108] width 45 height 8
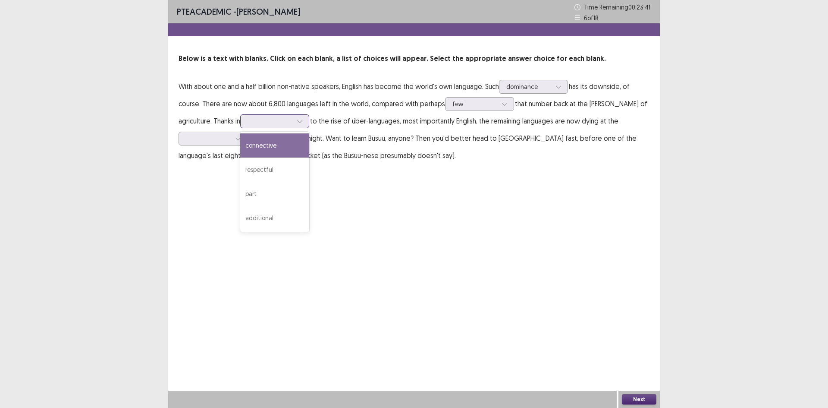
click at [253, 120] on div at bounding box center [270, 121] width 45 height 8
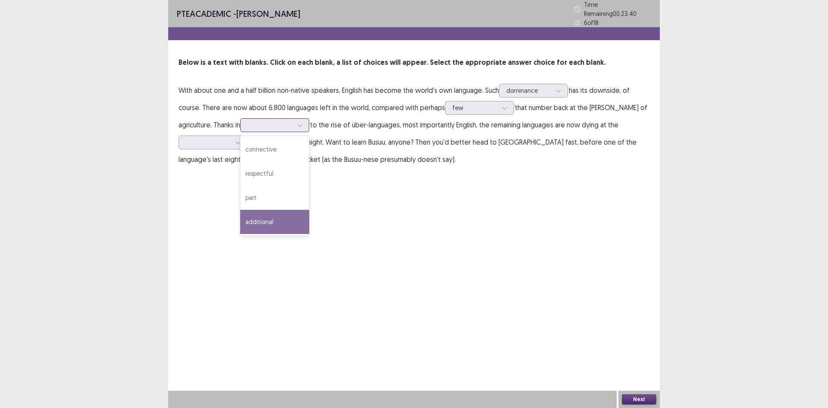
click at [249, 216] on div "additional" at bounding box center [274, 222] width 69 height 24
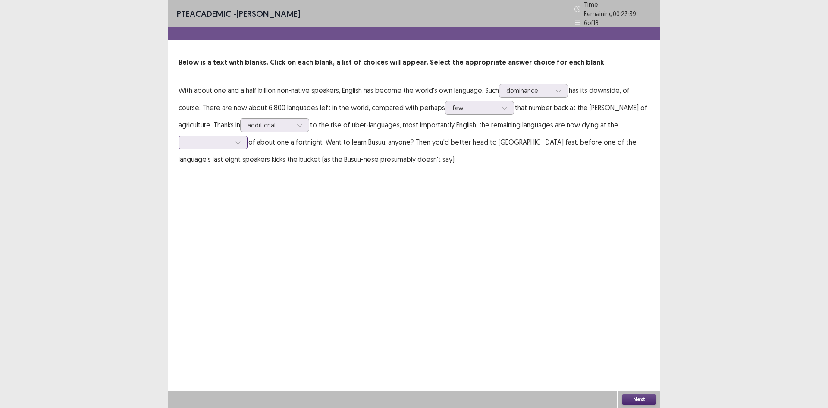
click at [224, 138] on div at bounding box center [208, 142] width 45 height 8
click at [205, 230] on div "rate" at bounding box center [213, 239] width 69 height 24
click at [642, 400] on button "Next" at bounding box center [639, 399] width 35 height 10
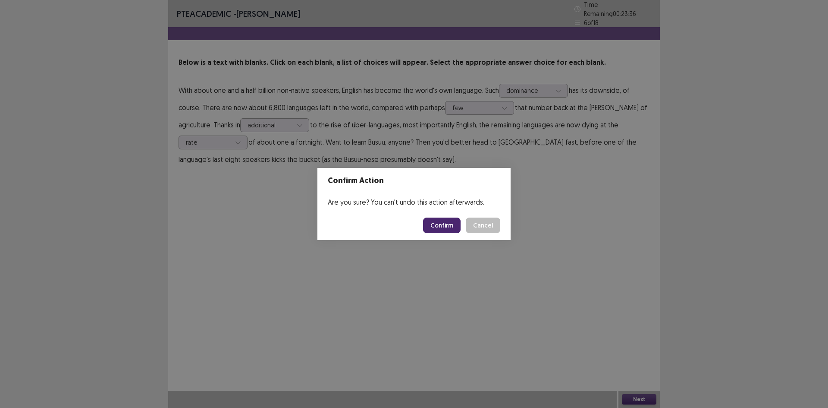
click at [443, 226] on button "Confirm" at bounding box center [442, 225] width 38 height 16
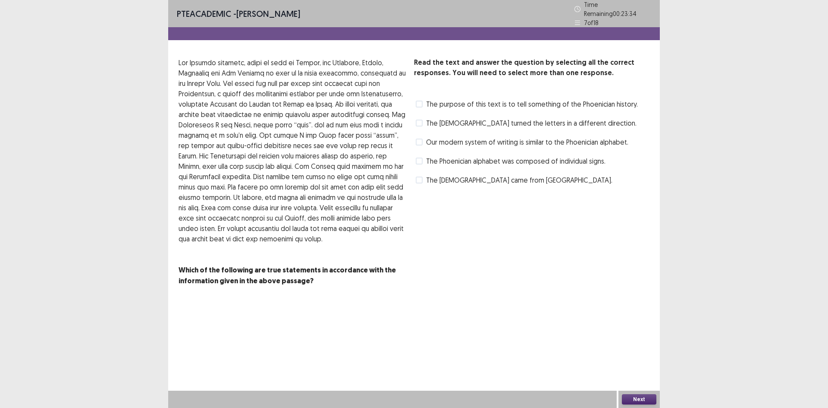
drag, startPoint x: 212, startPoint y: 81, endPoint x: 192, endPoint y: 69, distance: 24.2
click at [192, 69] on p at bounding box center [293, 150] width 229 height 186
click at [455, 99] on span "The purpose of this text is to tell something of the Phoenician history." at bounding box center [532, 104] width 212 height 10
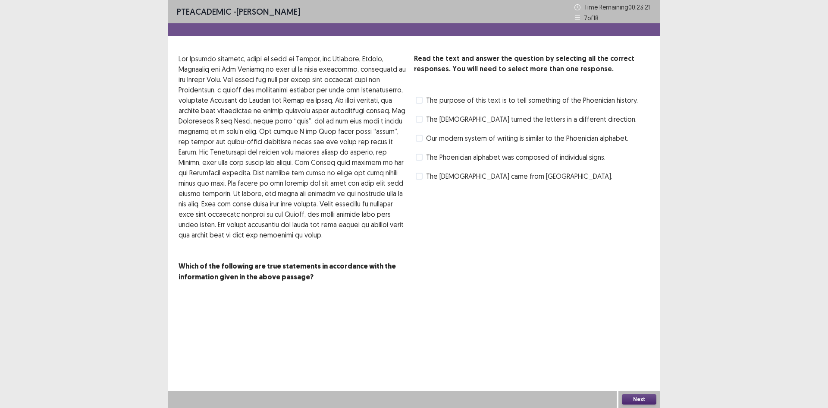
click at [445, 96] on span "The purpose of this text is to tell something of the Phoenician history." at bounding box center [532, 100] width 212 height 10
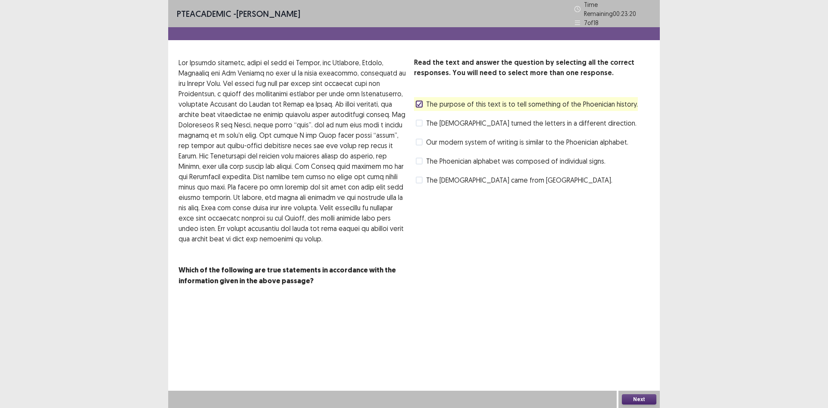
click at [450, 97] on div "The purpose of this text is to tell something of the Phoenician history." at bounding box center [526, 104] width 224 height 14
click at [454, 138] on span "Our modern system of writing is similar to the Phoenician alphabet." at bounding box center [527, 142] width 202 height 10
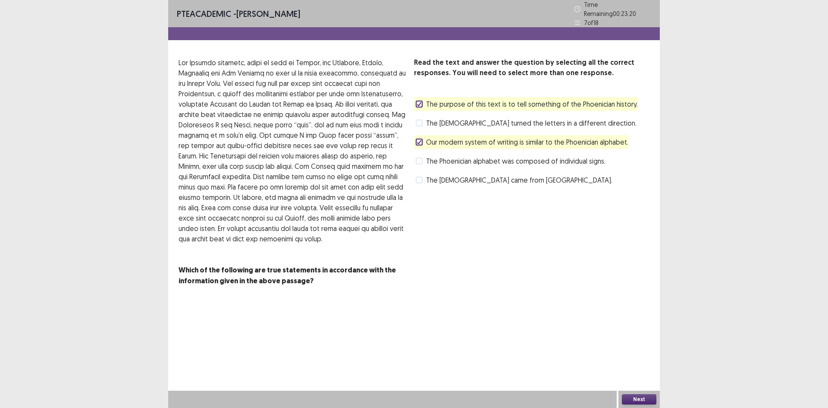
click at [454, 138] on span "Our modern system of writing is similar to the Phoenician alphabet." at bounding box center [527, 142] width 202 height 10
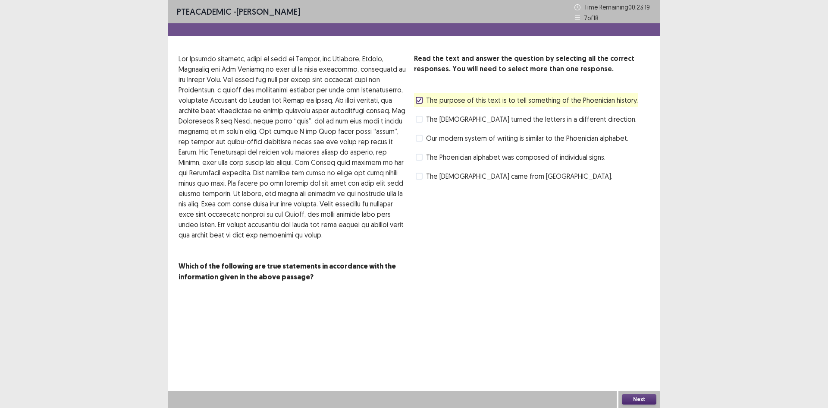
click at [642, 397] on button "Next" at bounding box center [639, 399] width 35 height 10
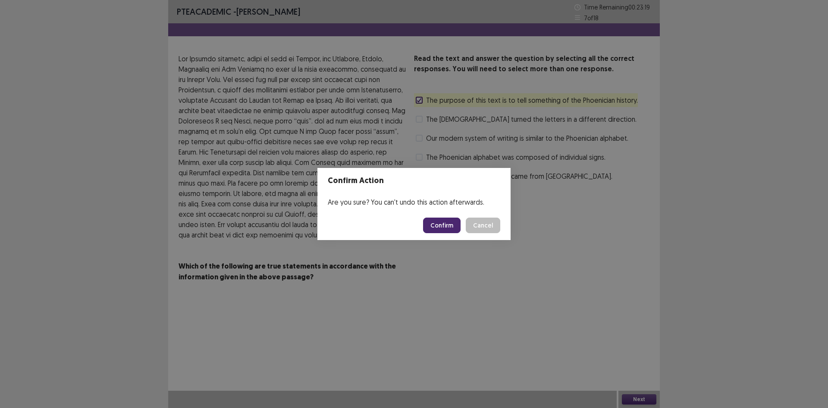
click at [446, 225] on button "Confirm" at bounding box center [442, 225] width 38 height 16
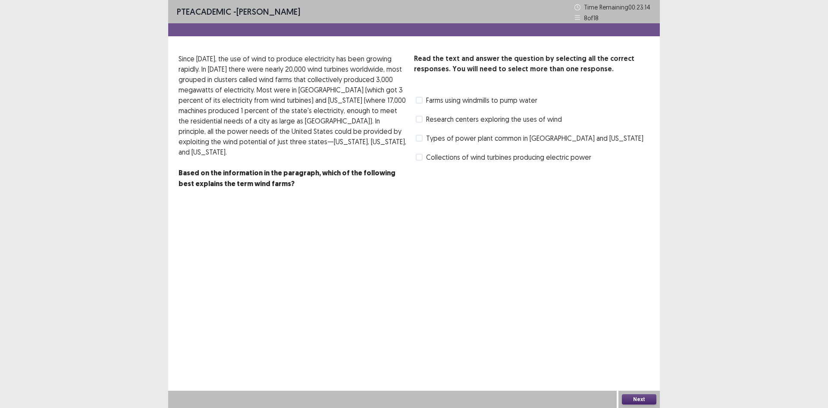
click at [465, 156] on span "Collections of wind turbines producing electric power" at bounding box center [508, 157] width 165 height 10
click at [645, 394] on button "Next" at bounding box center [639, 399] width 35 height 10
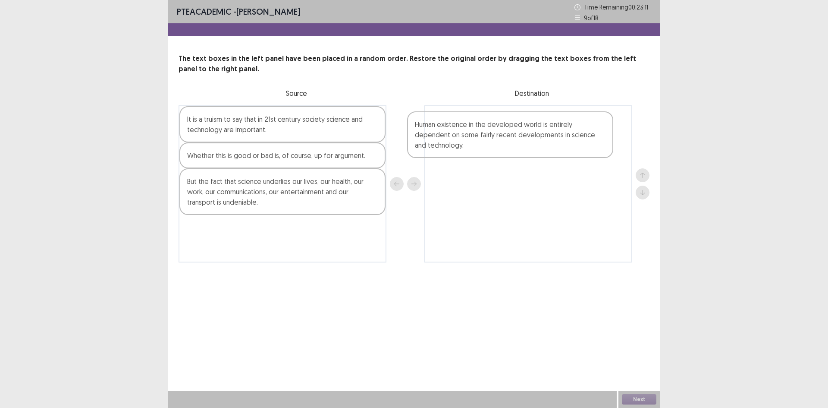
drag, startPoint x: 307, startPoint y: 142, endPoint x: 537, endPoint y: 147, distance: 230.5
click at [537, 147] on div "Human existence in the developed world is entirely dependent on some fairly rec…" at bounding box center [414, 183] width 471 height 157
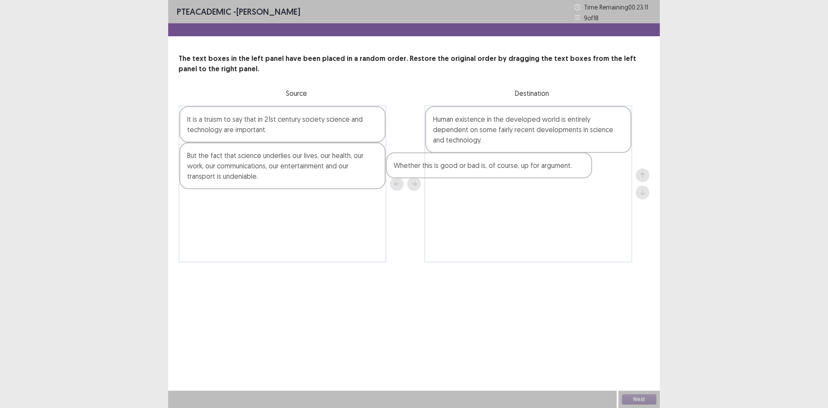
drag, startPoint x: 240, startPoint y: 161, endPoint x: 492, endPoint y: 172, distance: 251.8
click at [492, 172] on div "It is a truism to say that in 21st century society science and technology are i…" at bounding box center [414, 183] width 471 height 157
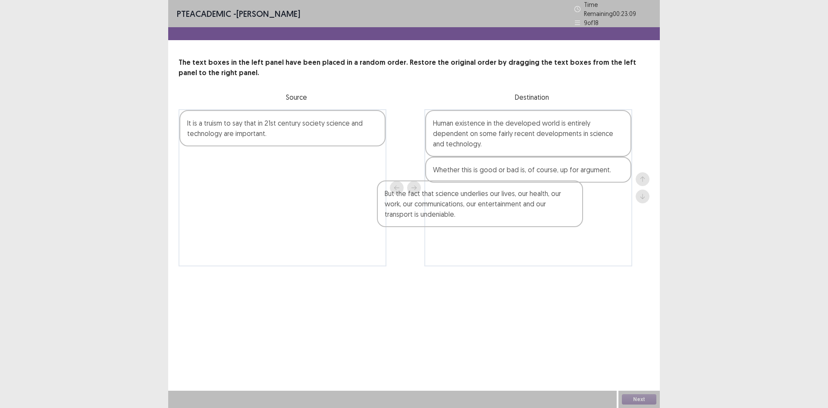
drag, startPoint x: 252, startPoint y: 166, endPoint x: 480, endPoint y: 204, distance: 231.5
click at [480, 204] on div "It is a truism to say that in 21st century society science and technology are i…" at bounding box center [414, 187] width 471 height 157
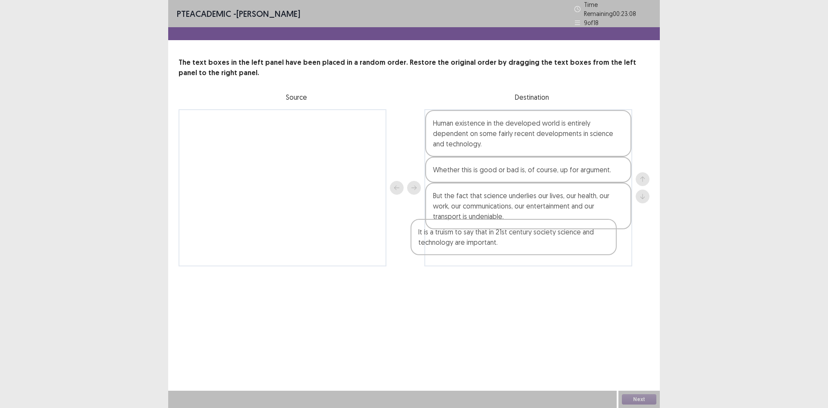
drag, startPoint x: 304, startPoint y: 126, endPoint x: 535, endPoint y: 242, distance: 259.2
click at [535, 242] on div "It is a truism to say that in 21st century society science and technology are i…" at bounding box center [414, 187] width 471 height 157
click at [647, 399] on button "Next" at bounding box center [639, 399] width 35 height 10
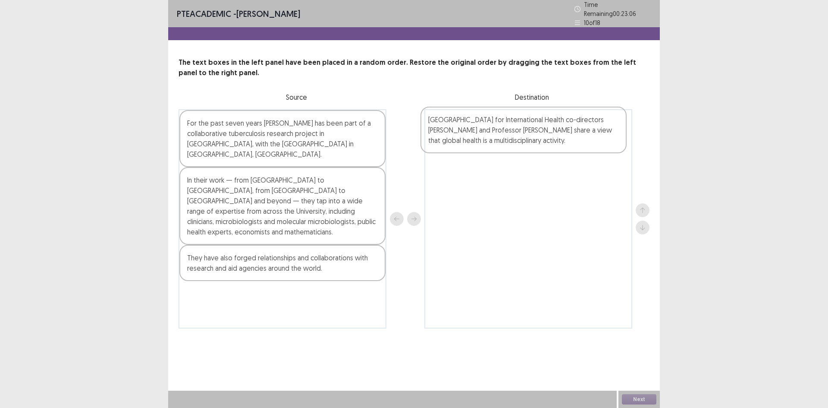
drag, startPoint x: 312, startPoint y: 142, endPoint x: 558, endPoint y: 141, distance: 246.8
click at [558, 141] on div "[GEOGRAPHIC_DATA] for International Health co-directors [PERSON_NAME] and Profe…" at bounding box center [414, 218] width 471 height 219
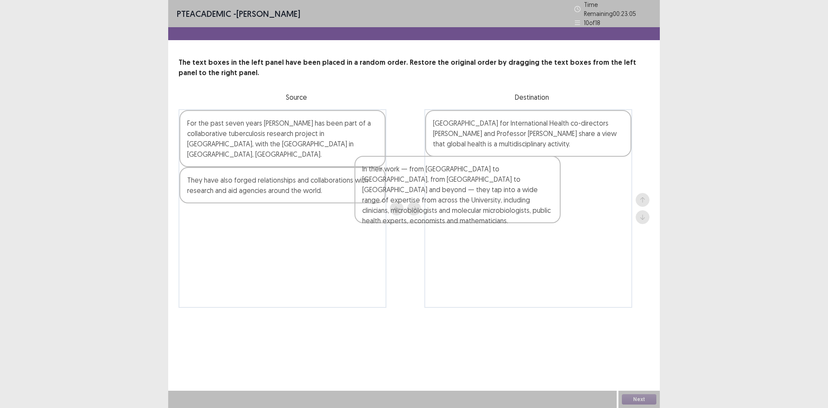
drag, startPoint x: 266, startPoint y: 191, endPoint x: 507, endPoint y: 196, distance: 241.7
click at [507, 196] on div "For the past seven years [PERSON_NAME] has been part of a collaborative tubercu…" at bounding box center [414, 208] width 471 height 198
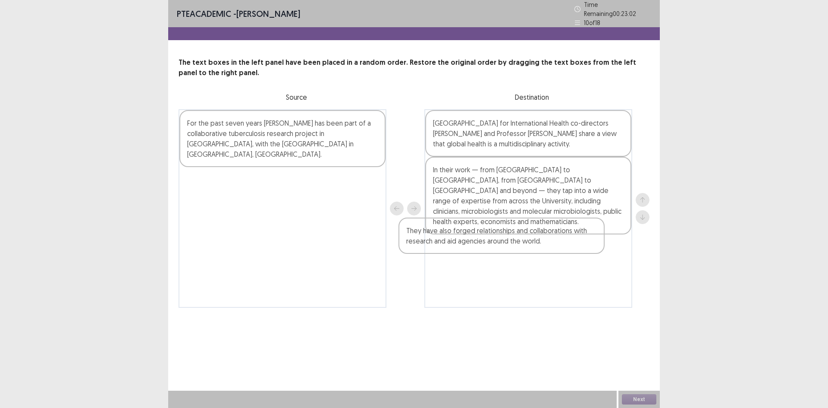
drag, startPoint x: 285, startPoint y: 176, endPoint x: 534, endPoint y: 254, distance: 261.2
click at [534, 254] on div "For the past seven years [PERSON_NAME] has been part of a collaborative tubercu…" at bounding box center [414, 208] width 471 height 198
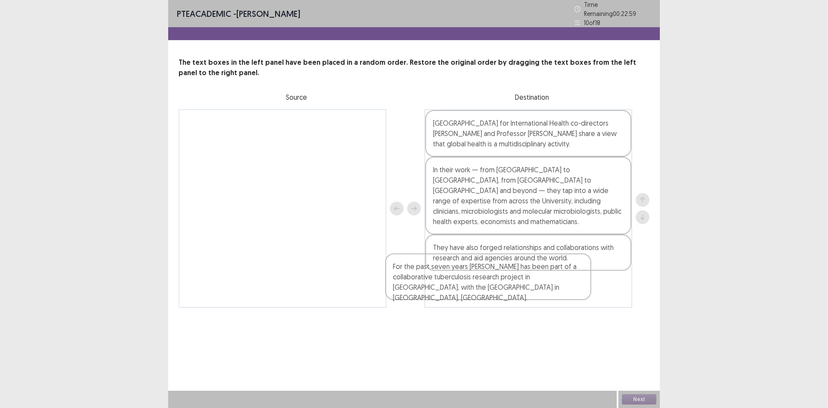
drag, startPoint x: 269, startPoint y: 135, endPoint x: 495, endPoint y: 290, distance: 274.0
click at [495, 290] on div "For the past seven years Professor Philip Hill has been part of a collaborative…" at bounding box center [414, 208] width 471 height 198
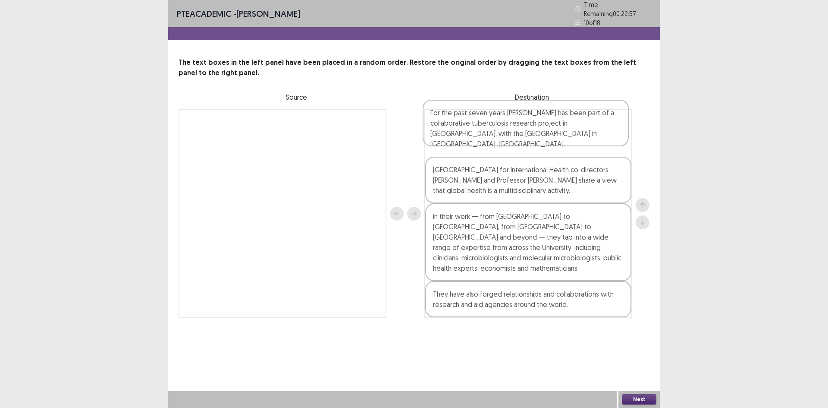
drag, startPoint x: 580, startPoint y: 284, endPoint x: 575, endPoint y: 113, distance: 171.4
click at [575, 113] on div "University of Otago Centre for International Health co-directors Professor Phil…" at bounding box center [529, 213] width 208 height 209
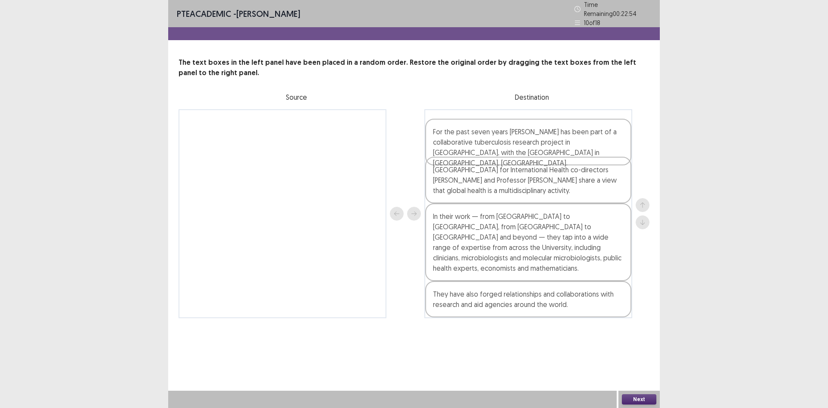
drag, startPoint x: 583, startPoint y: 133, endPoint x: 592, endPoint y: 182, distance: 50.1
click at [592, 182] on div "For the past seven years Professor Philip Hill has been part of a collaborative…" at bounding box center [529, 213] width 208 height 209
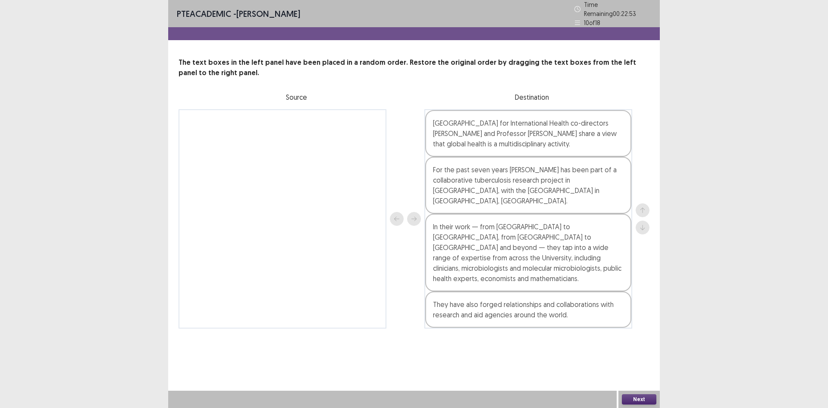
click at [641, 397] on button "Next" at bounding box center [639, 399] width 35 height 10
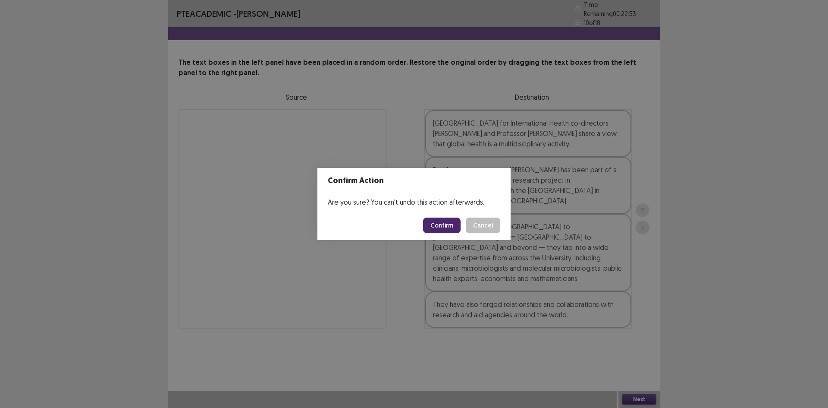
click at [442, 220] on button "Confirm" at bounding box center [442, 225] width 38 height 16
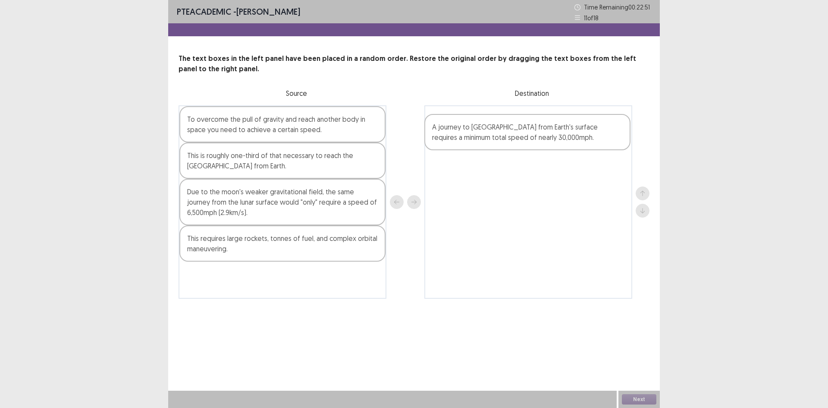
drag, startPoint x: 224, startPoint y: 159, endPoint x: 471, endPoint y: 131, distance: 248.8
click at [471, 131] on div "To overcome the pull of gravity and reach another body in space you need to ach…" at bounding box center [414, 201] width 471 height 193
drag, startPoint x: 238, startPoint y: 166, endPoint x: 476, endPoint y: 169, distance: 238.6
click at [476, 169] on div "To overcome the pull of gravity and reach another body in space you need to ach…" at bounding box center [414, 201] width 471 height 193
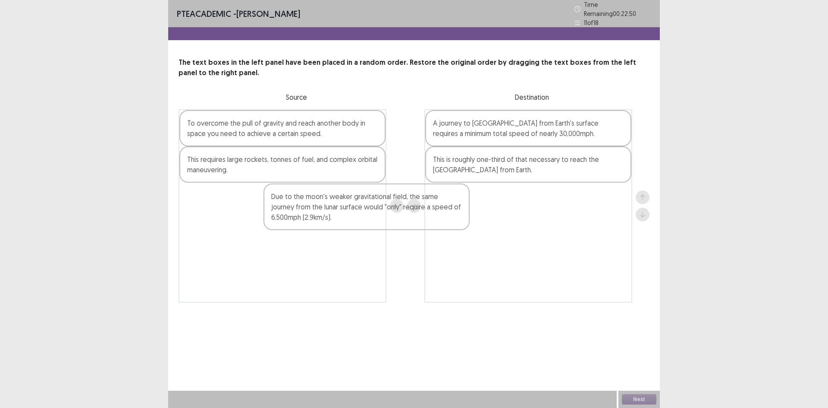
drag, startPoint x: 279, startPoint y: 167, endPoint x: 518, endPoint y: 214, distance: 243.7
click at [518, 214] on div "To overcome the pull of gravity and reach another body in space you need to ach…" at bounding box center [414, 205] width 471 height 193
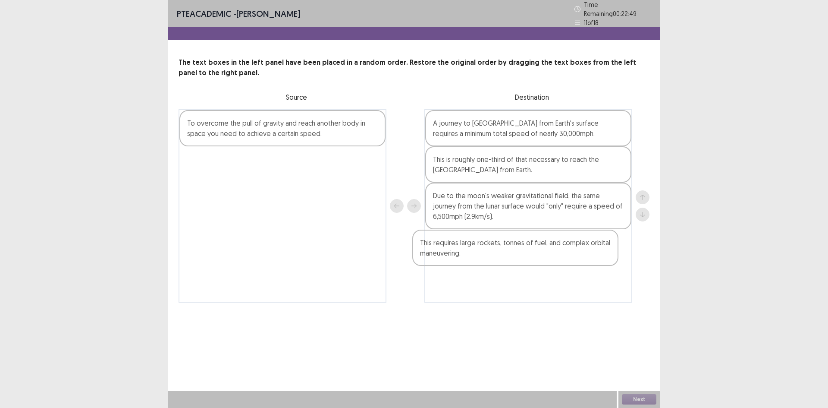
drag, startPoint x: 319, startPoint y: 160, endPoint x: 544, endPoint y: 231, distance: 236.2
click at [555, 251] on div "To overcome the pull of gravity and reach another body in space you need to ach…" at bounding box center [414, 205] width 471 height 193
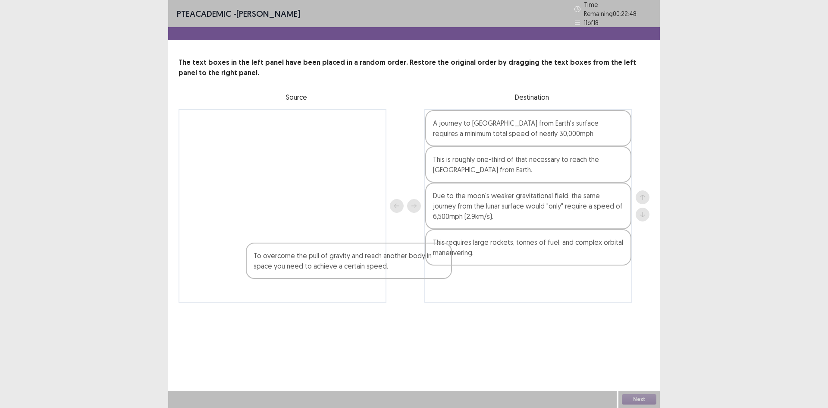
drag, startPoint x: 327, startPoint y: 130, endPoint x: 580, endPoint y: 195, distance: 261.5
click at [580, 195] on div "To overcome the pull of gravity and reach another body in space you need to ach…" at bounding box center [414, 205] width 471 height 193
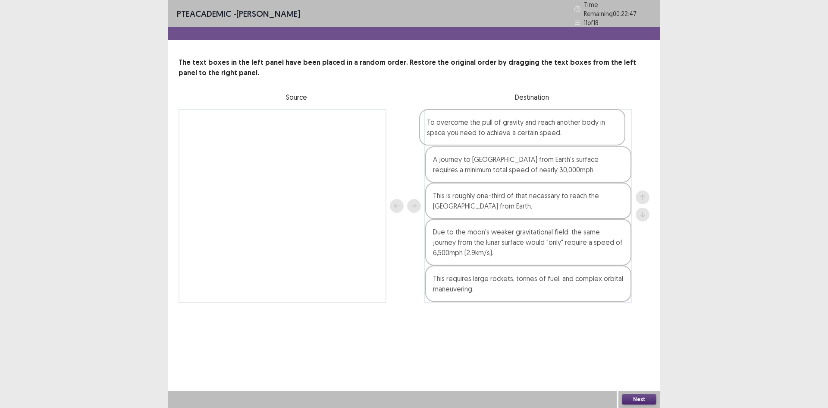
drag, startPoint x: 513, startPoint y: 200, endPoint x: 507, endPoint y: 120, distance: 80.1
click at [507, 120] on div "A journey to Mars from Earth's surface requires a minimum total speed of nearly…" at bounding box center [529, 205] width 208 height 193
click at [640, 398] on button "Next" at bounding box center [639, 399] width 35 height 10
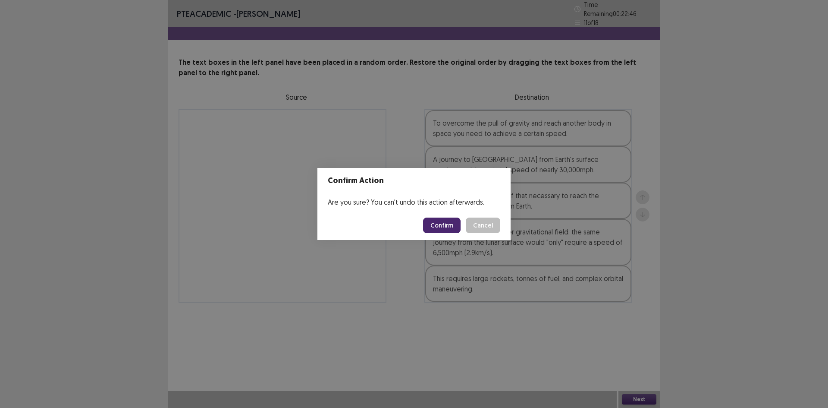
click at [440, 220] on button "Confirm" at bounding box center [442, 225] width 38 height 16
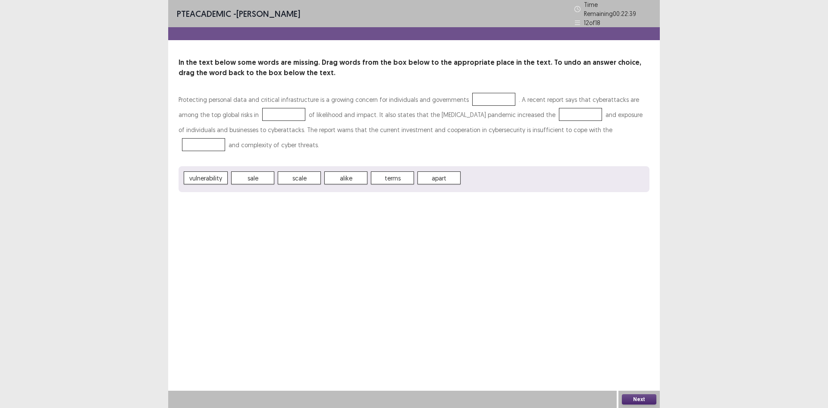
click at [355, 179] on span "alike" at bounding box center [345, 177] width 43 height 13
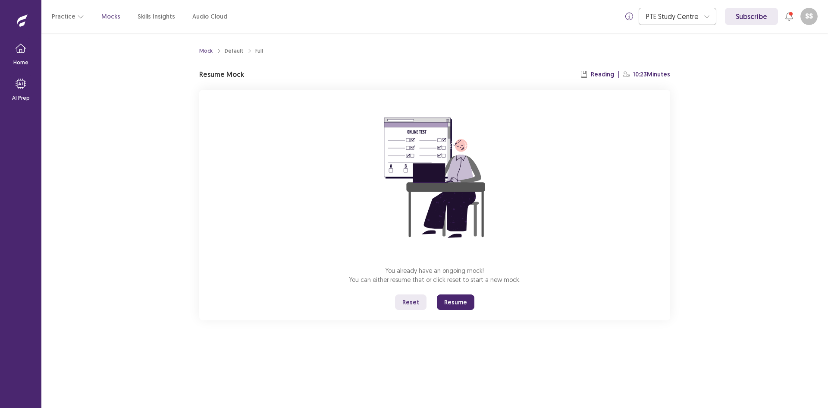
click at [461, 302] on button "Resume" at bounding box center [456, 302] width 38 height 16
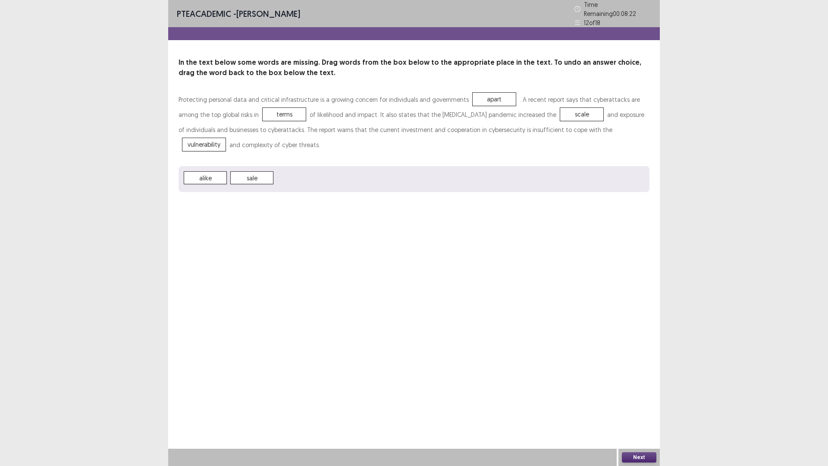
click at [644, 407] on button "Next" at bounding box center [639, 457] width 35 height 10
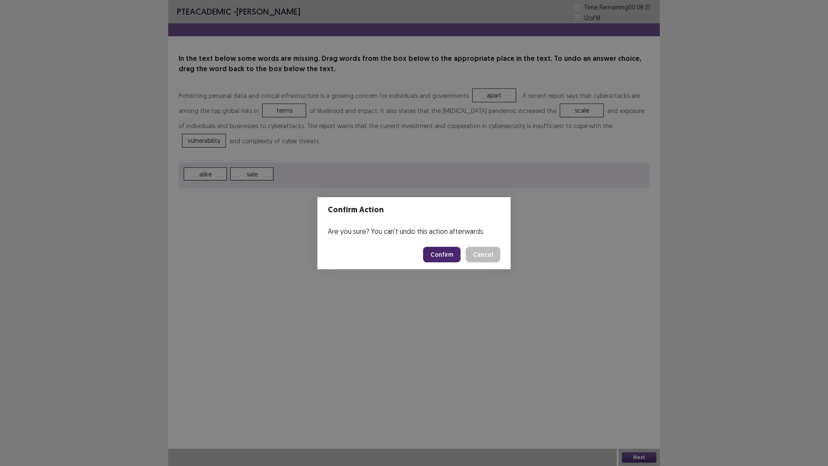
click at [442, 249] on button "Confirm" at bounding box center [442, 255] width 38 height 16
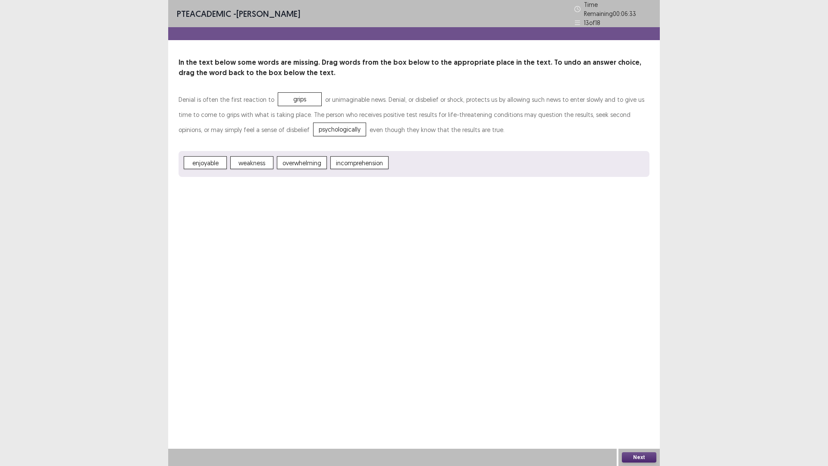
click at [633, 407] on button "Next" at bounding box center [639, 457] width 35 height 10
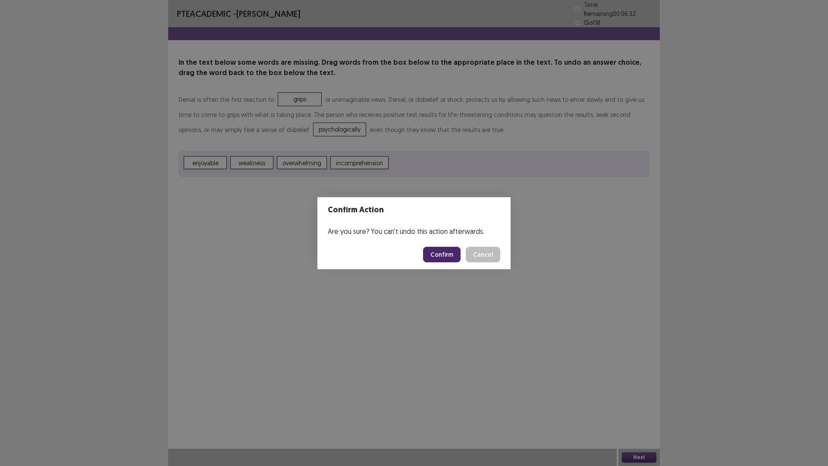
click at [450, 254] on button "Confirm" at bounding box center [442, 255] width 38 height 16
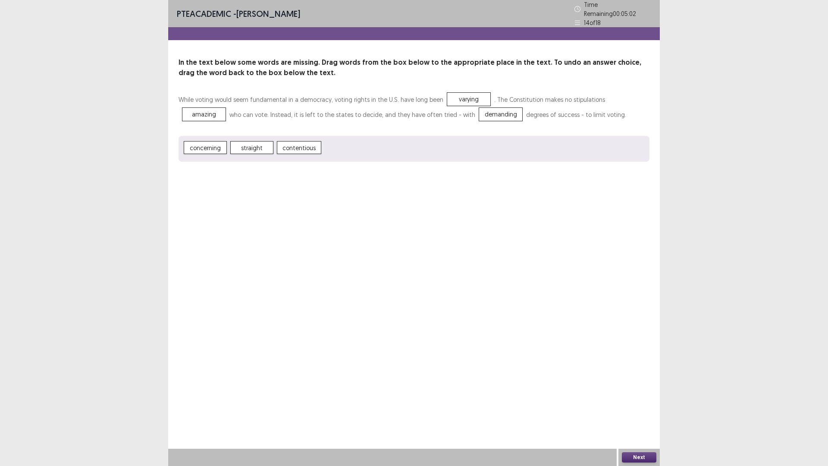
click at [648, 407] on button "Next" at bounding box center [639, 457] width 35 height 10
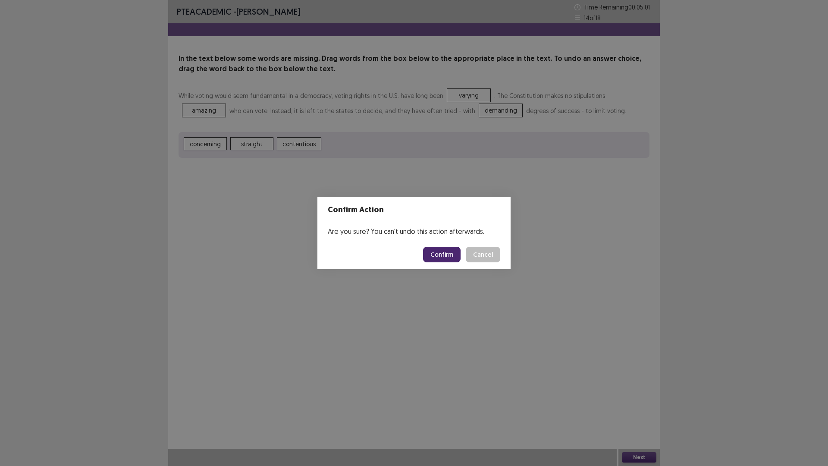
click at [457, 252] on button "Confirm" at bounding box center [442, 255] width 38 height 16
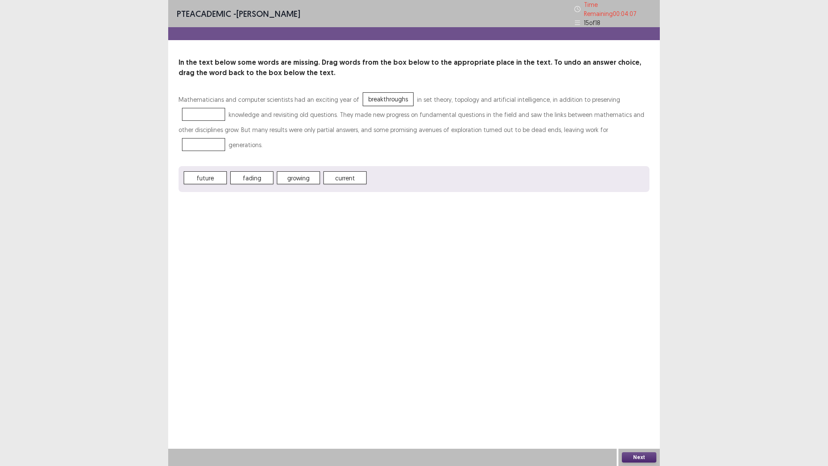
click at [205, 173] on span "future" at bounding box center [205, 177] width 43 height 13
click at [348, 171] on span "current" at bounding box center [345, 177] width 43 height 13
click at [640, 407] on button "Next" at bounding box center [639, 457] width 35 height 10
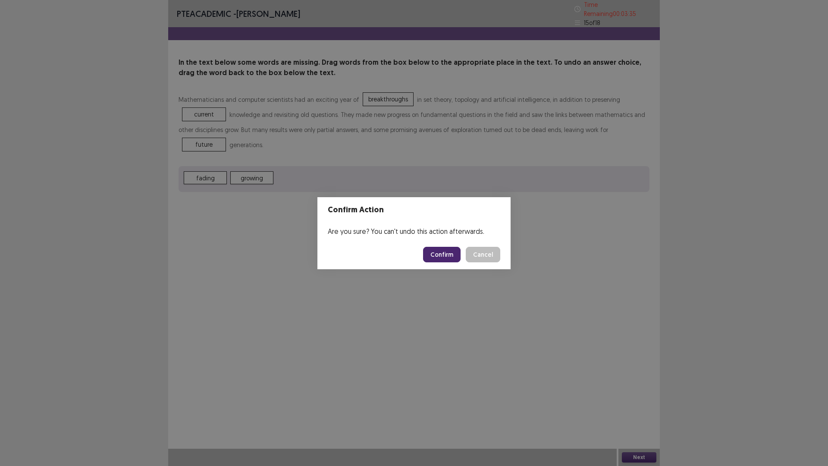
click at [445, 252] on button "Confirm" at bounding box center [442, 255] width 38 height 16
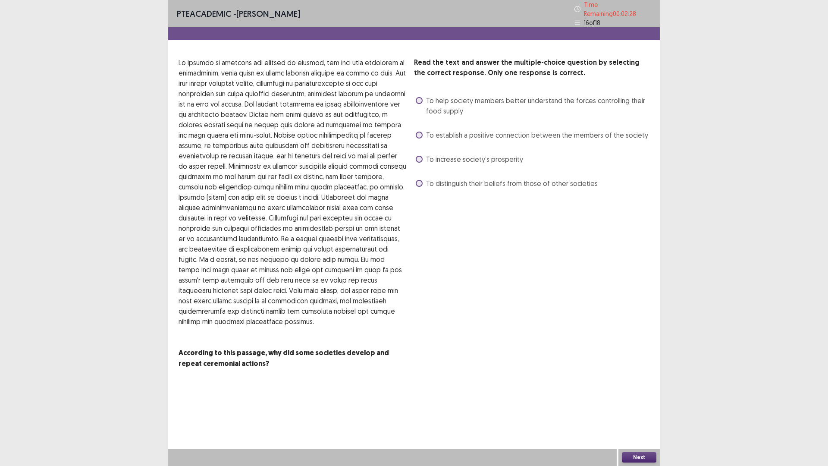
drag, startPoint x: 228, startPoint y: 259, endPoint x: 276, endPoint y: 256, distance: 48.4
click at [276, 256] on p at bounding box center [293, 191] width 229 height 269
click at [454, 132] on span "To establish a positive connection between the members of the society" at bounding box center [537, 135] width 222 height 10
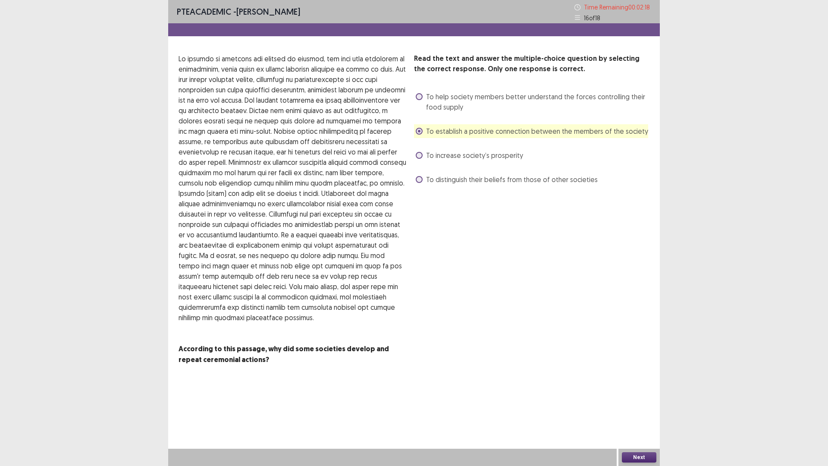
click at [638, 407] on button "Next" at bounding box center [639, 457] width 35 height 10
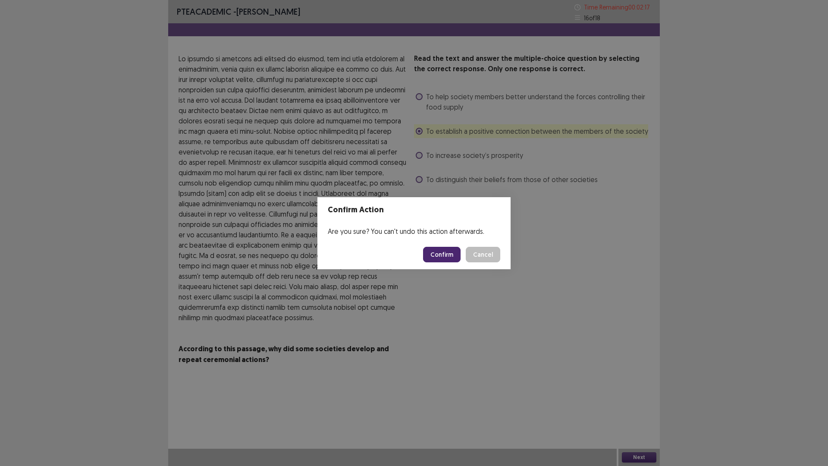
click at [450, 255] on button "Confirm" at bounding box center [442, 255] width 38 height 16
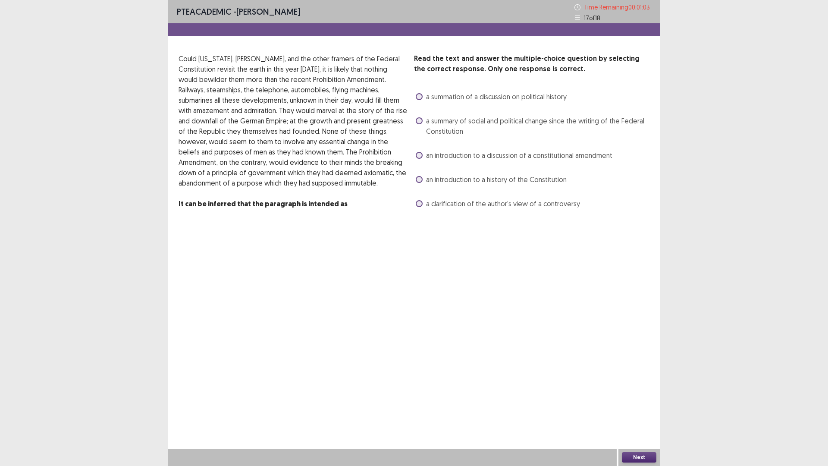
click at [461, 202] on span "a clarification of the author’s view of a controversy" at bounding box center [503, 203] width 154 height 10
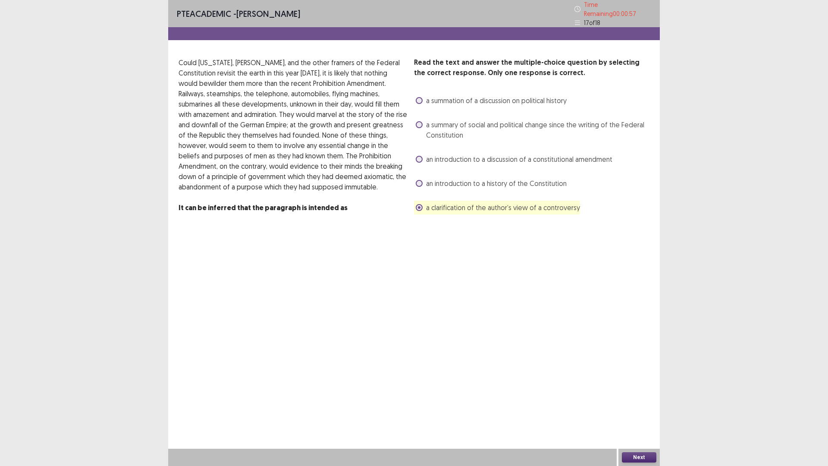
click at [641, 407] on button "Next" at bounding box center [639, 457] width 35 height 10
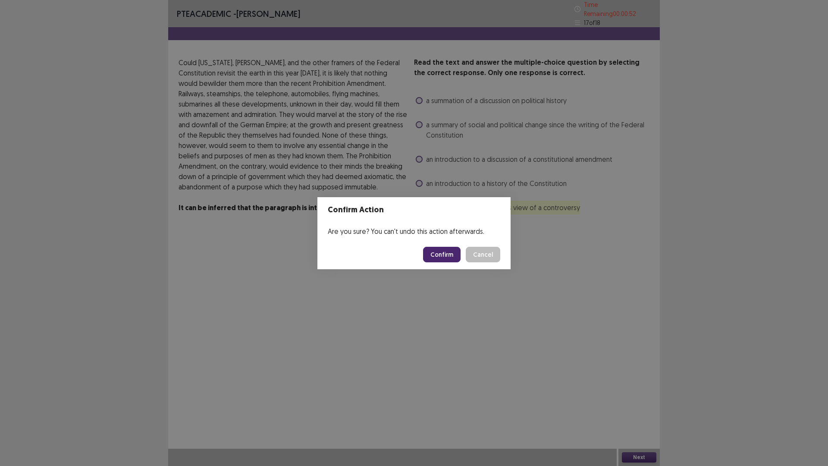
click at [443, 255] on button "Confirm" at bounding box center [442, 255] width 38 height 16
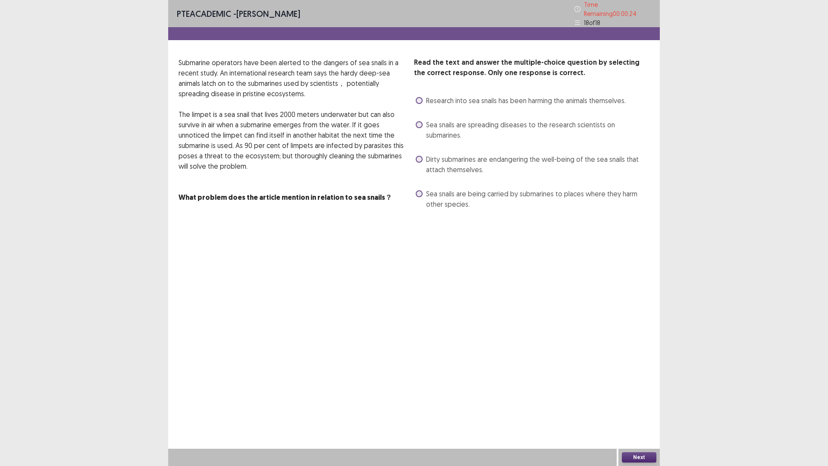
click at [446, 154] on span "Dirty submarines are endangering the well-being of the sea snails that attach t…" at bounding box center [538, 164] width 224 height 21
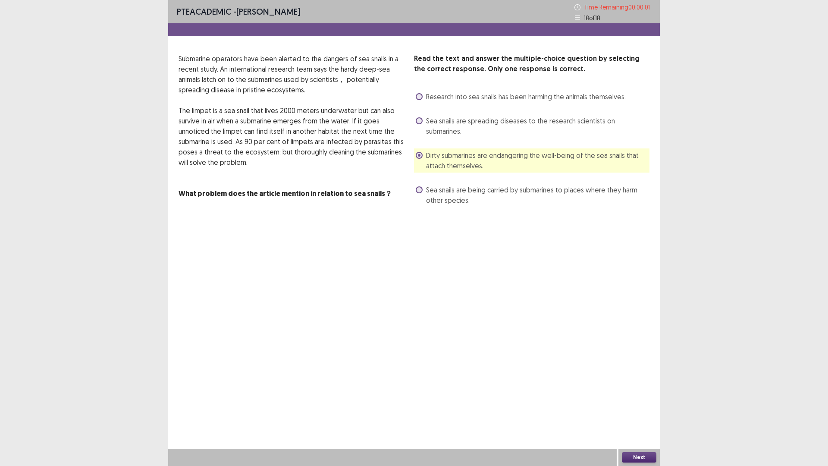
click at [431, 185] on span "Sea snails are being carried by submarines to places where they harm other spec…" at bounding box center [538, 195] width 224 height 21
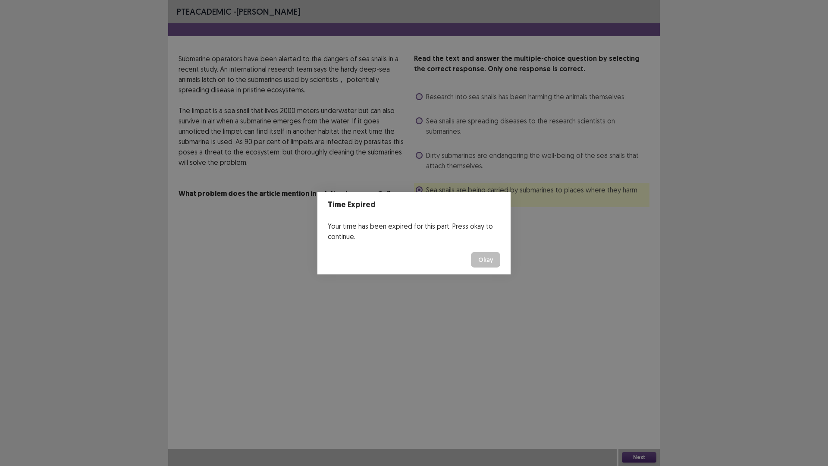
click at [491, 258] on button "Okay" at bounding box center [485, 260] width 29 height 16
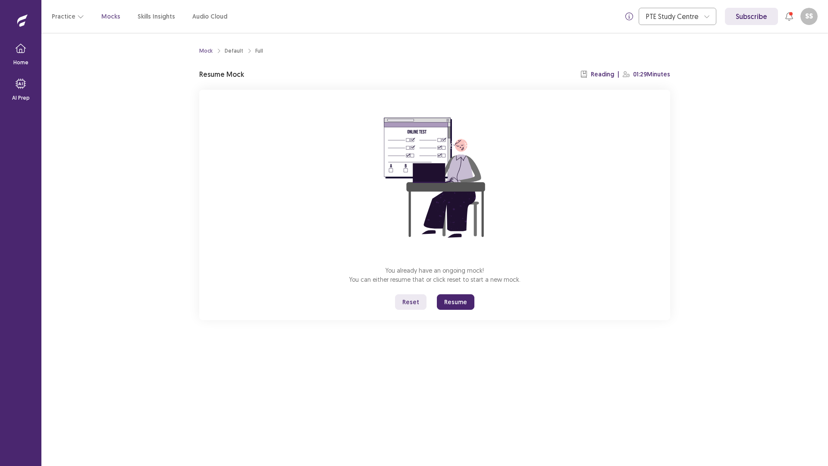
click at [457, 304] on button "Resume" at bounding box center [456, 302] width 38 height 16
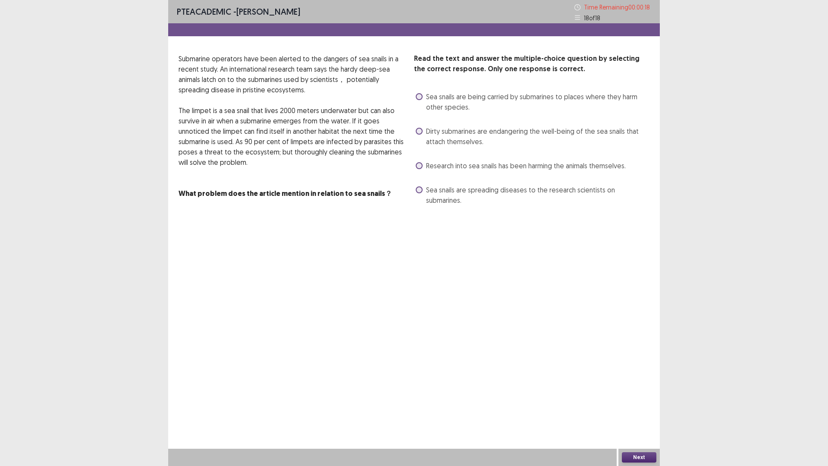
click at [448, 98] on span "Sea snails are being carried by submarines to places where they harm other spec…" at bounding box center [538, 101] width 224 height 21
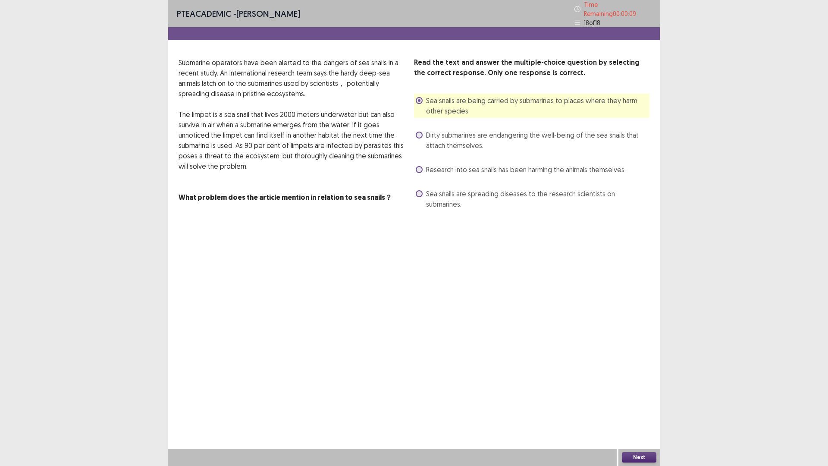
click at [646, 407] on button "Next" at bounding box center [639, 457] width 35 height 10
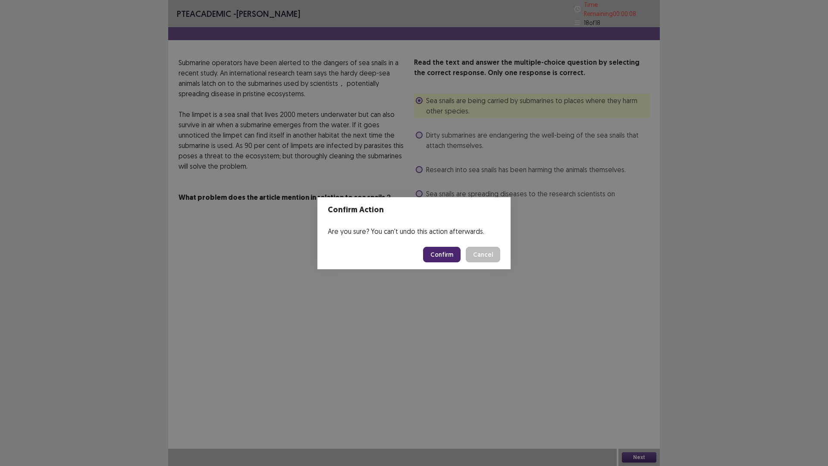
click at [453, 252] on button "Confirm" at bounding box center [442, 255] width 38 height 16
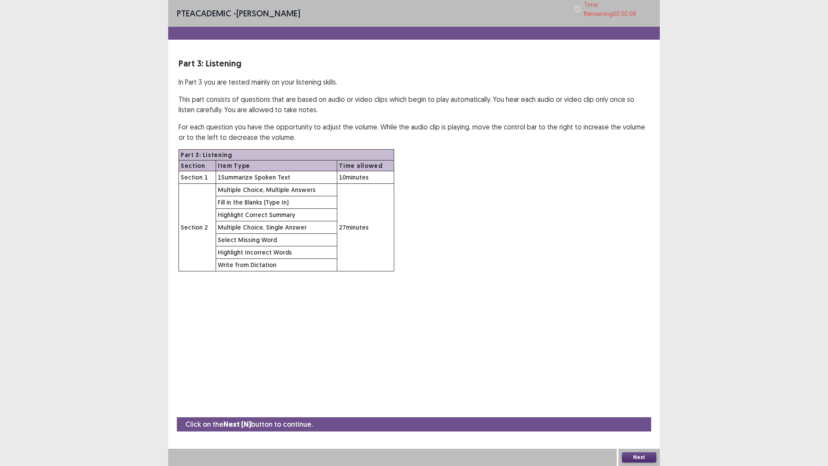
click at [646, 407] on button "Next" at bounding box center [639, 457] width 35 height 10
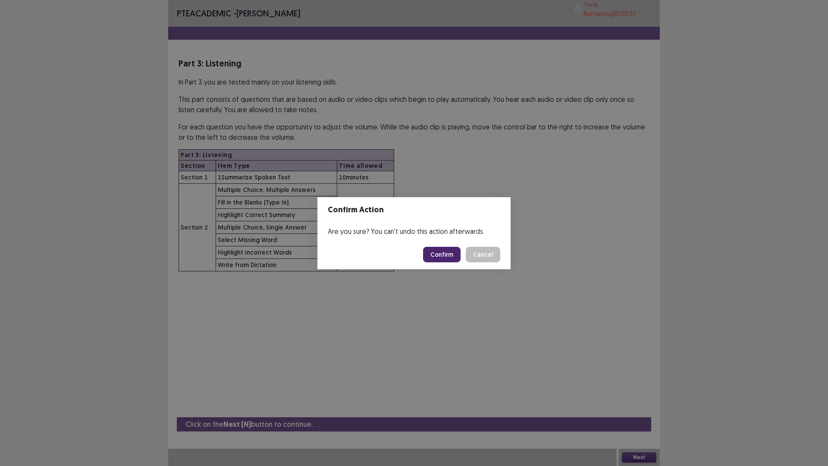
click at [449, 255] on button "Confirm" at bounding box center [442, 255] width 38 height 16
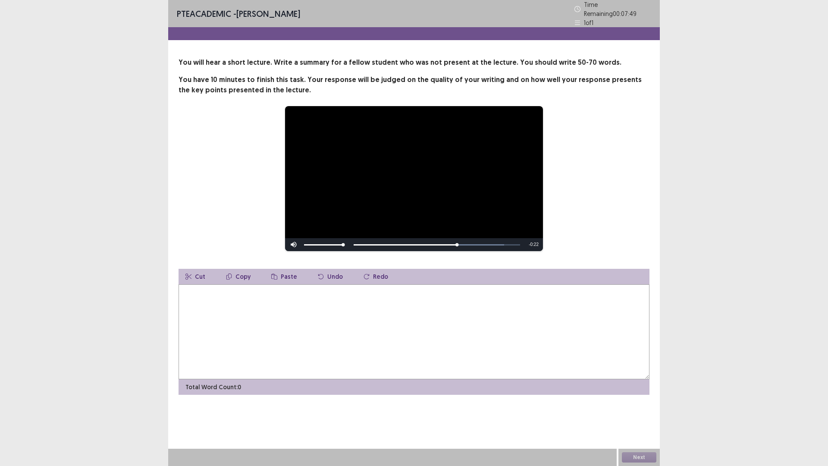
click at [444, 241] on div "Skip Backward Skip Forward Mute Current Time 0:34 / Duration 0:56 Loaded : 90.4…" at bounding box center [414, 244] width 258 height 13
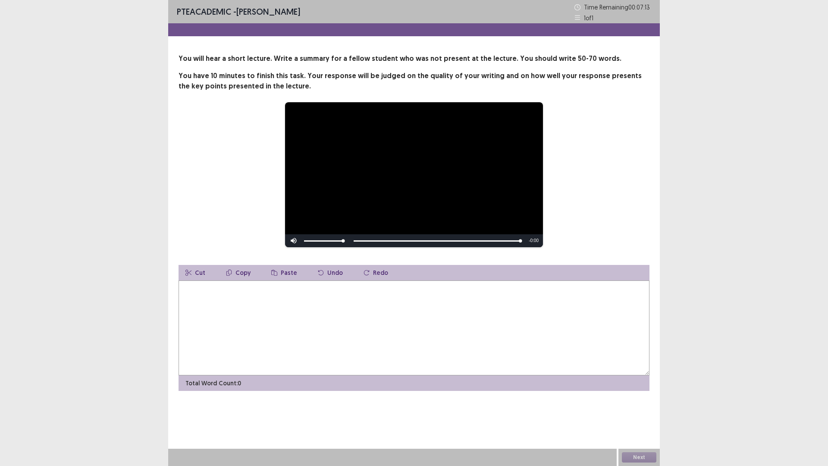
click at [420, 325] on textarea at bounding box center [414, 327] width 471 height 95
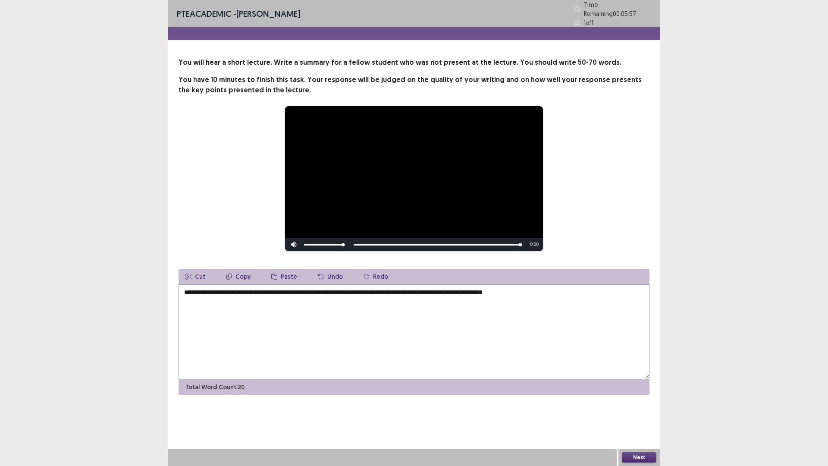
click at [485, 290] on textarea "**********" at bounding box center [414, 331] width 471 height 95
click at [604, 289] on textarea "**********" at bounding box center [414, 331] width 471 height 95
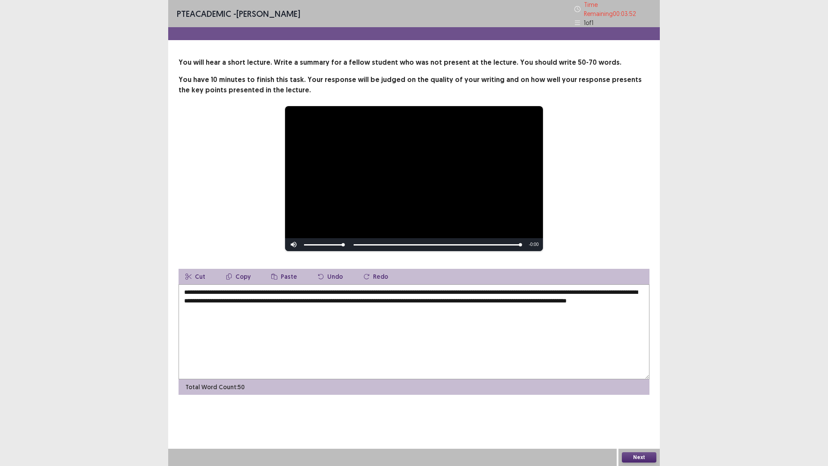
click at [386, 289] on textarea "**********" at bounding box center [414, 331] width 471 height 95
click at [444, 289] on textarea "**********" at bounding box center [414, 331] width 471 height 95
click at [327, 299] on textarea "**********" at bounding box center [414, 331] width 471 height 95
type textarea "**********"
click at [634, 407] on button "Next" at bounding box center [639, 457] width 35 height 10
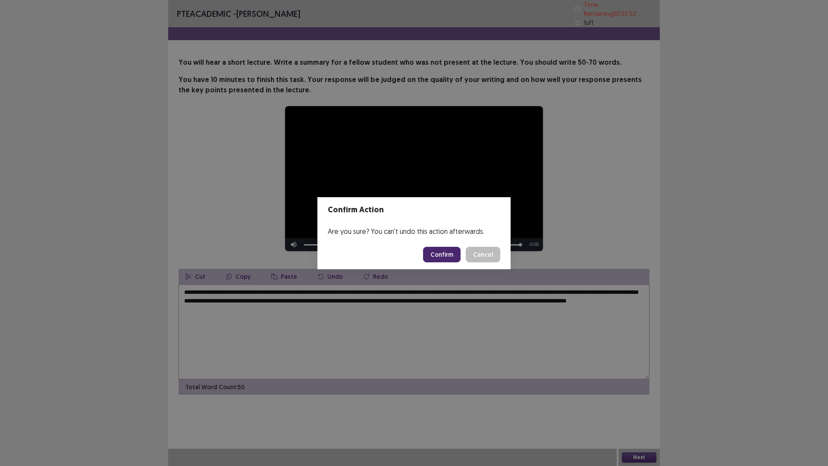
click at [448, 254] on button "Confirm" at bounding box center [442, 255] width 38 height 16
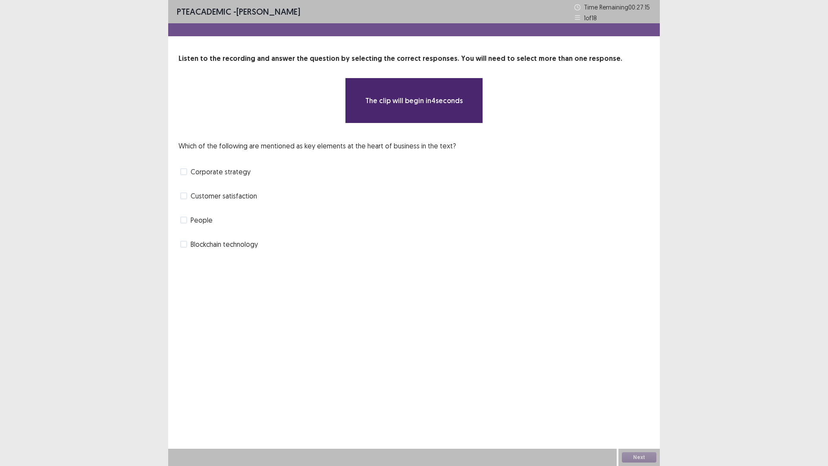
drag, startPoint x: 258, startPoint y: 146, endPoint x: 328, endPoint y: 147, distance: 69.9
click at [328, 147] on p "Which of the following are mentioned as key elements at the heart of business i…" at bounding box center [317, 146] width 277 height 10
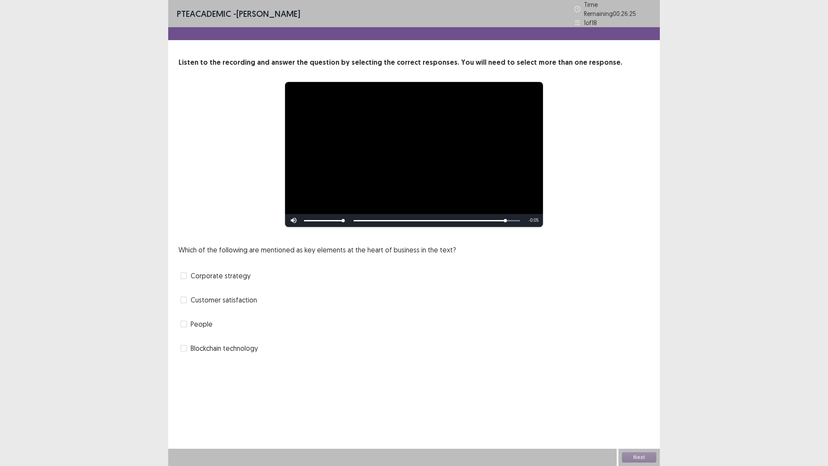
click at [230, 348] on span "Blockchain technology" at bounding box center [224, 348] width 67 height 10
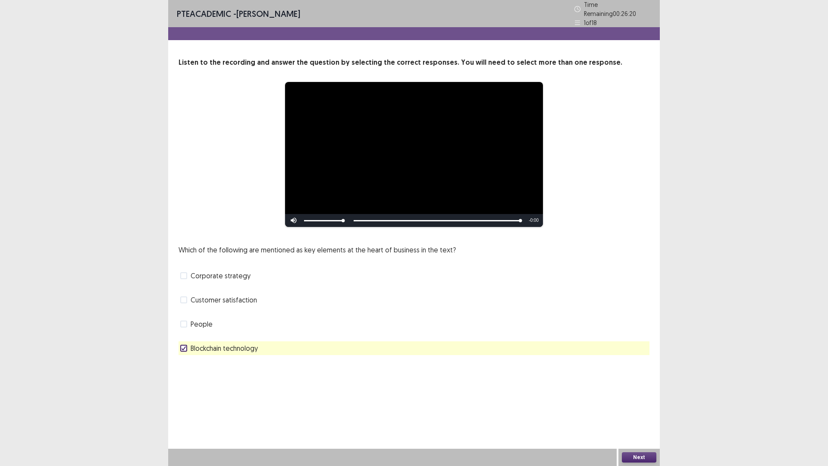
click at [642, 407] on button "Next" at bounding box center [639, 457] width 35 height 10
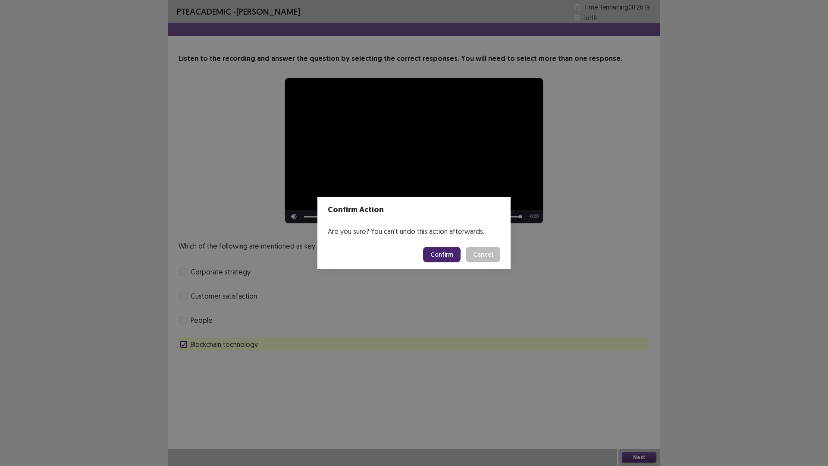
click at [450, 252] on button "Confirm" at bounding box center [442, 255] width 38 height 16
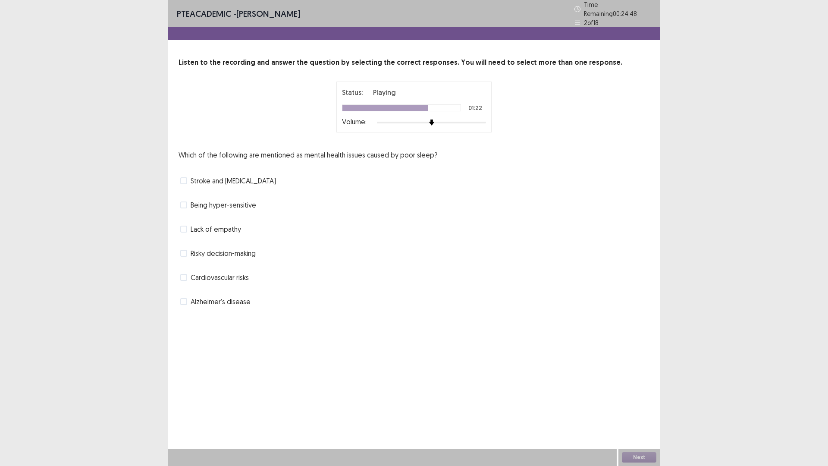
click at [226, 177] on span "Stroke and [MEDICAL_DATA]" at bounding box center [233, 181] width 85 height 10
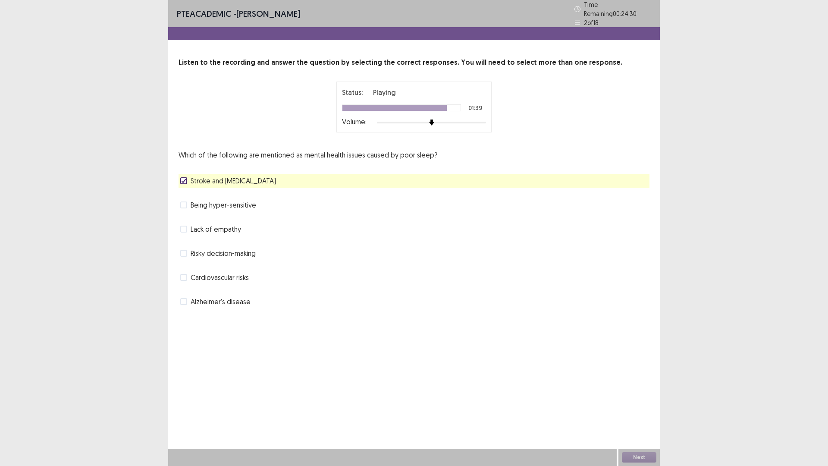
click at [221, 227] on span "Lack of empathy" at bounding box center [216, 229] width 50 height 10
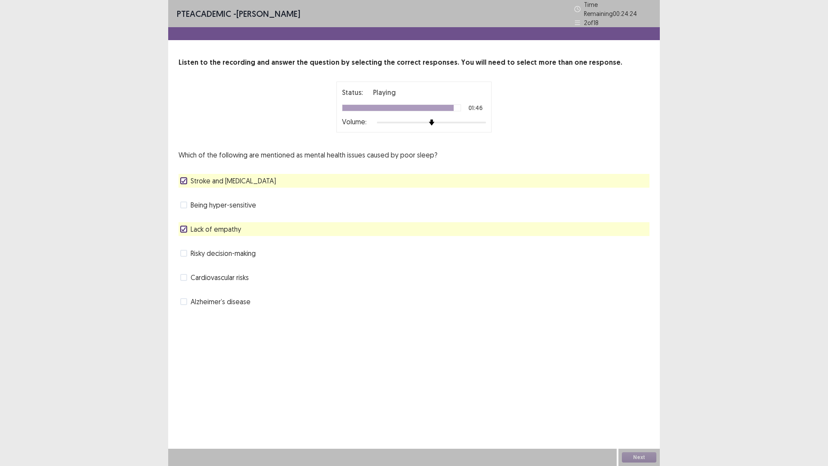
click at [268, 177] on div "Stroke and [MEDICAL_DATA]" at bounding box center [414, 181] width 471 height 14
click at [188, 176] on label "Stroke and [MEDICAL_DATA]" at bounding box center [228, 181] width 96 height 10
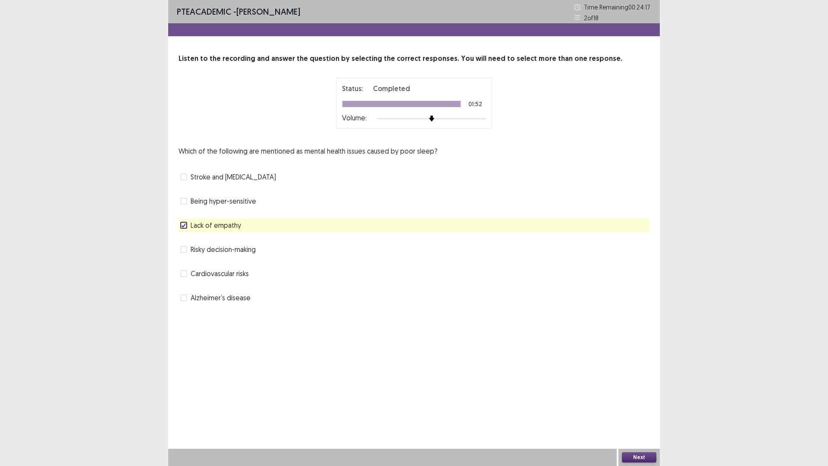
click at [643, 407] on button "Next" at bounding box center [639, 457] width 35 height 10
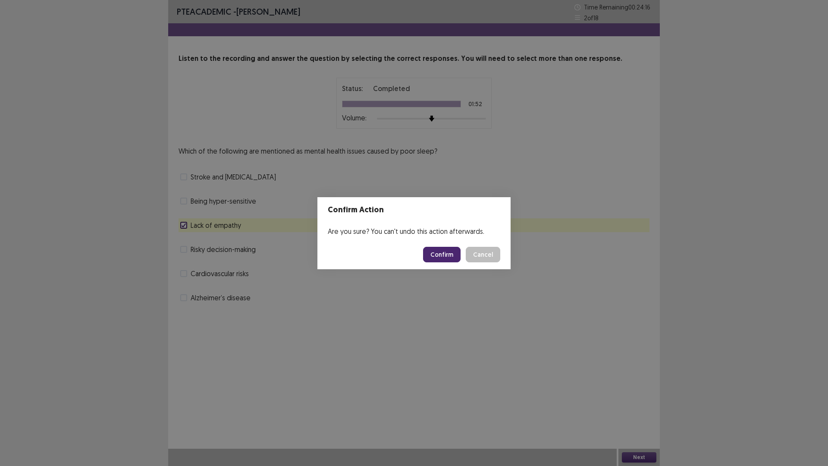
click at [449, 251] on button "Confirm" at bounding box center [442, 255] width 38 height 16
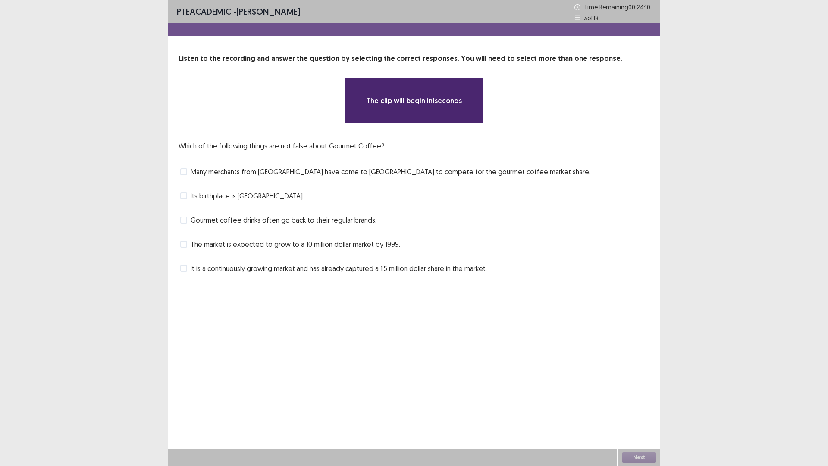
drag, startPoint x: 282, startPoint y: 147, endPoint x: 296, endPoint y: 149, distance: 14.8
click at [296, 149] on p "Which of the following things are not false about Gourmet Coffee?" at bounding box center [282, 146] width 206 height 10
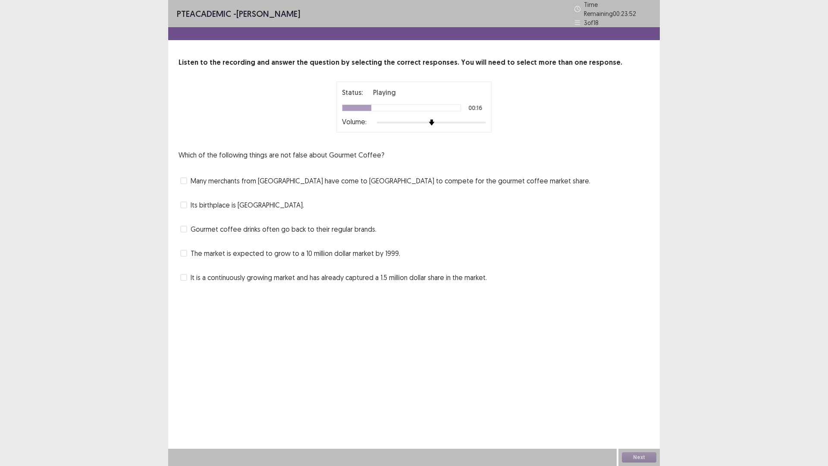
click at [229, 200] on span "Its birthplace is [GEOGRAPHIC_DATA]." at bounding box center [247, 205] width 113 height 10
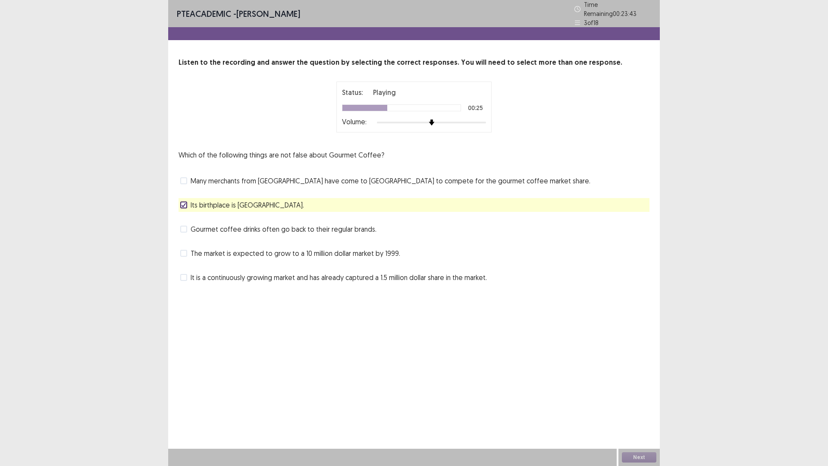
click at [186, 203] on polyline at bounding box center [184, 204] width 4 height 3
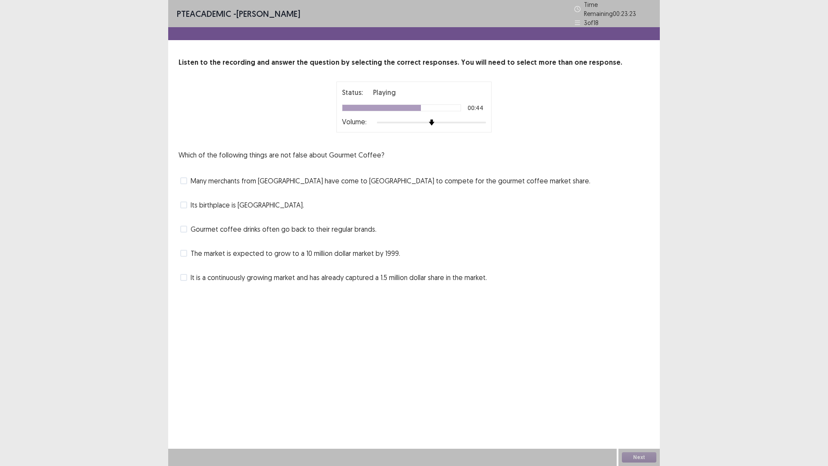
click at [370, 274] on span "It is a continuously growing market and has already captured a 1.5 million doll…" at bounding box center [339, 277] width 296 height 10
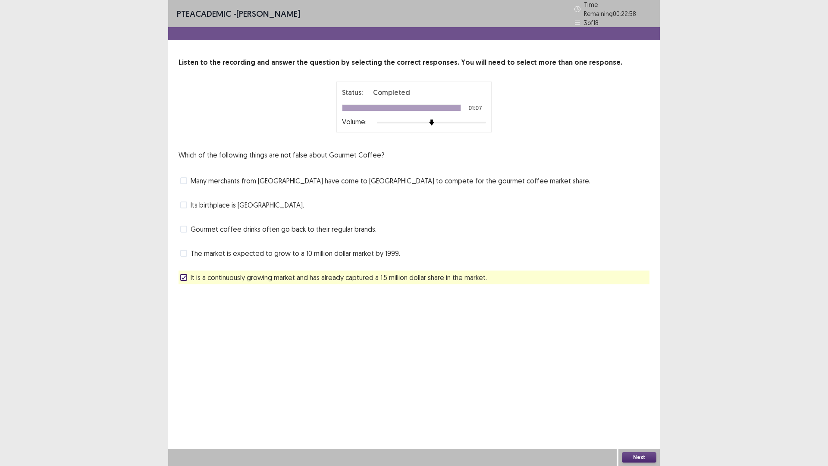
click at [638, 407] on button "Next" at bounding box center [639, 457] width 35 height 10
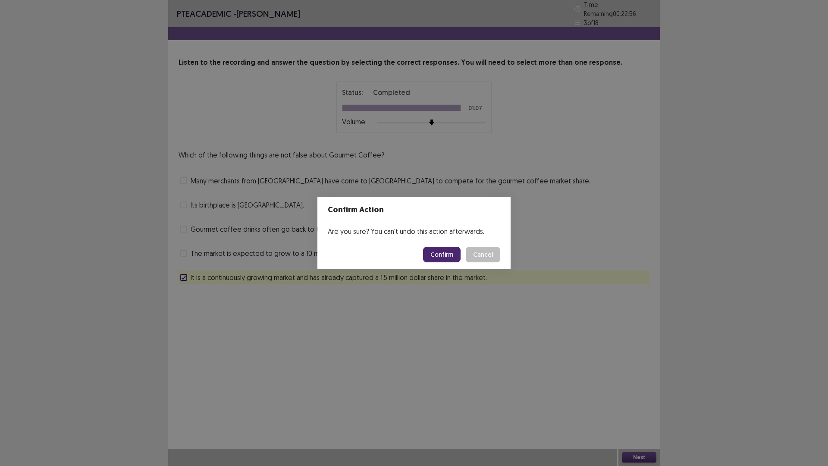
click at [440, 252] on button "Confirm" at bounding box center [442, 255] width 38 height 16
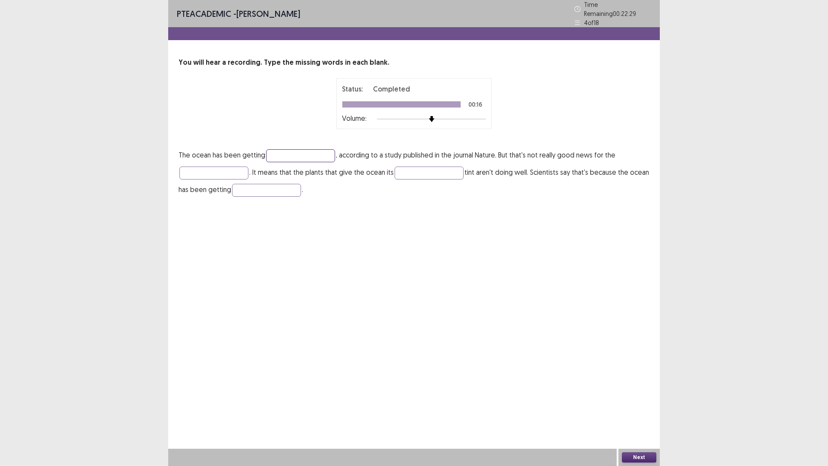
click at [328, 150] on input "text" at bounding box center [300, 155] width 69 height 13
type input "*****"
click at [230, 169] on input "text" at bounding box center [213, 173] width 69 height 13
type input "******"
click at [432, 169] on input "text" at bounding box center [429, 173] width 69 height 13
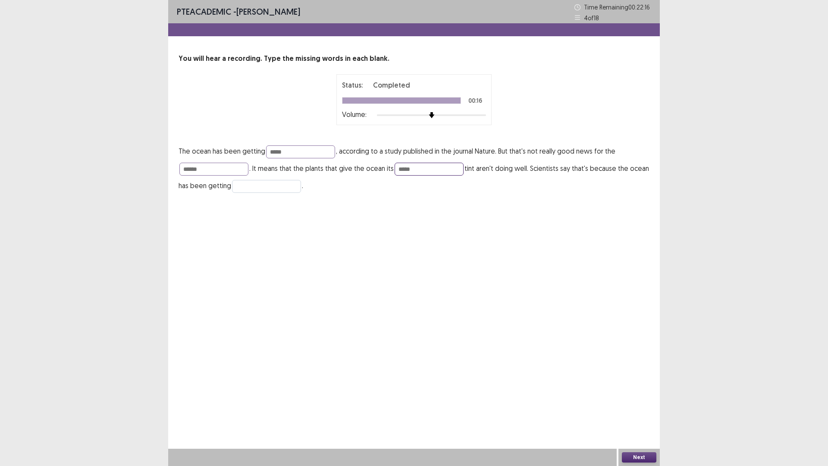
type input "*****"
click at [268, 184] on input "text" at bounding box center [266, 186] width 69 height 13
type input "******"
click at [645, 407] on button "Next" at bounding box center [639, 457] width 35 height 10
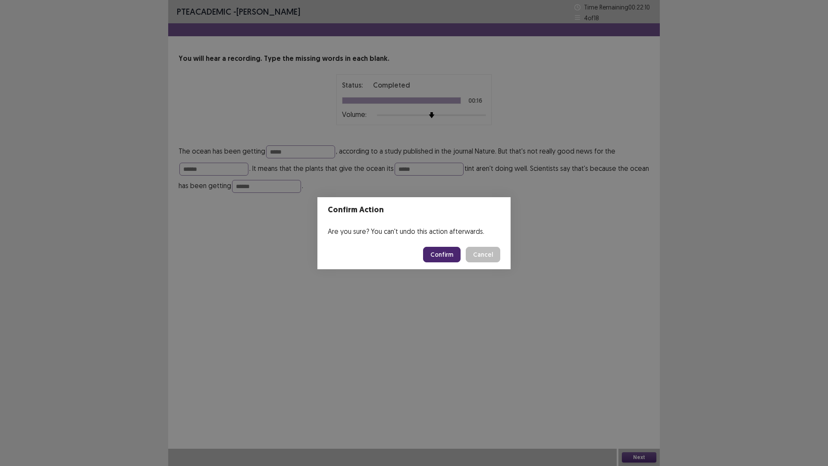
click at [441, 251] on button "Confirm" at bounding box center [442, 255] width 38 height 16
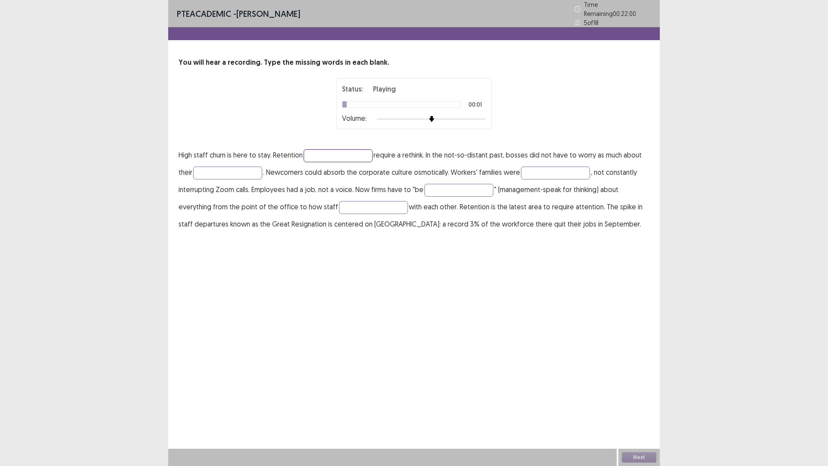
click at [324, 152] on input "text" at bounding box center [338, 155] width 69 height 13
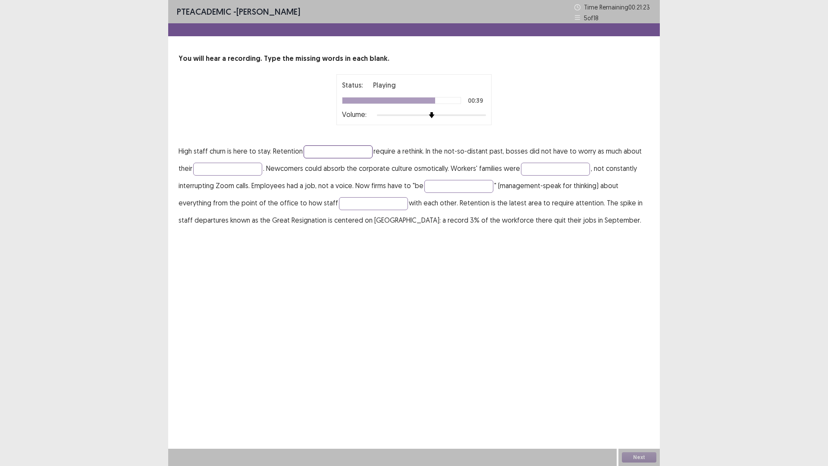
click at [327, 154] on input "text" at bounding box center [338, 151] width 69 height 13
type input "**********"
click at [241, 167] on input "text" at bounding box center [227, 169] width 69 height 13
type input "**********"
click at [526, 167] on input "text" at bounding box center [555, 169] width 69 height 13
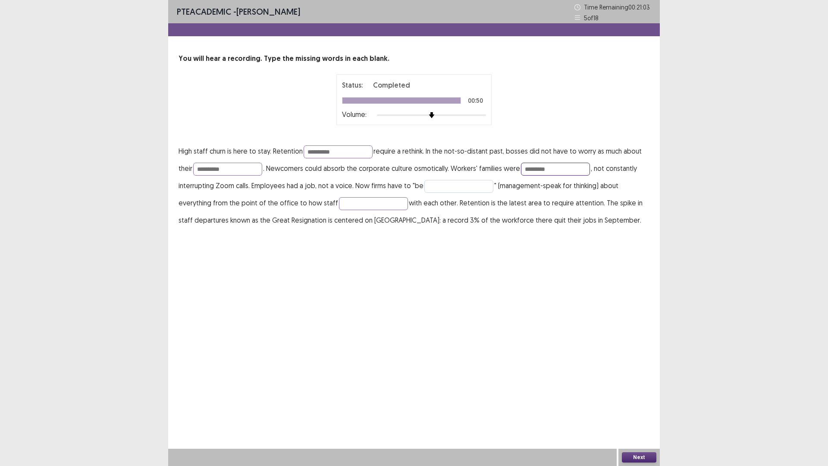
type input "*********"
click at [465, 191] on input "text" at bounding box center [459, 186] width 69 height 13
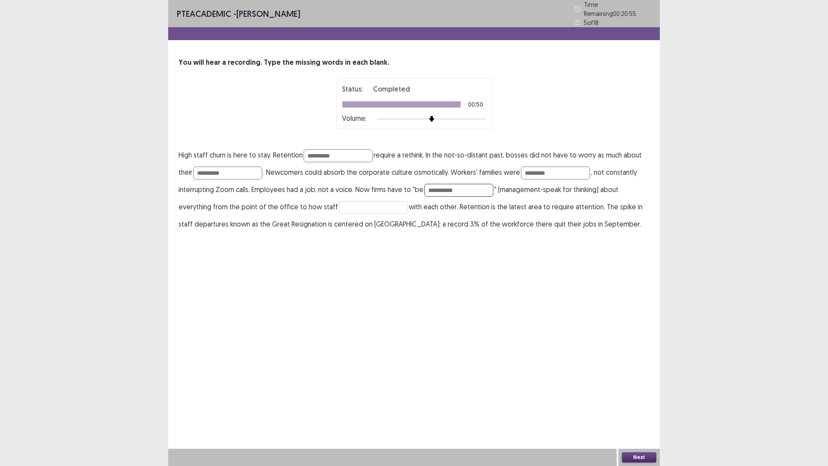
type input "**********"
click at [364, 202] on input "text" at bounding box center [373, 207] width 69 height 13
type input "**********"
click at [648, 407] on button "Next" at bounding box center [639, 457] width 35 height 10
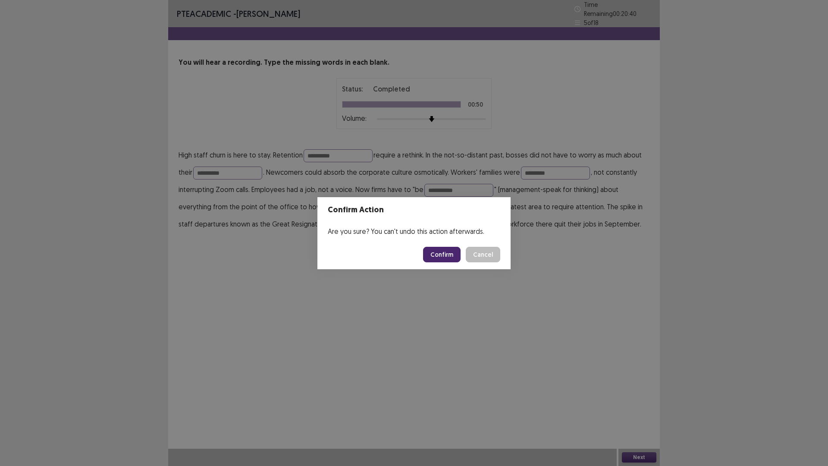
click at [444, 252] on button "Confirm" at bounding box center [442, 255] width 38 height 16
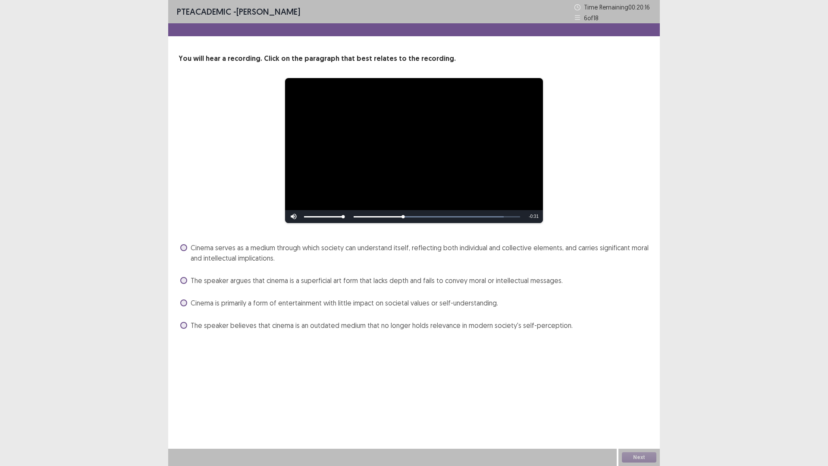
click at [246, 252] on span "Cinema serves as a medium through which society can understand itself, reflecti…" at bounding box center [420, 252] width 459 height 21
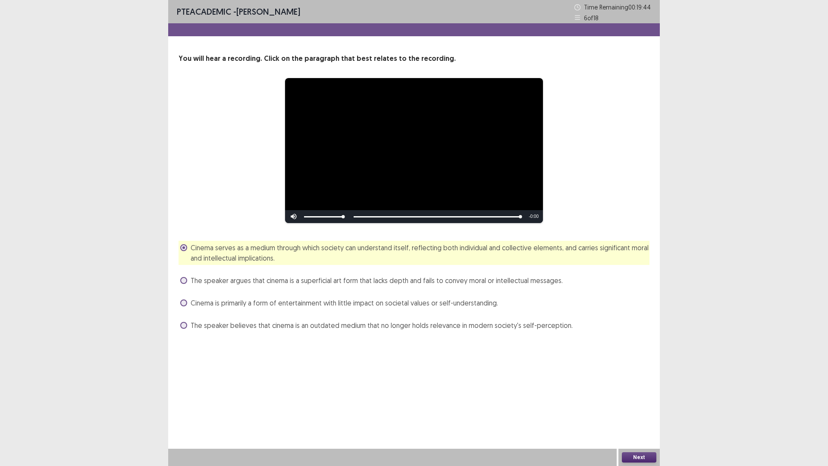
click at [643, 407] on button "Next" at bounding box center [639, 457] width 35 height 10
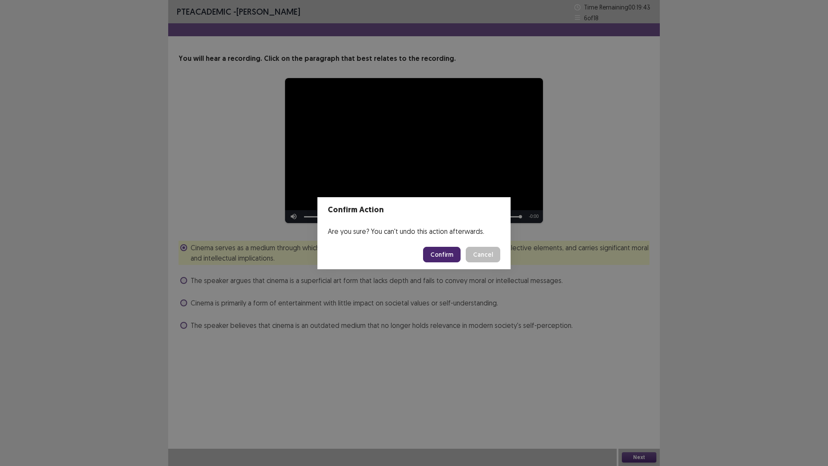
click at [441, 255] on button "Confirm" at bounding box center [442, 255] width 38 height 16
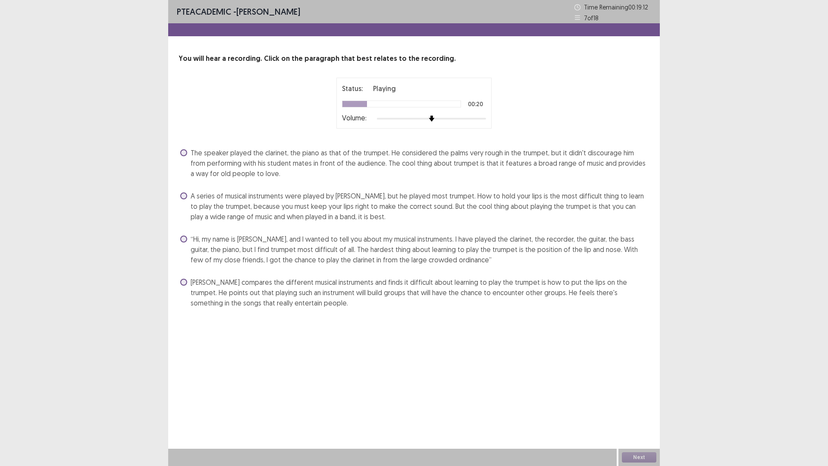
click at [431, 200] on span "A series of musical instruments were played by [PERSON_NAME], but he played mos…" at bounding box center [420, 206] width 459 height 31
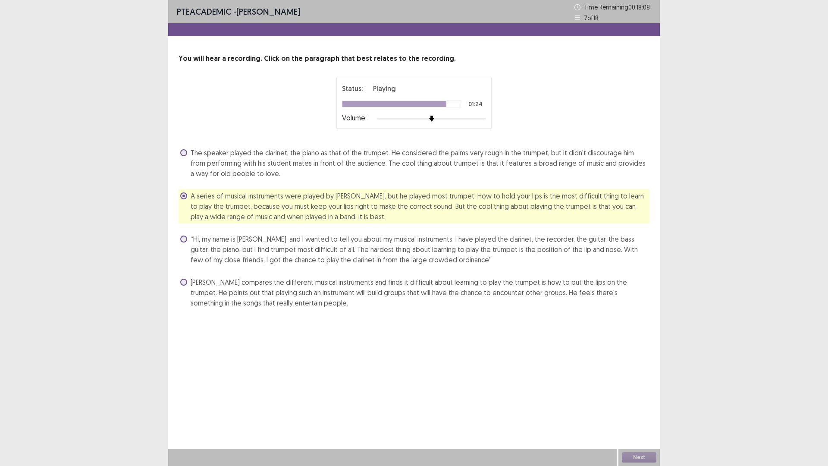
click at [562, 294] on span "[PERSON_NAME] compares the different musical instruments and finds it difficult…" at bounding box center [420, 292] width 459 height 31
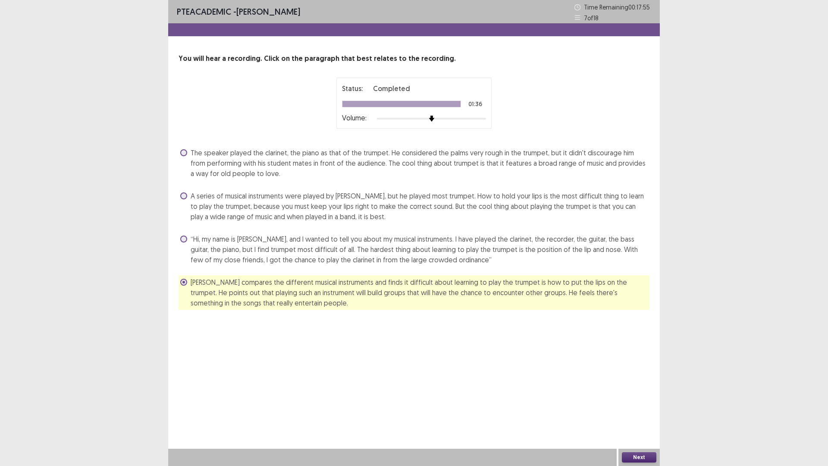
click at [651, 407] on button "Next" at bounding box center [639, 457] width 35 height 10
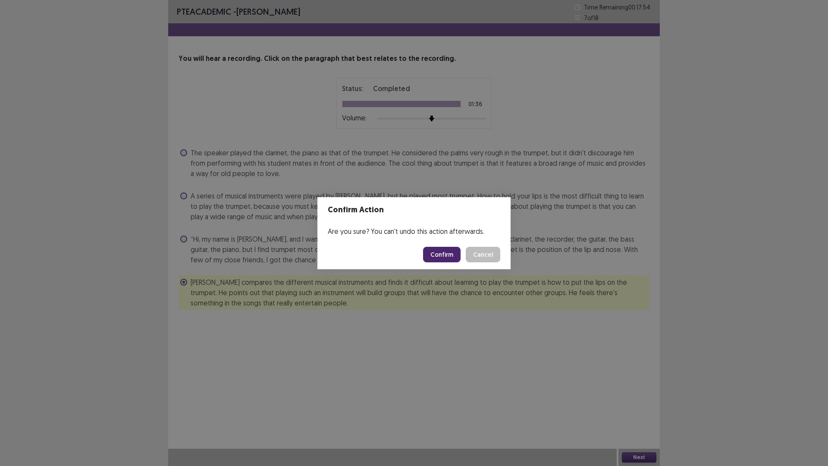
click at [442, 258] on button "Confirm" at bounding box center [442, 255] width 38 height 16
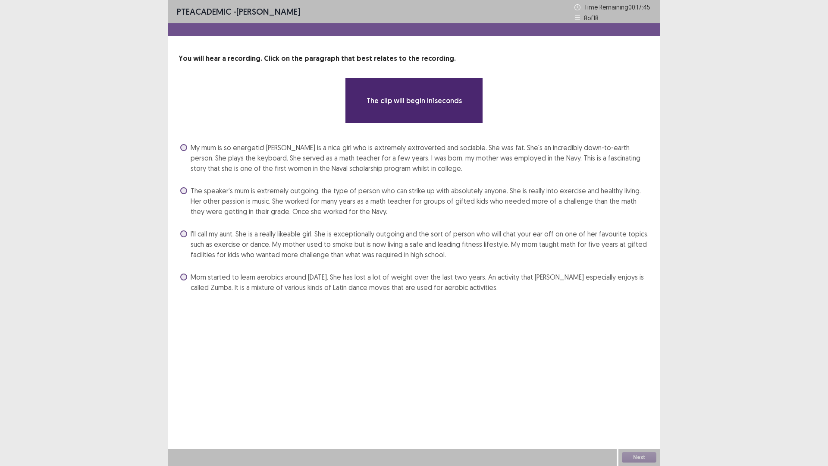
click at [333, 154] on span "My mum is so energetic! [PERSON_NAME] is a nice girl who is extremely extrovert…" at bounding box center [420, 157] width 459 height 31
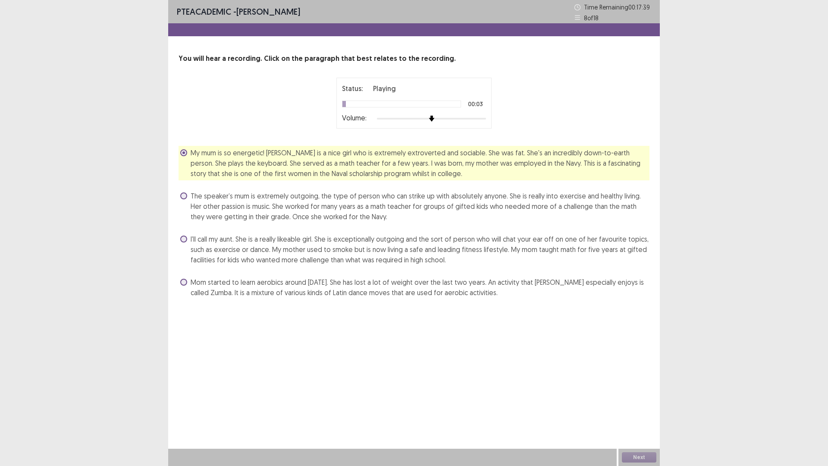
click at [354, 197] on span "The speaker’s mum is extremely outgoing, the type of person who can strike up w…" at bounding box center [420, 206] width 459 height 31
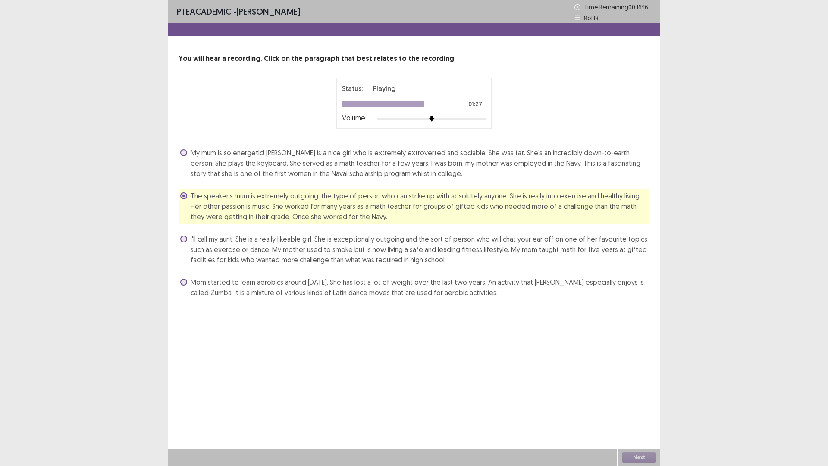
click at [452, 107] on div at bounding box center [401, 104] width 119 height 7
click at [453, 104] on div at bounding box center [401, 104] width 119 height 7
click at [455, 118] on img at bounding box center [453, 118] width 7 height 7
click at [643, 407] on button "Next" at bounding box center [639, 457] width 35 height 10
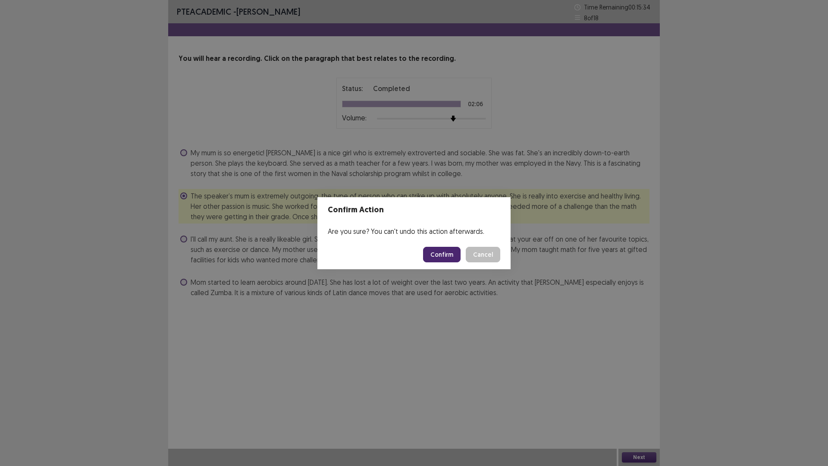
click at [440, 255] on button "Confirm" at bounding box center [442, 255] width 38 height 16
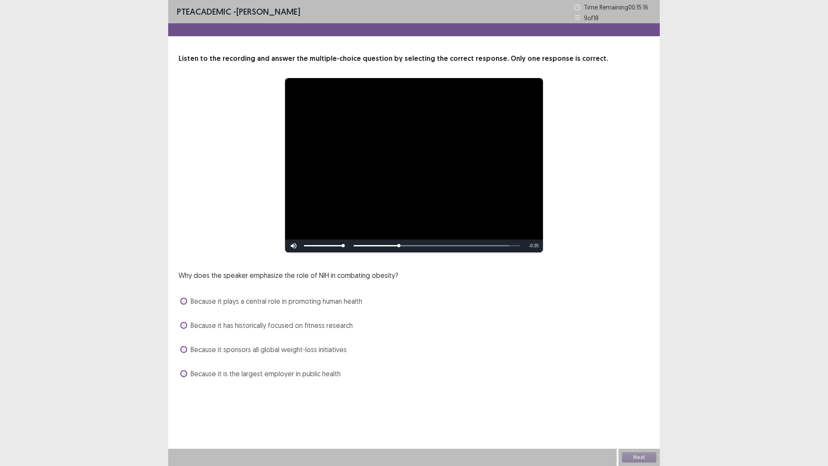
click at [238, 299] on span "Because it plays a central role in promoting human health" at bounding box center [277, 301] width 172 height 10
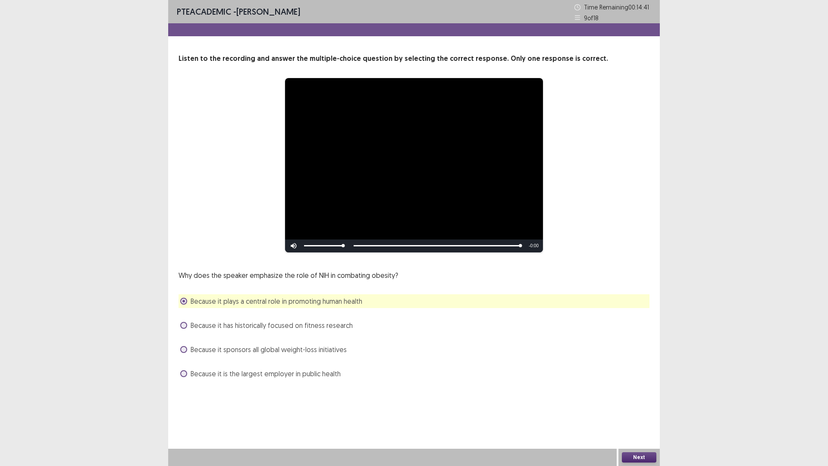
click at [643, 407] on button "Next" at bounding box center [639, 457] width 35 height 10
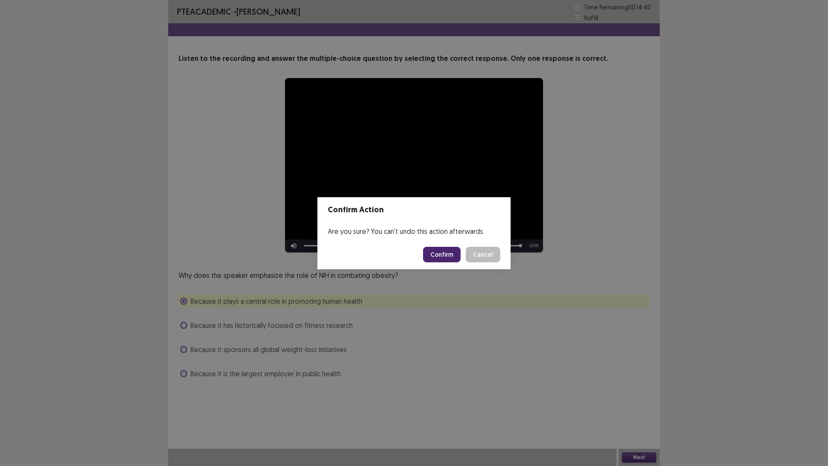
click at [436, 257] on button "Confirm" at bounding box center [442, 255] width 38 height 16
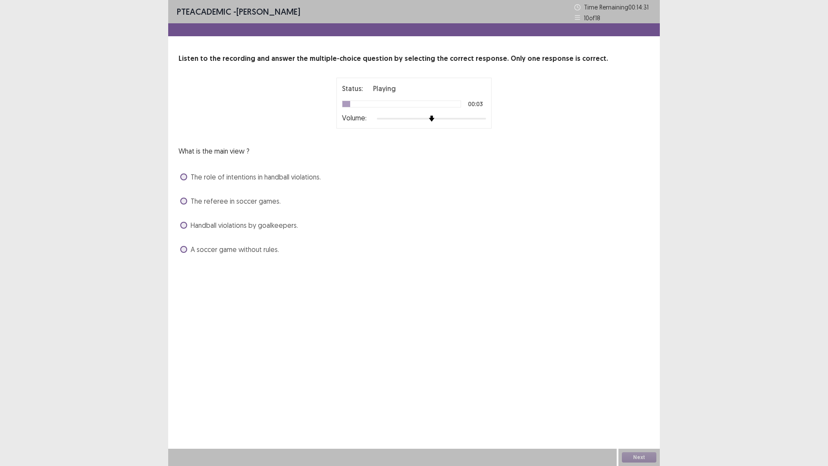
click at [224, 228] on span "Handball violations by goalkeepers." at bounding box center [244, 225] width 107 height 10
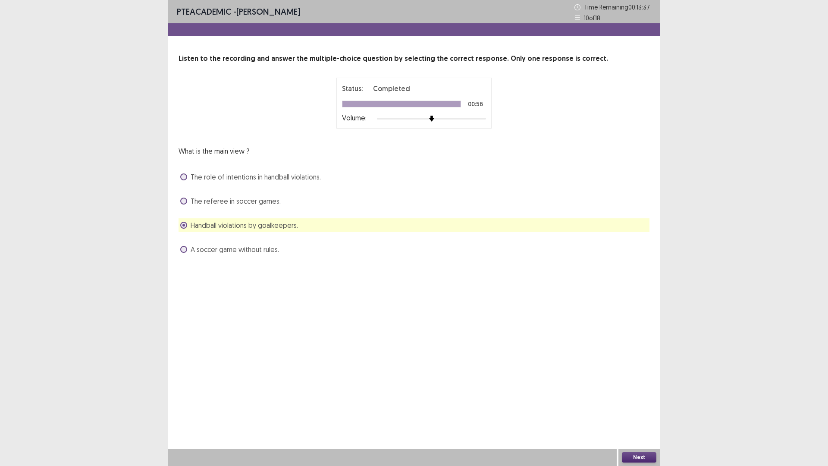
click at [315, 177] on span "The role of intentions in handball violations." at bounding box center [256, 177] width 130 height 10
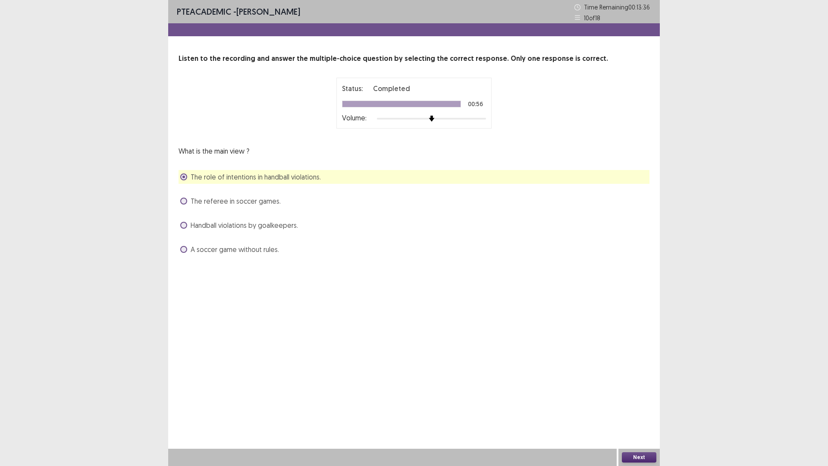
click at [638, 407] on button "Next" at bounding box center [639, 457] width 35 height 10
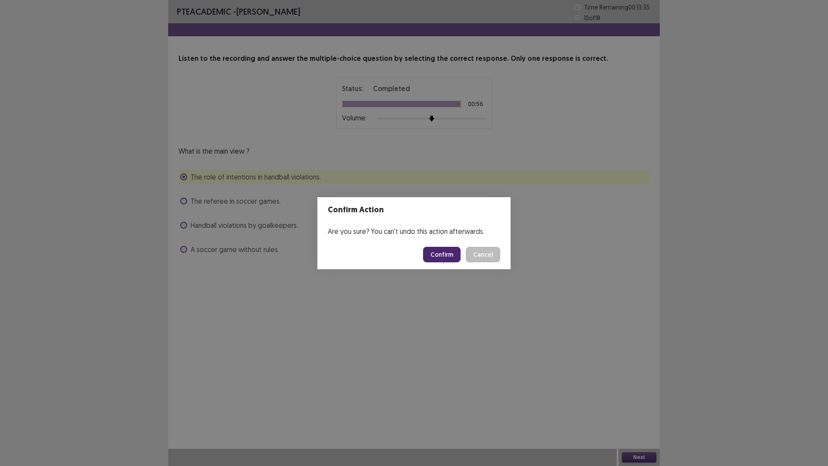
click at [437, 253] on button "Confirm" at bounding box center [442, 255] width 38 height 16
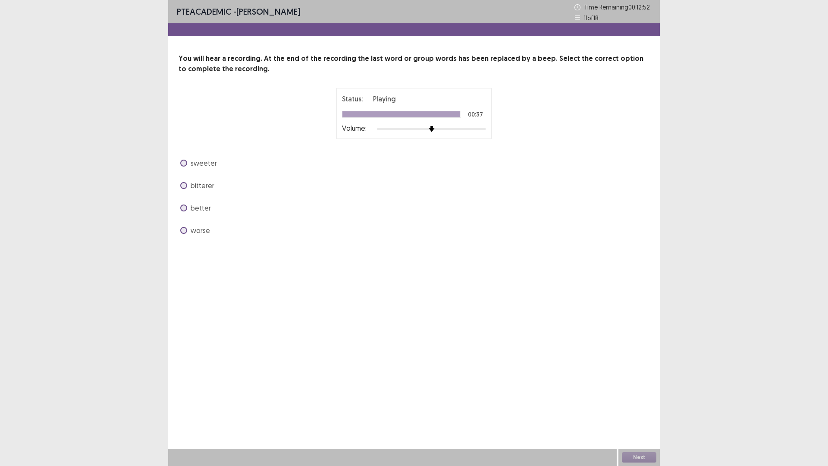
click at [203, 208] on span "better" at bounding box center [201, 208] width 20 height 10
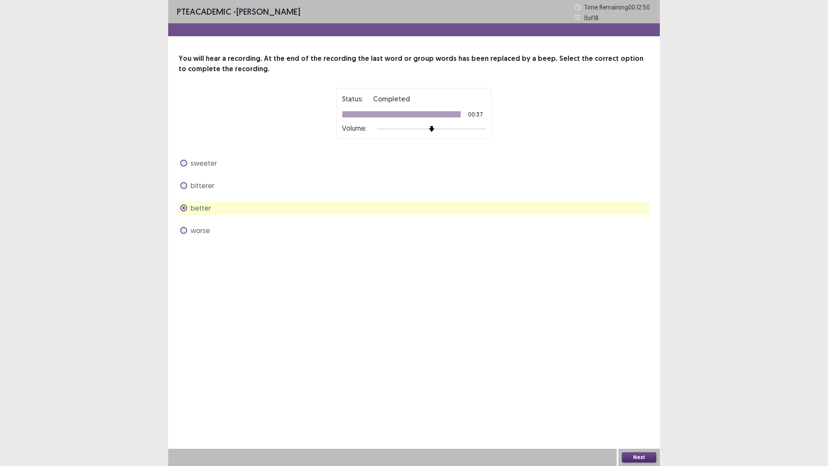
click at [649, 407] on button "Next" at bounding box center [639, 457] width 35 height 10
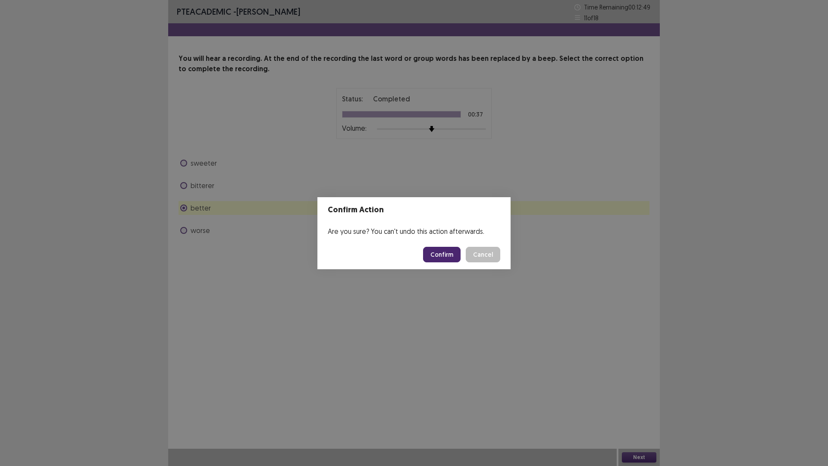
click at [442, 252] on button "Confirm" at bounding box center [442, 255] width 38 height 16
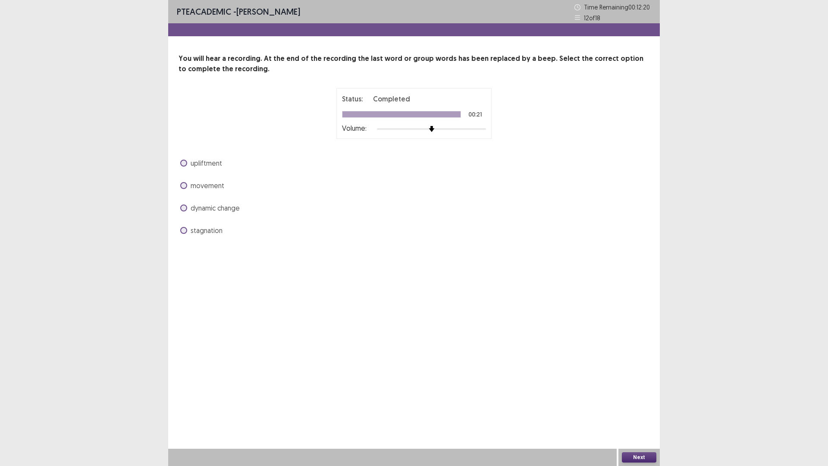
click at [227, 208] on span "dynamic change" at bounding box center [215, 208] width 49 height 10
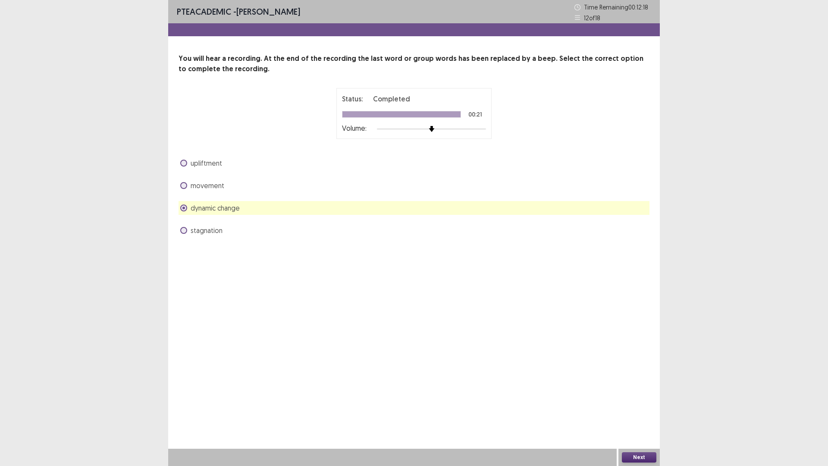
click at [649, 407] on button "Next" at bounding box center [639, 457] width 35 height 10
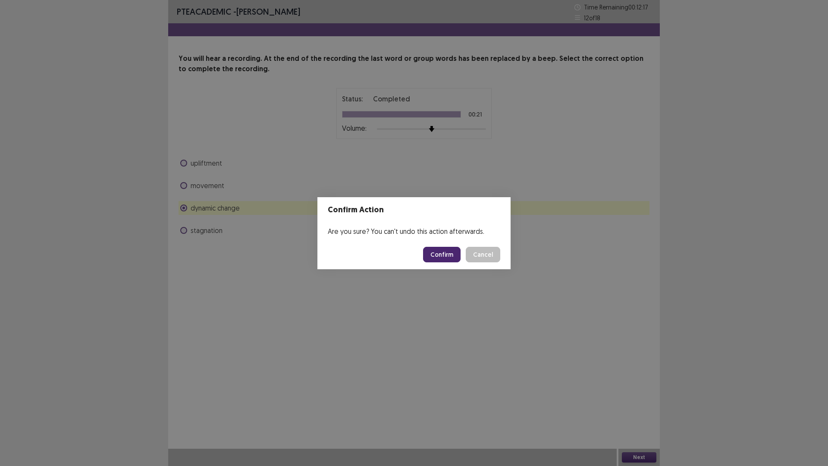
click at [437, 251] on button "Confirm" at bounding box center [442, 255] width 38 height 16
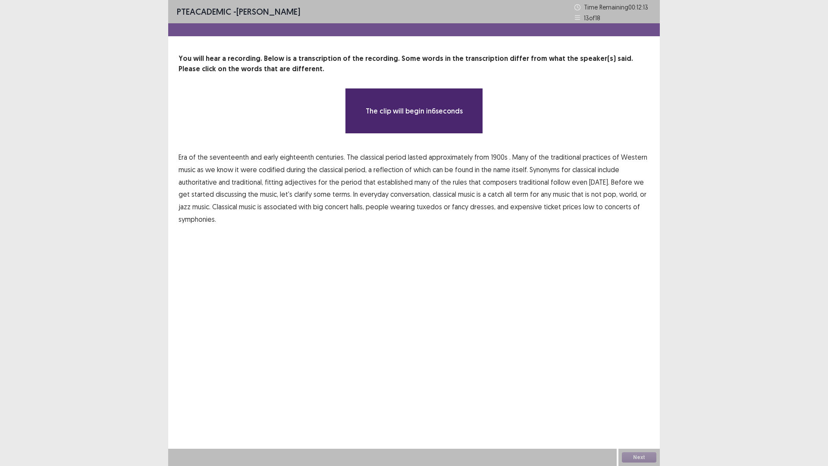
click at [493, 157] on span "1900s" at bounding box center [499, 157] width 17 height 10
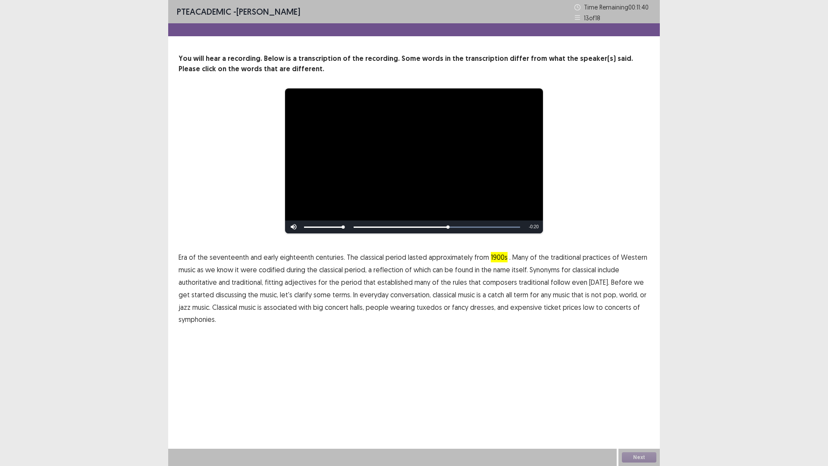
click at [523, 281] on span "traditional" at bounding box center [534, 282] width 30 height 10
click at [583, 306] on span "low" at bounding box center [588, 307] width 11 height 10
click at [639, 407] on button "Next" at bounding box center [639, 457] width 35 height 10
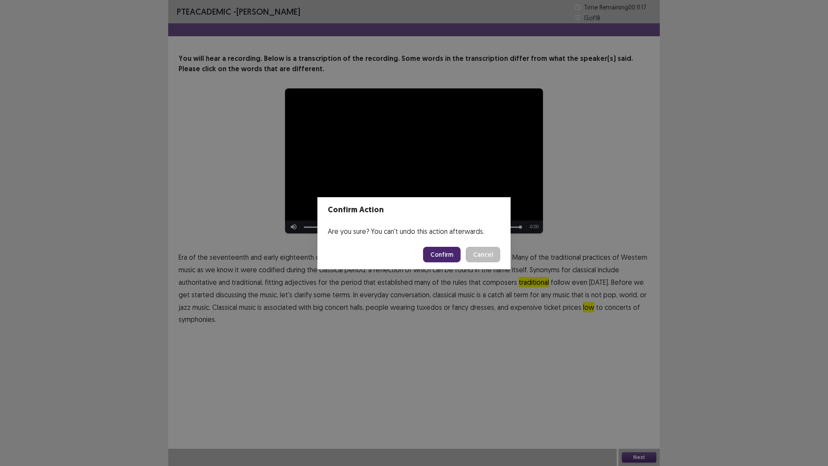
click at [440, 254] on button "Confirm" at bounding box center [442, 255] width 38 height 16
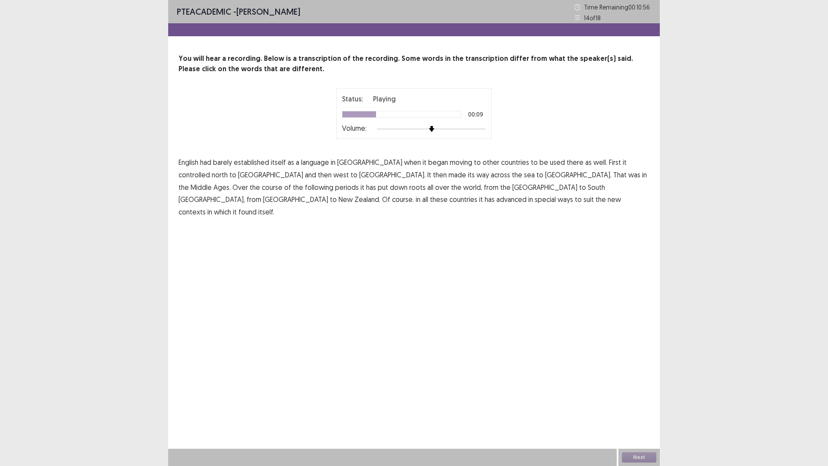
click at [210, 170] on span "controlled" at bounding box center [194, 175] width 31 height 10
click at [359, 182] on span "periods" at bounding box center [347, 187] width 24 height 10
click at [527, 194] on span "advanced" at bounding box center [512, 199] width 30 height 10
click at [643, 407] on button "Next" at bounding box center [639, 457] width 35 height 10
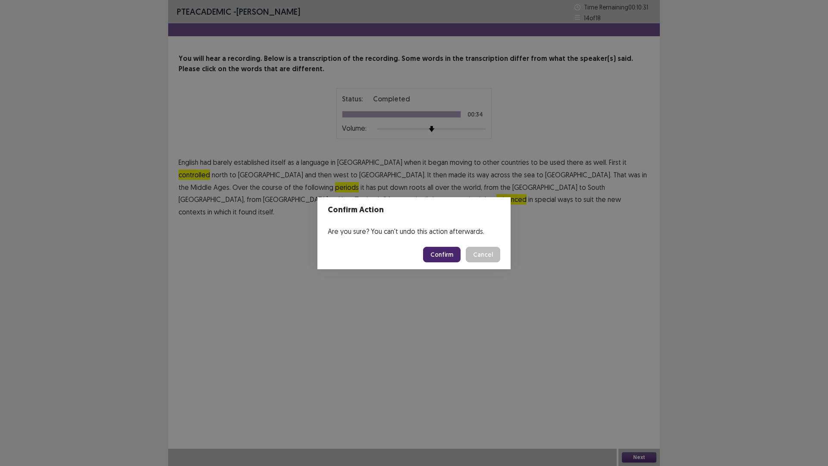
click at [430, 252] on button "Confirm" at bounding box center [442, 255] width 38 height 16
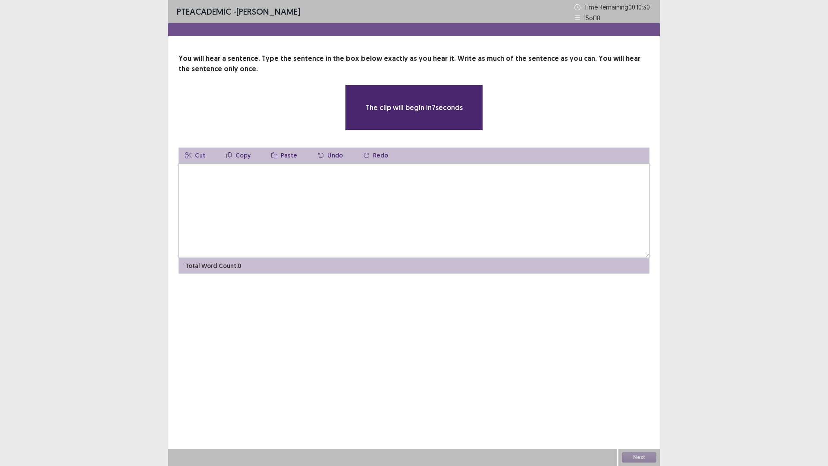
click at [422, 210] on textarea at bounding box center [414, 210] width 471 height 95
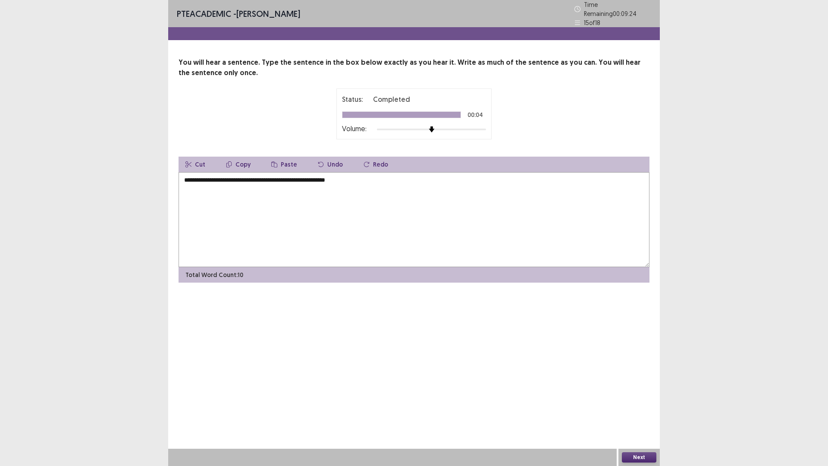
click at [346, 177] on textarea "**********" at bounding box center [414, 219] width 471 height 95
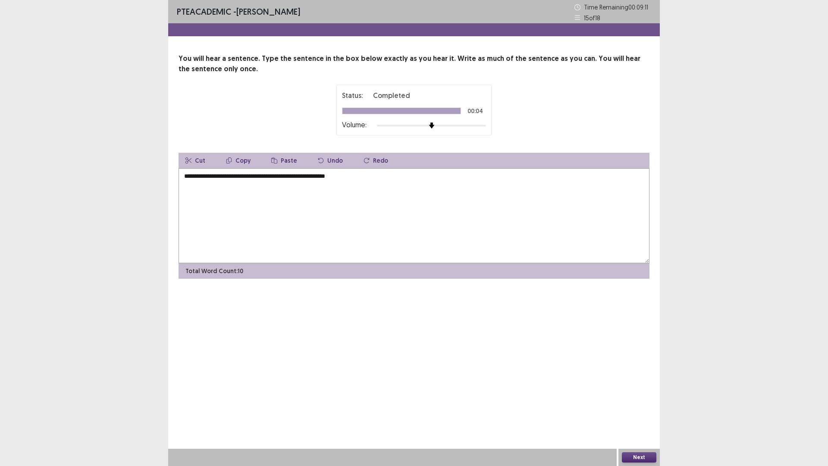
click at [376, 180] on textarea "**********" at bounding box center [414, 215] width 471 height 95
click at [353, 176] on textarea "**********" at bounding box center [414, 215] width 471 height 95
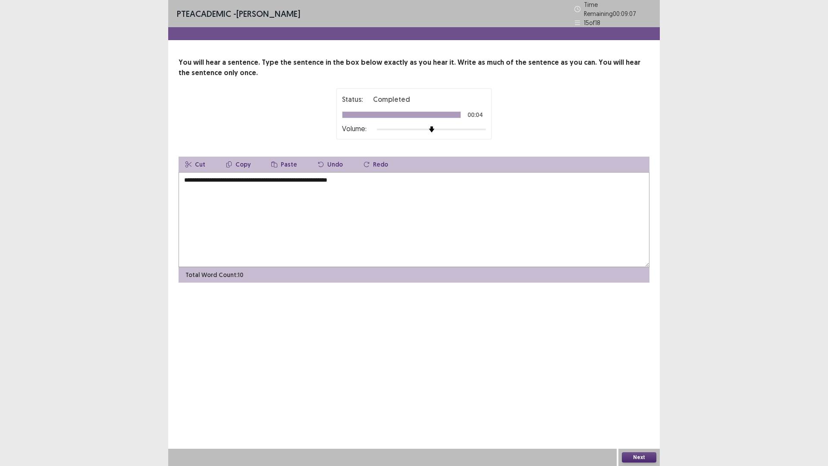
click at [347, 173] on textarea "**********" at bounding box center [414, 219] width 471 height 95
click at [387, 180] on textarea "**********" at bounding box center [414, 219] width 471 height 95
click at [279, 176] on textarea "**********" at bounding box center [414, 219] width 471 height 95
type textarea "**********"
click at [636, 407] on button "Next" at bounding box center [639, 457] width 35 height 10
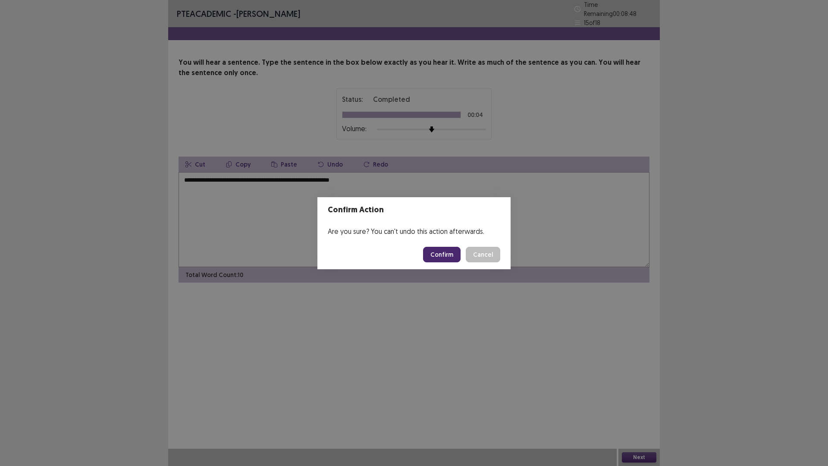
click at [447, 255] on button "Confirm" at bounding box center [442, 255] width 38 height 16
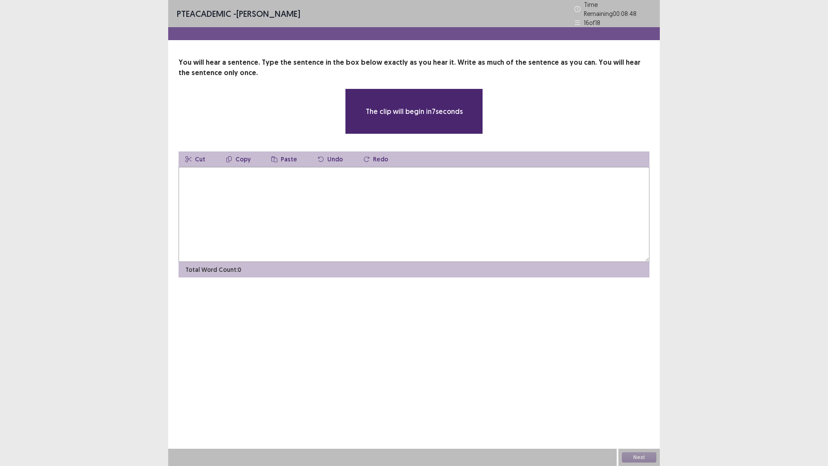
click at [345, 202] on textarea at bounding box center [414, 214] width 471 height 95
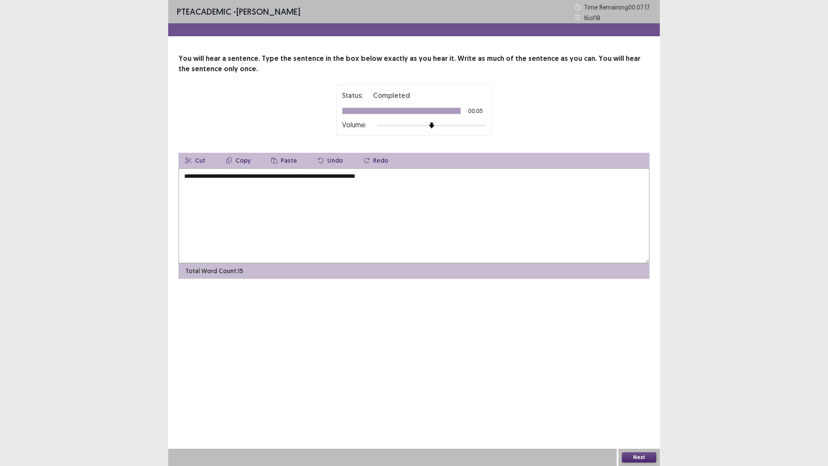
click at [242, 177] on textarea "**********" at bounding box center [414, 215] width 471 height 95
click at [229, 179] on textarea "**********" at bounding box center [414, 215] width 471 height 95
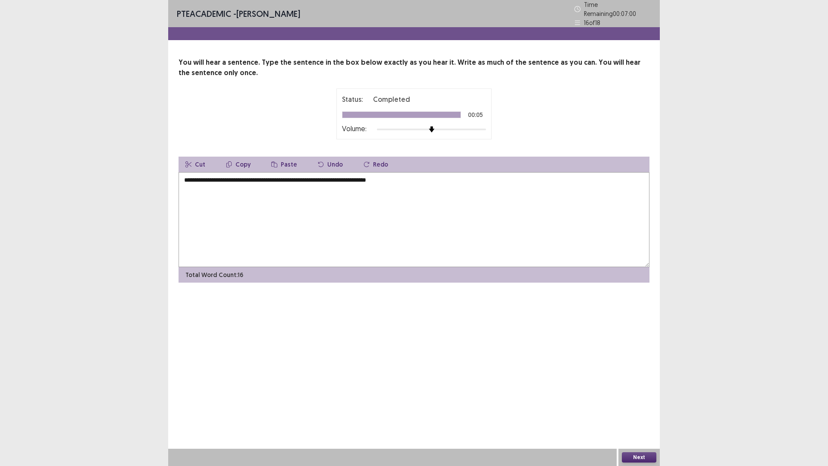
click at [401, 179] on textarea "**********" at bounding box center [414, 219] width 471 height 95
type textarea "**********"
click at [645, 407] on button "Next" at bounding box center [639, 457] width 35 height 10
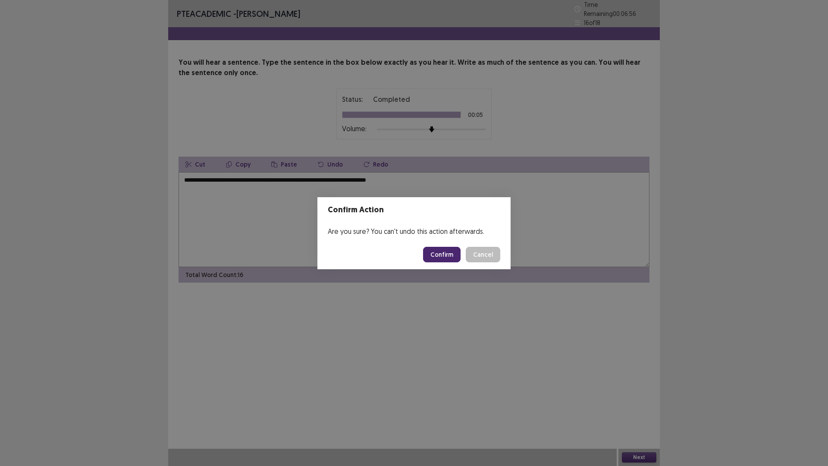
click at [440, 253] on button "Confirm" at bounding box center [442, 255] width 38 height 16
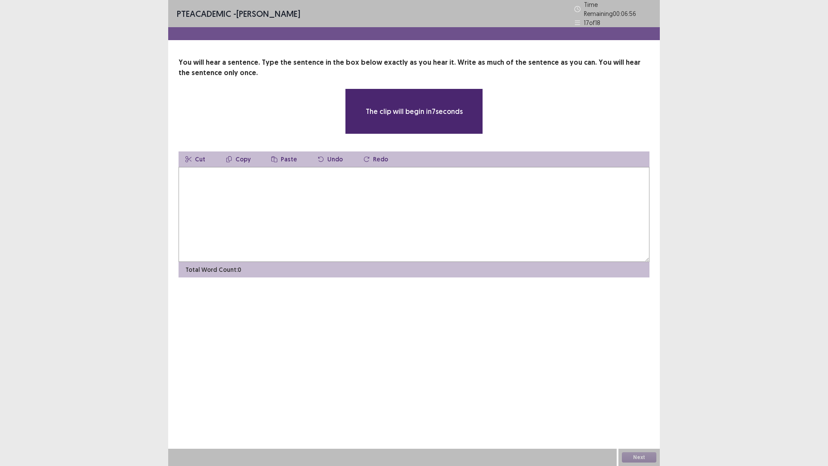
click at [400, 208] on textarea at bounding box center [414, 214] width 471 height 95
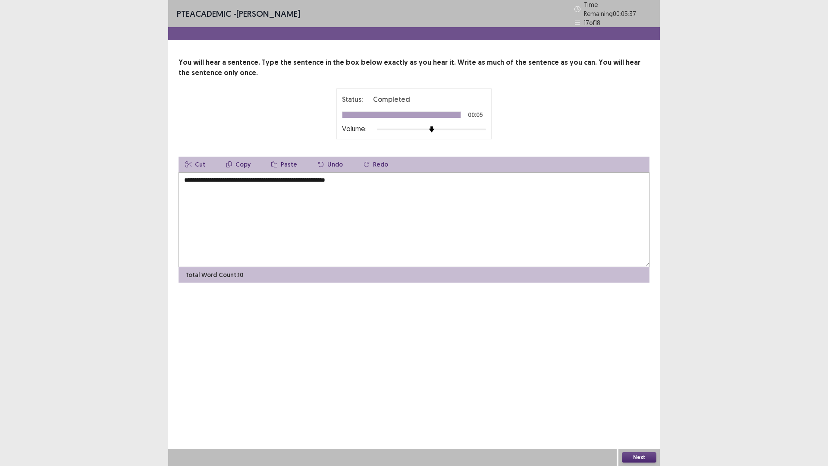
type textarea "**********"
click at [649, 407] on button "Next" at bounding box center [639, 457] width 35 height 10
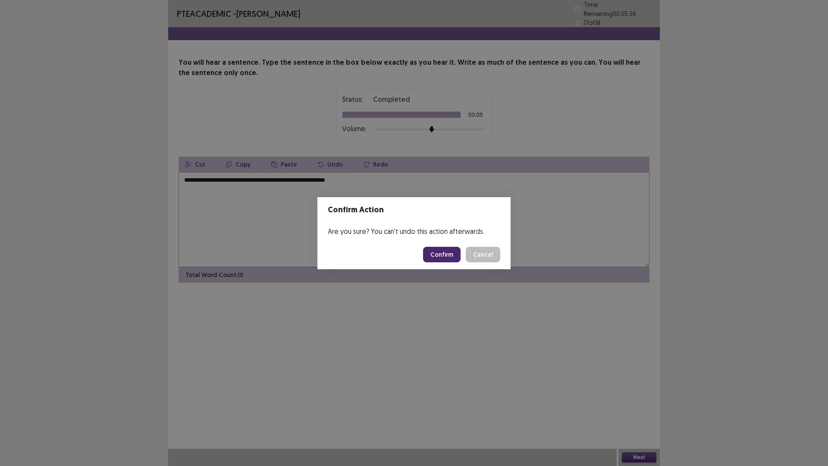
click at [444, 249] on button "Confirm" at bounding box center [442, 255] width 38 height 16
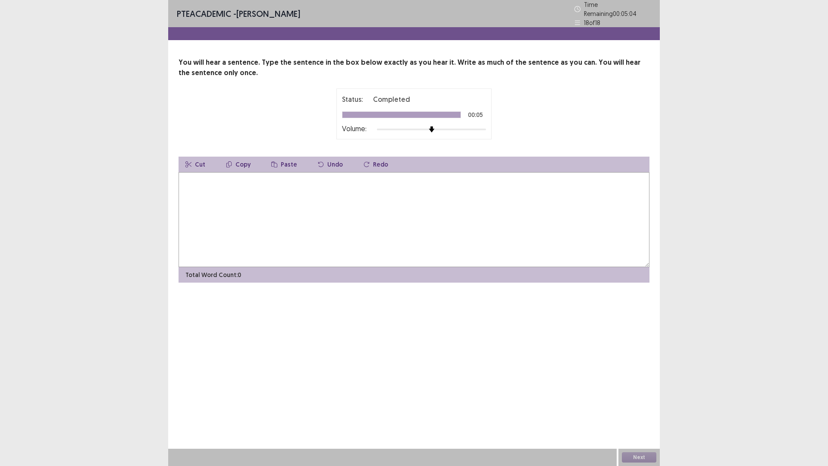
click at [473, 214] on textarea at bounding box center [414, 219] width 471 height 95
type textarea "**********"
click at [653, 407] on button "Next" at bounding box center [639, 457] width 35 height 10
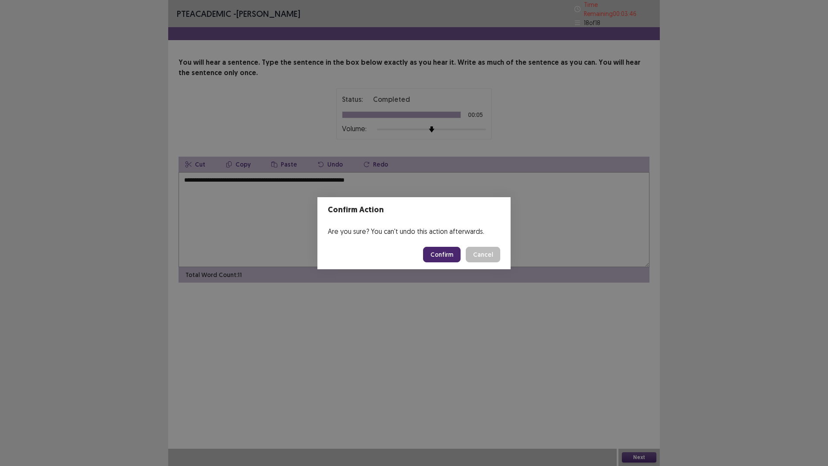
click at [444, 249] on button "Confirm" at bounding box center [442, 255] width 38 height 16
